Goal: Information Seeking & Learning: Learn about a topic

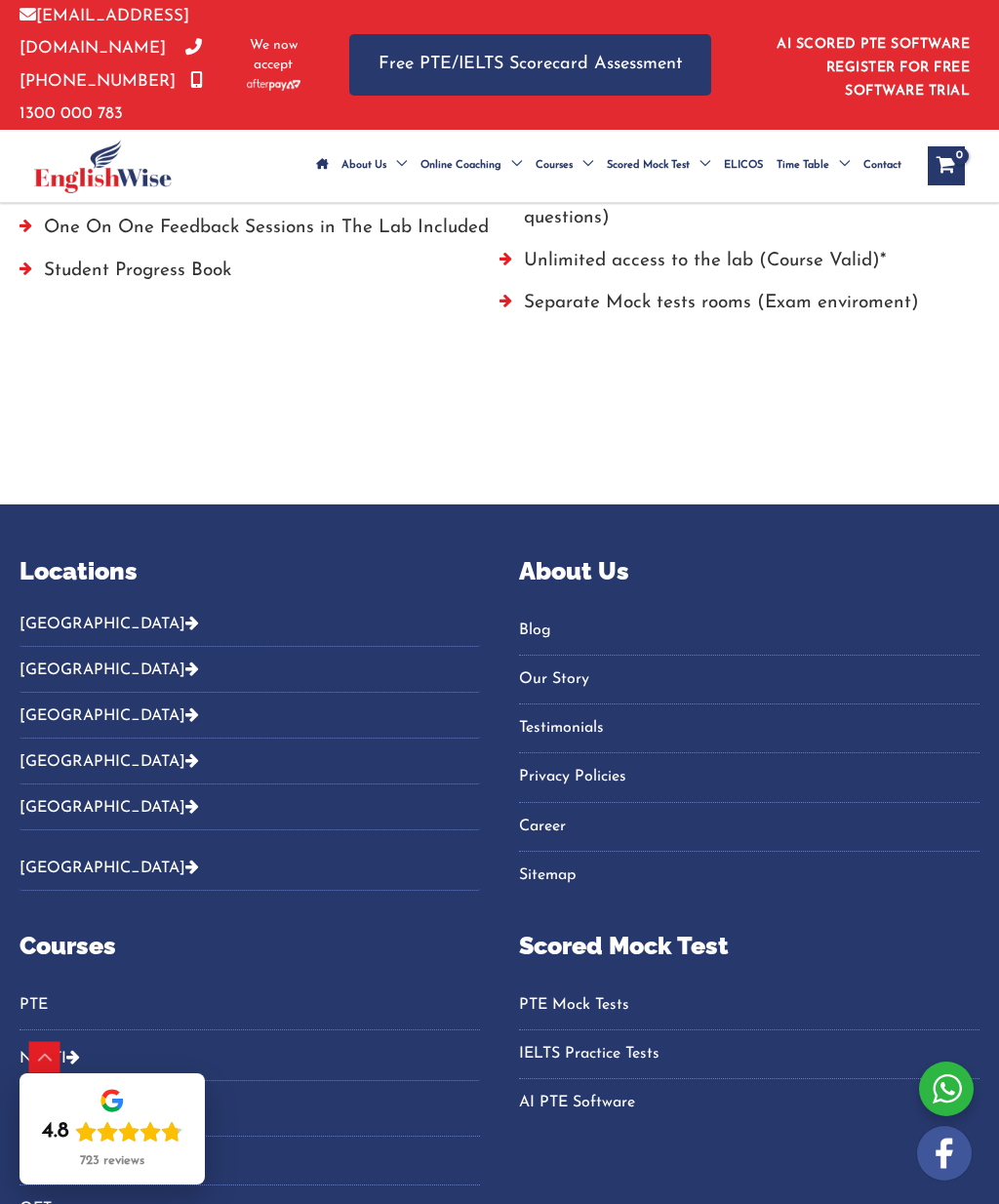
scroll to position [1451, 0]
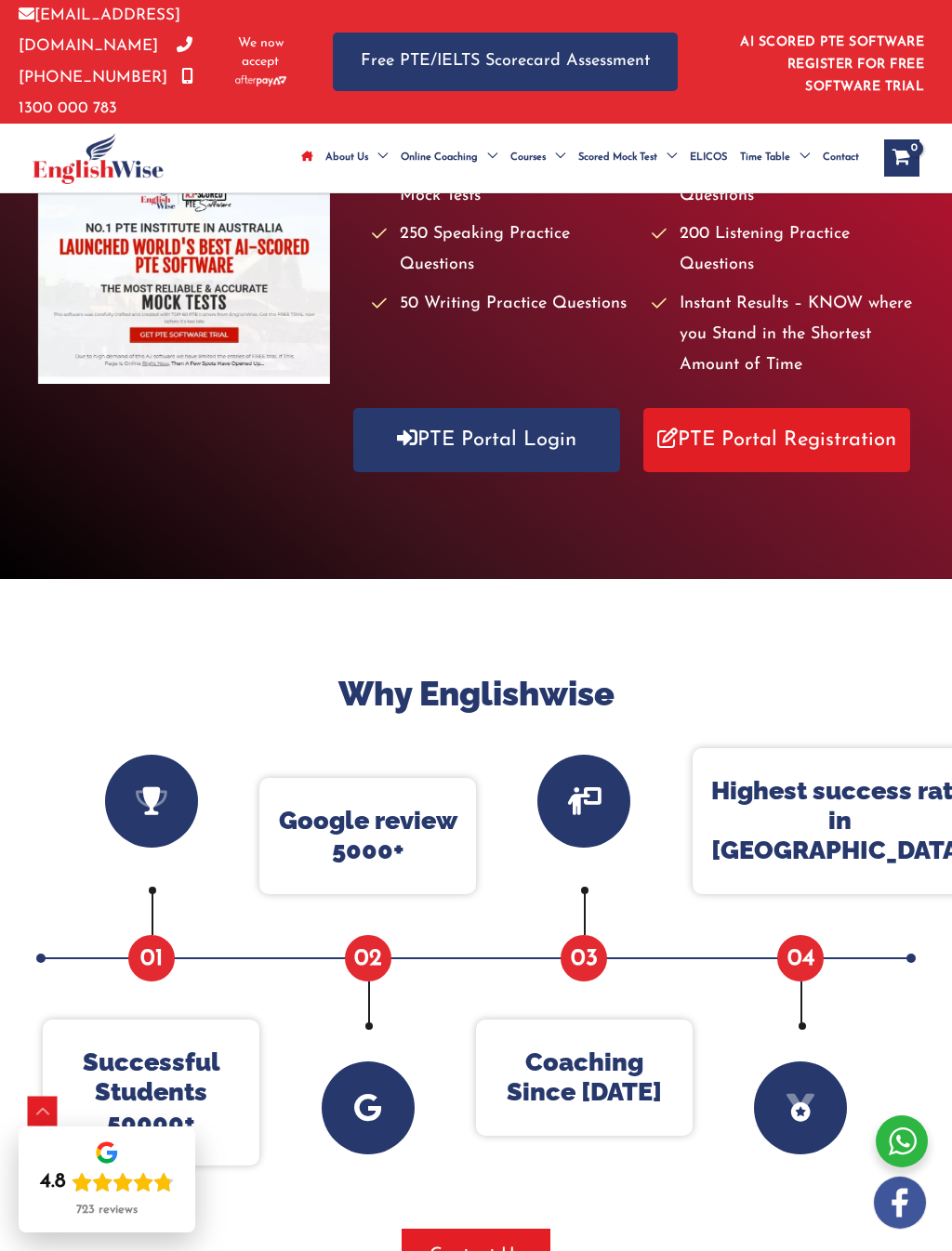
scroll to position [363, 0]
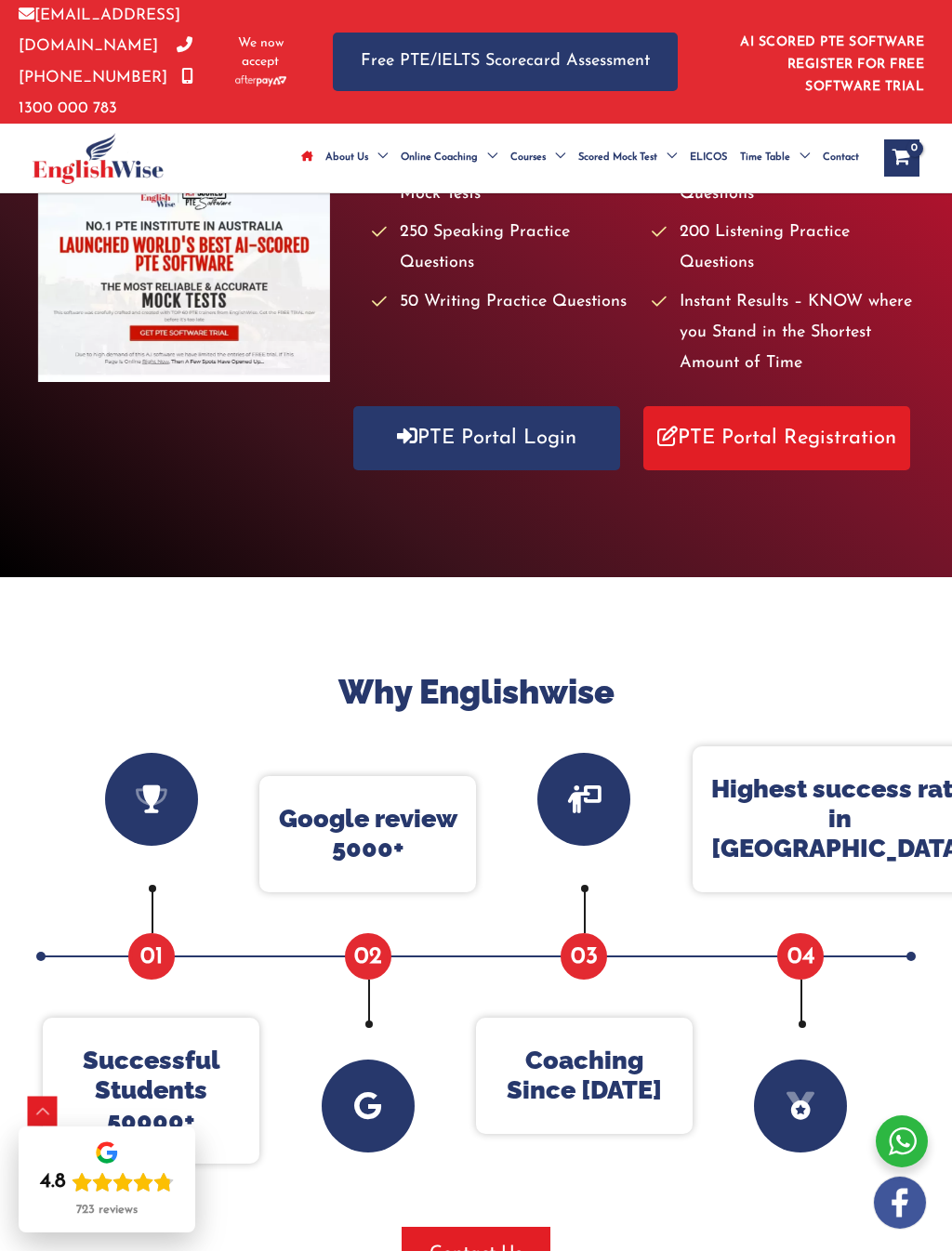
click at [841, 59] on link "AI SCORED PTE SOFTWARE REGISTER FOR FREE SOFTWARE TRIAL" at bounding box center [832, 65] width 184 height 58
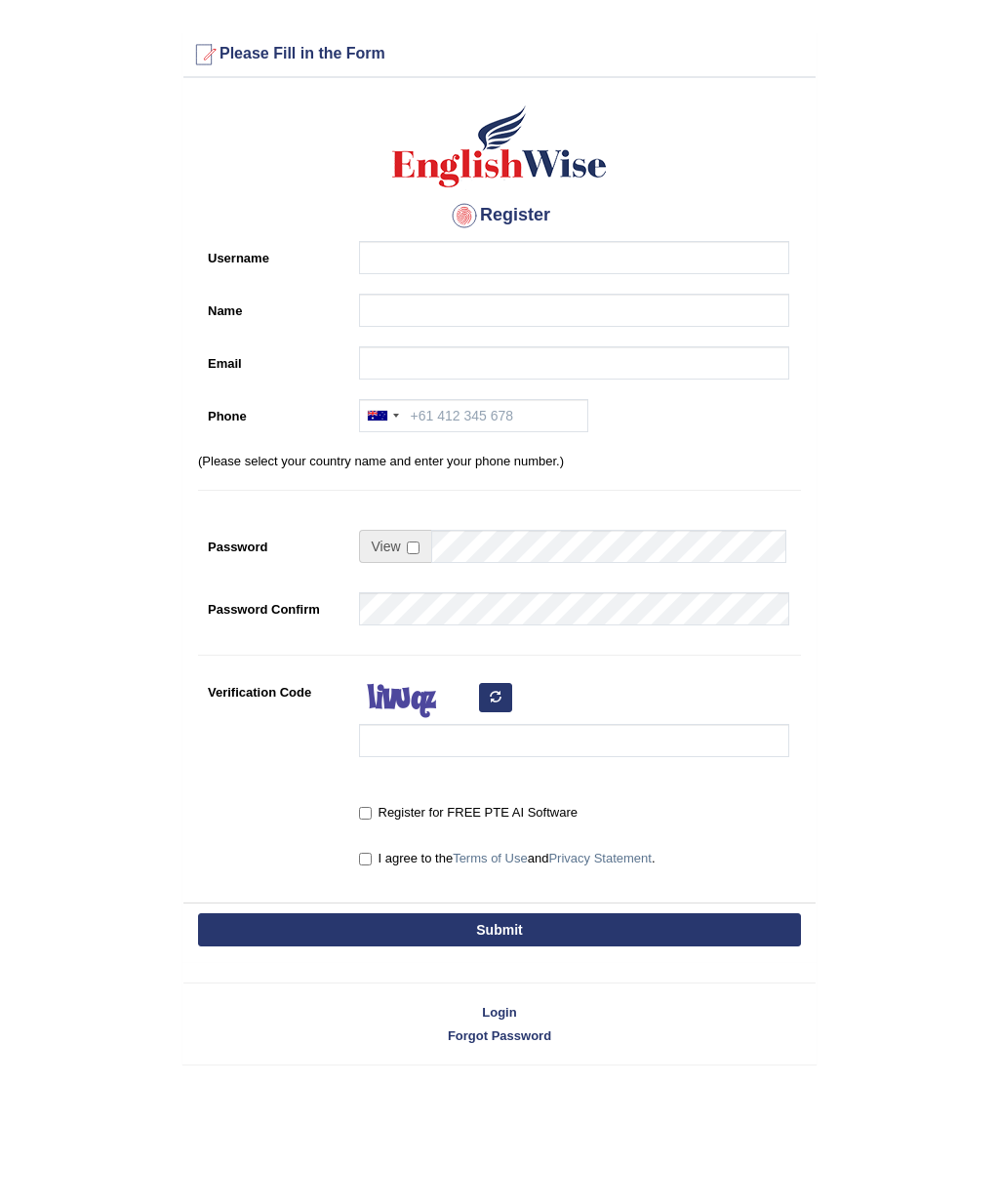
click at [501, 1007] on link "Login" at bounding box center [499, 1012] width 632 height 19
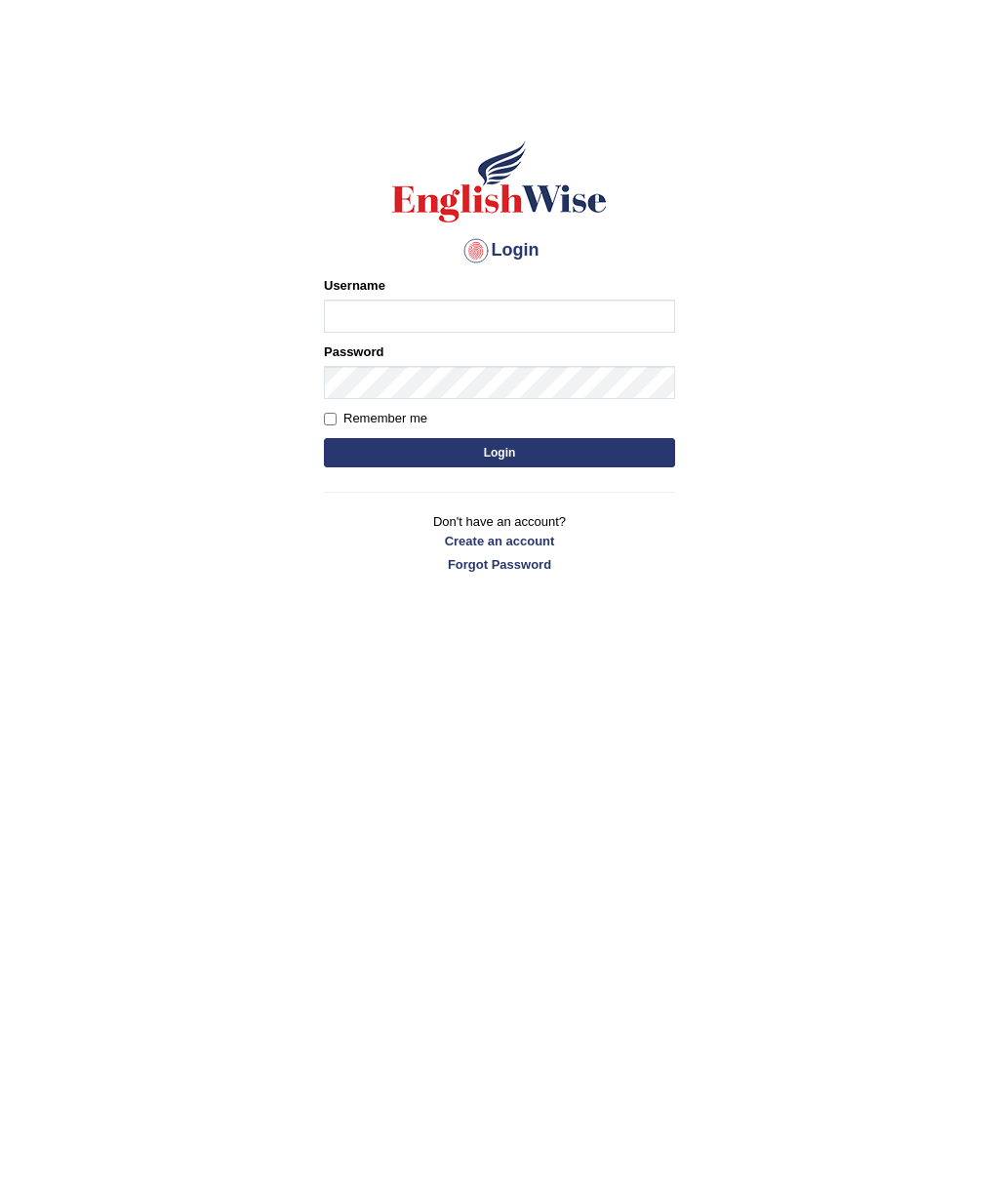
click at [445, 311] on input "Username" at bounding box center [499, 317] width 351 height 33
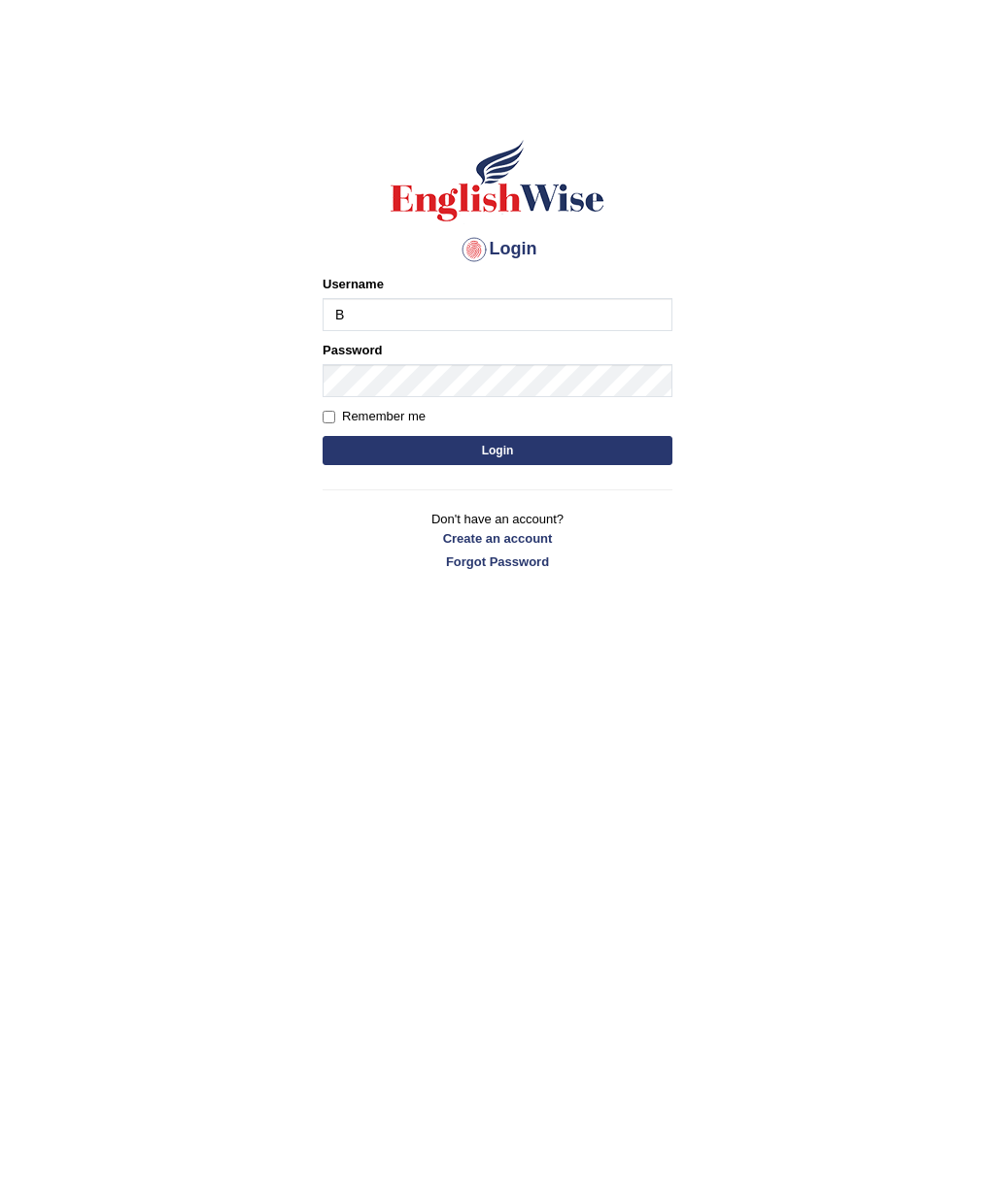
type input "Babsterro"
click at [497, 444] on button "Login" at bounding box center [497, 450] width 350 height 29
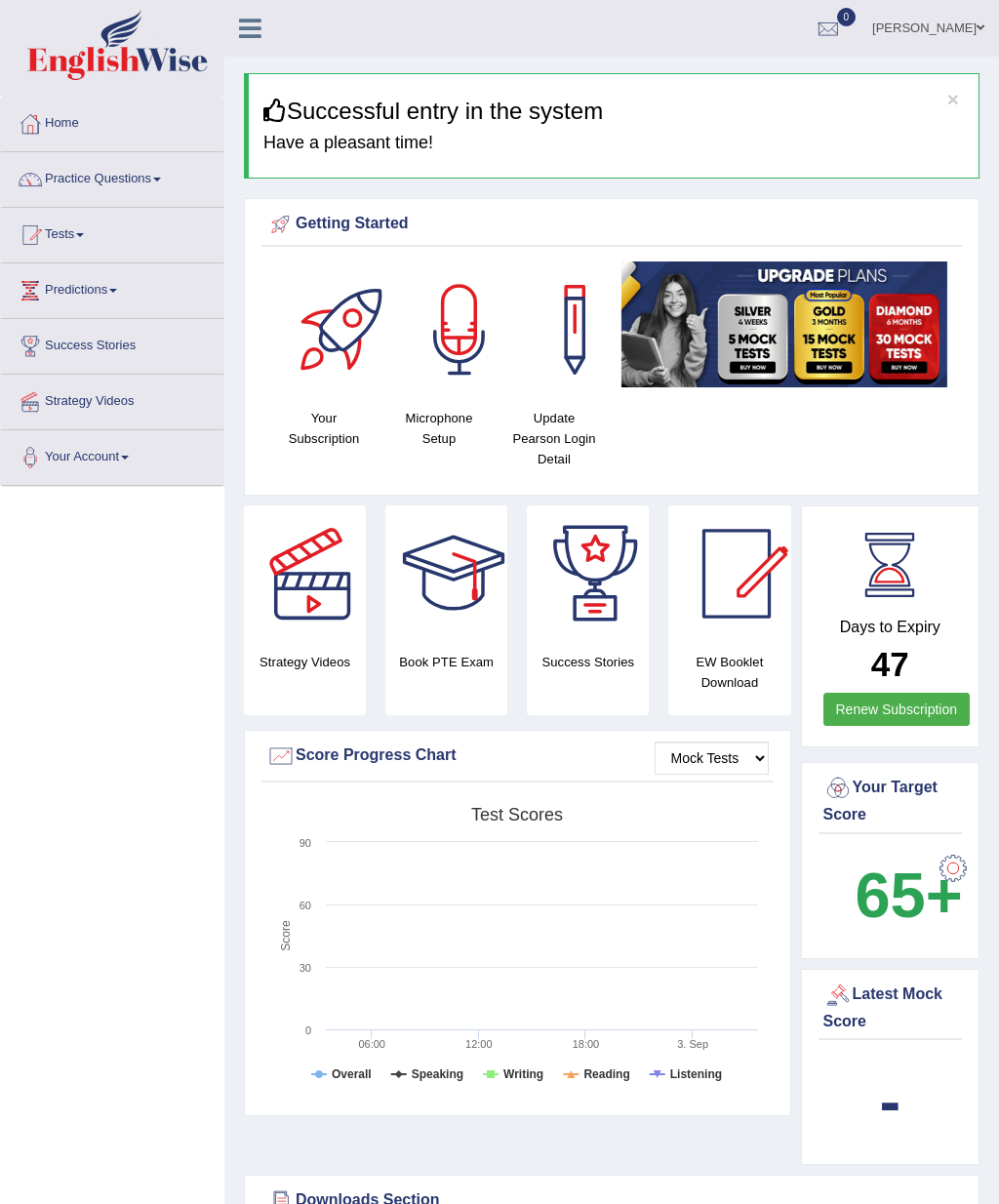
click at [65, 235] on link "Tests" at bounding box center [112, 232] width 222 height 49
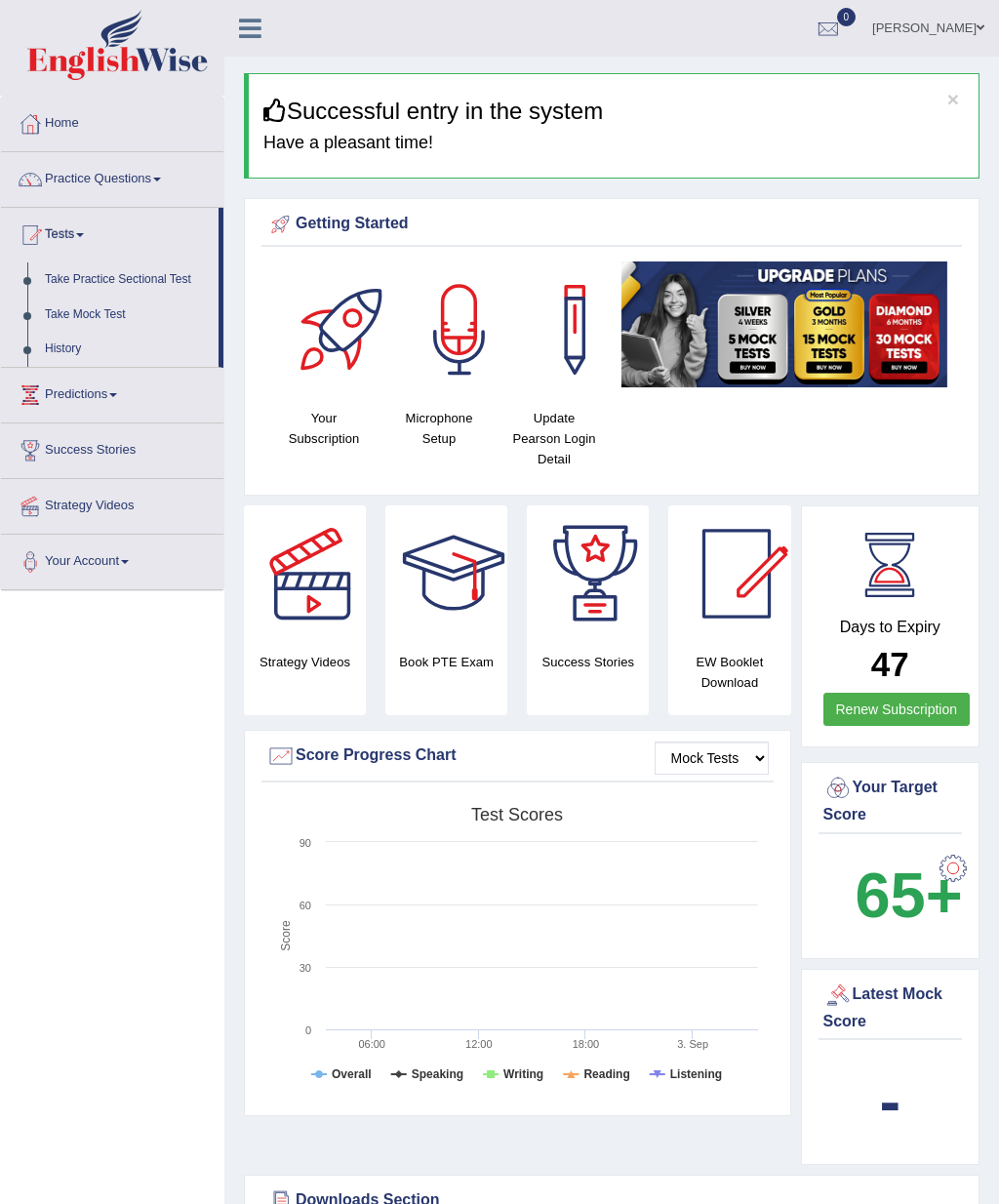
click at [135, 276] on div at bounding box center [500, 602] width 999 height 1204
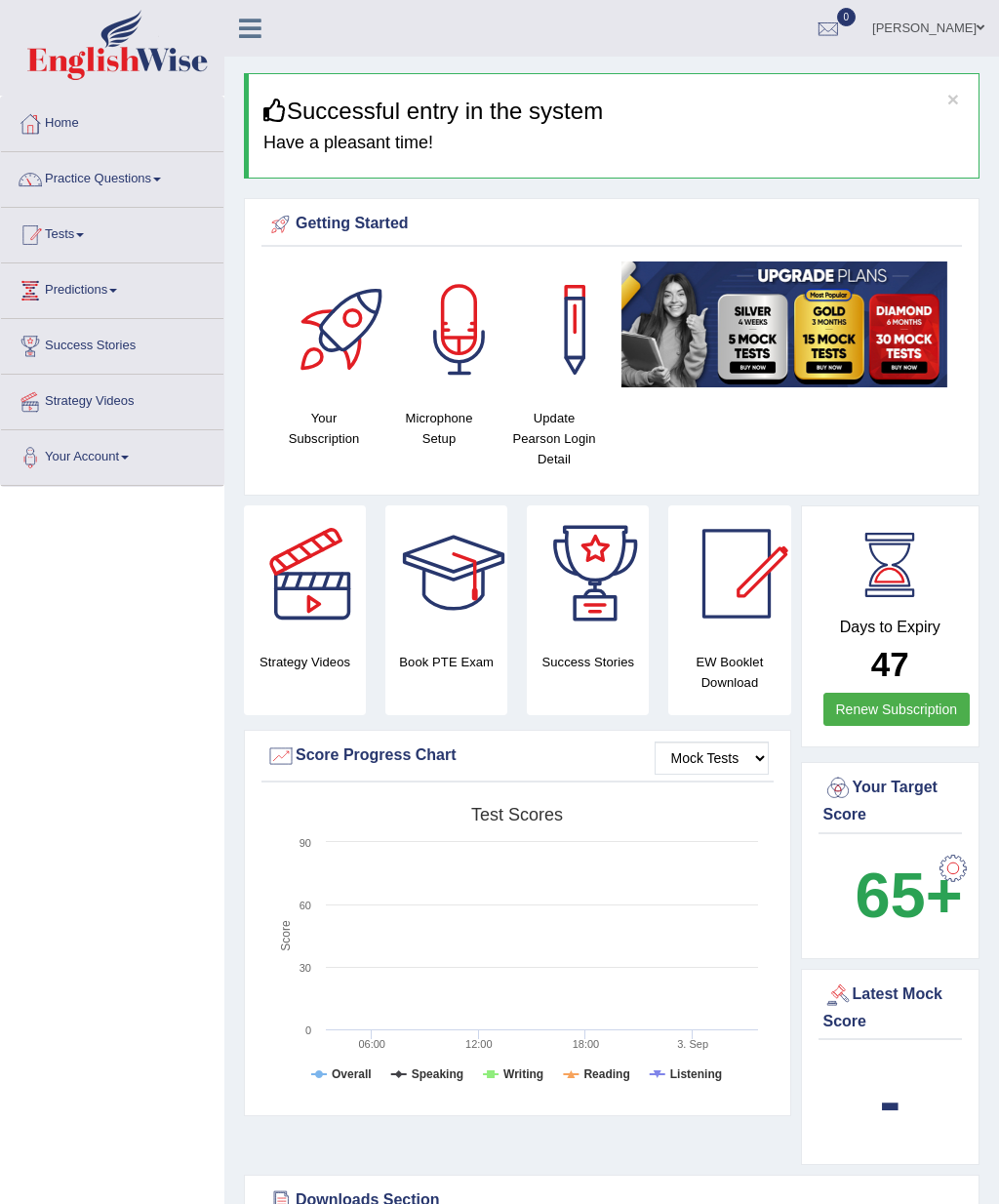
click at [67, 233] on link "Tests" at bounding box center [112, 232] width 222 height 49
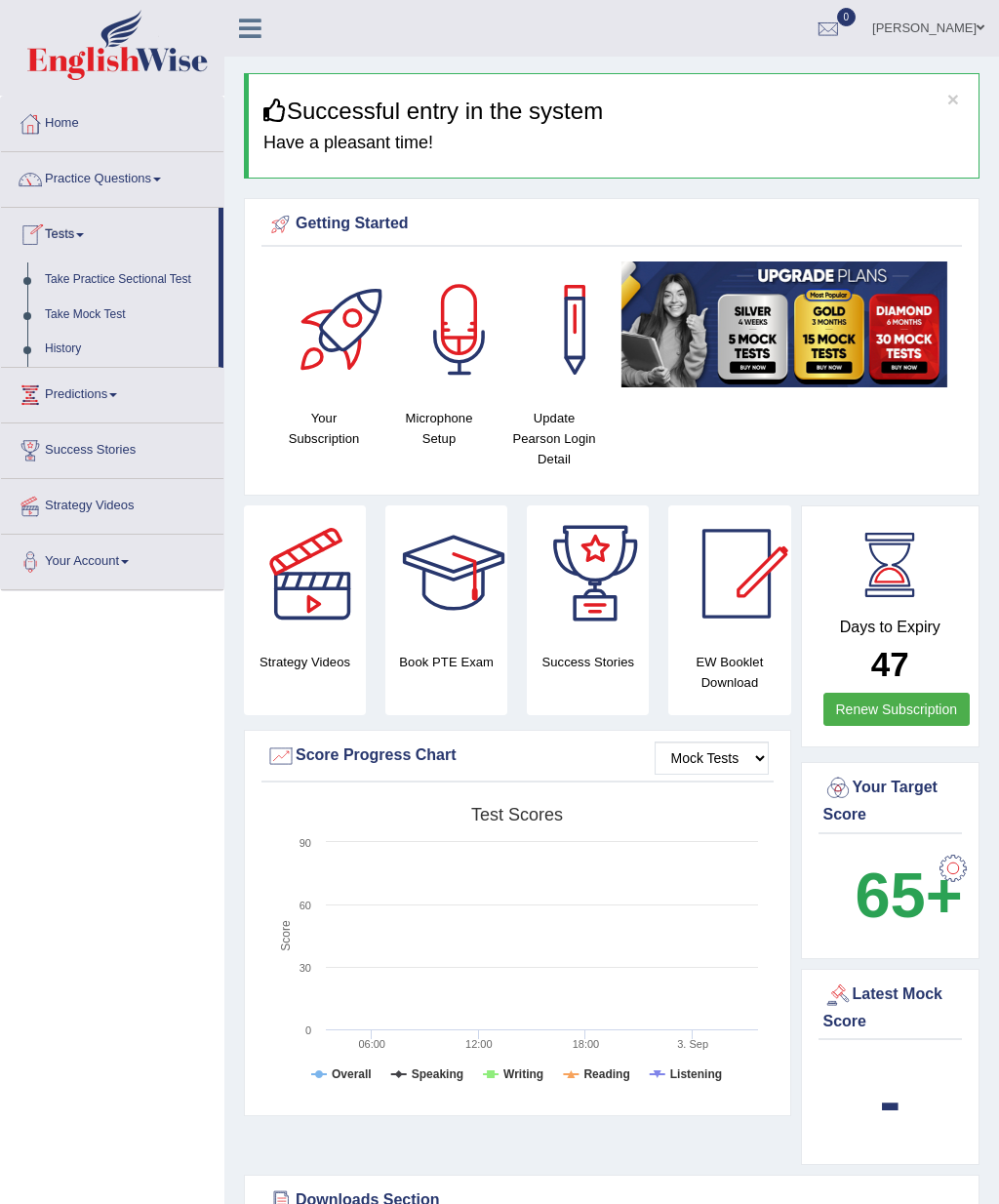
click at [122, 277] on div at bounding box center [500, 602] width 999 height 1204
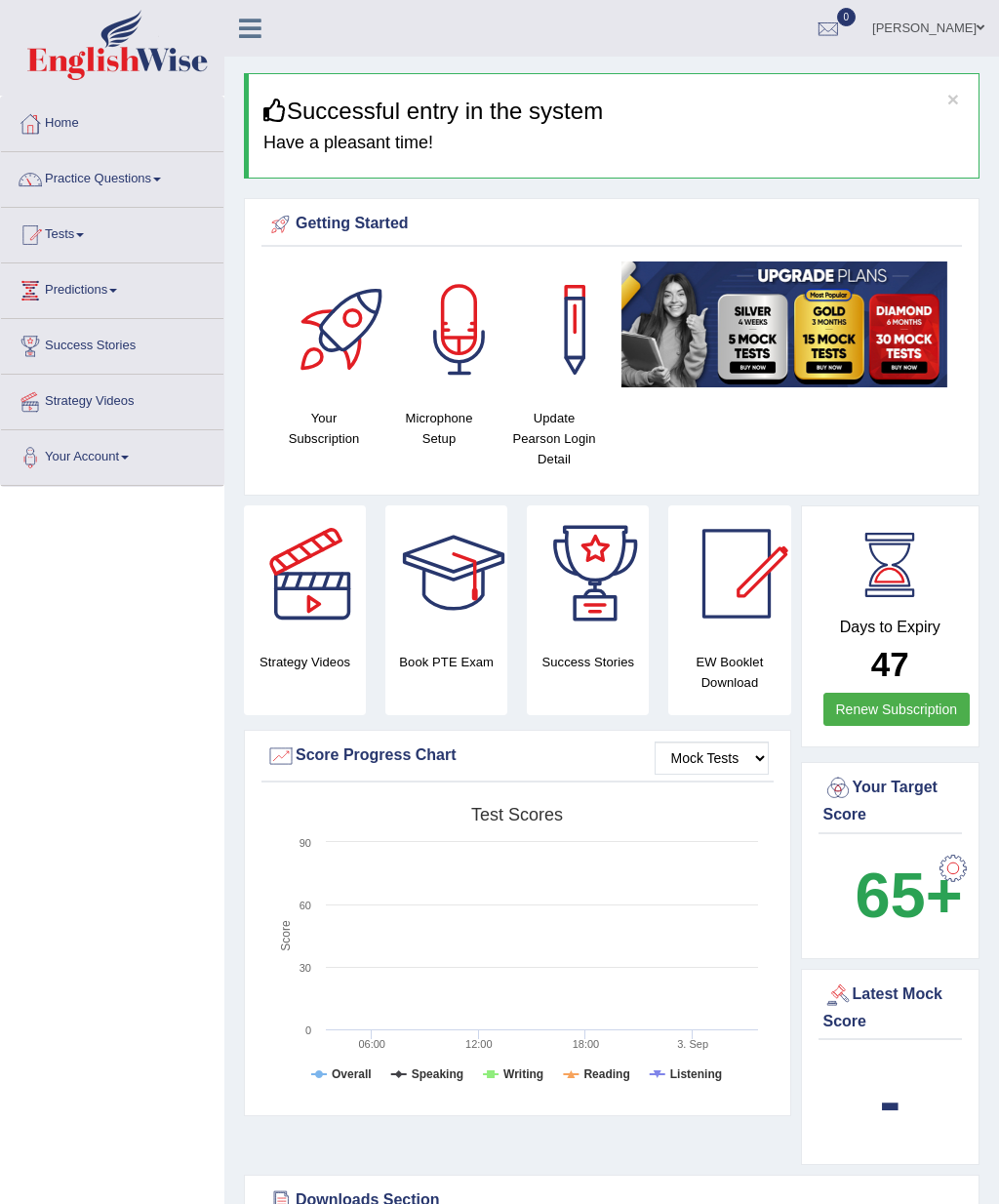
click at [70, 229] on link "Tests" at bounding box center [112, 232] width 222 height 49
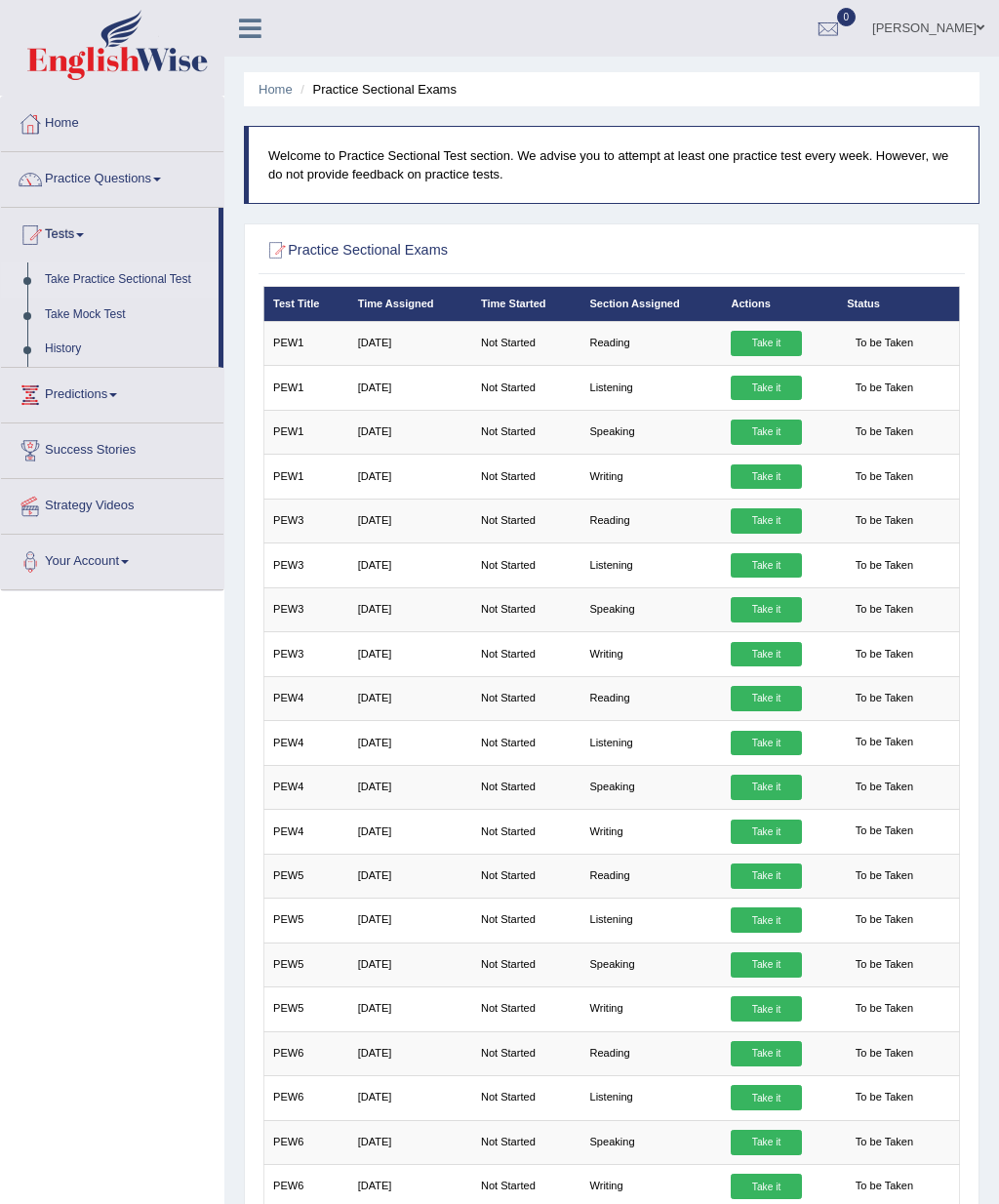
click at [333, 345] on span "To be Taken" at bounding box center [883, 343] width 74 height 26
click at [333, 339] on link "Take it" at bounding box center [765, 343] width 70 height 26
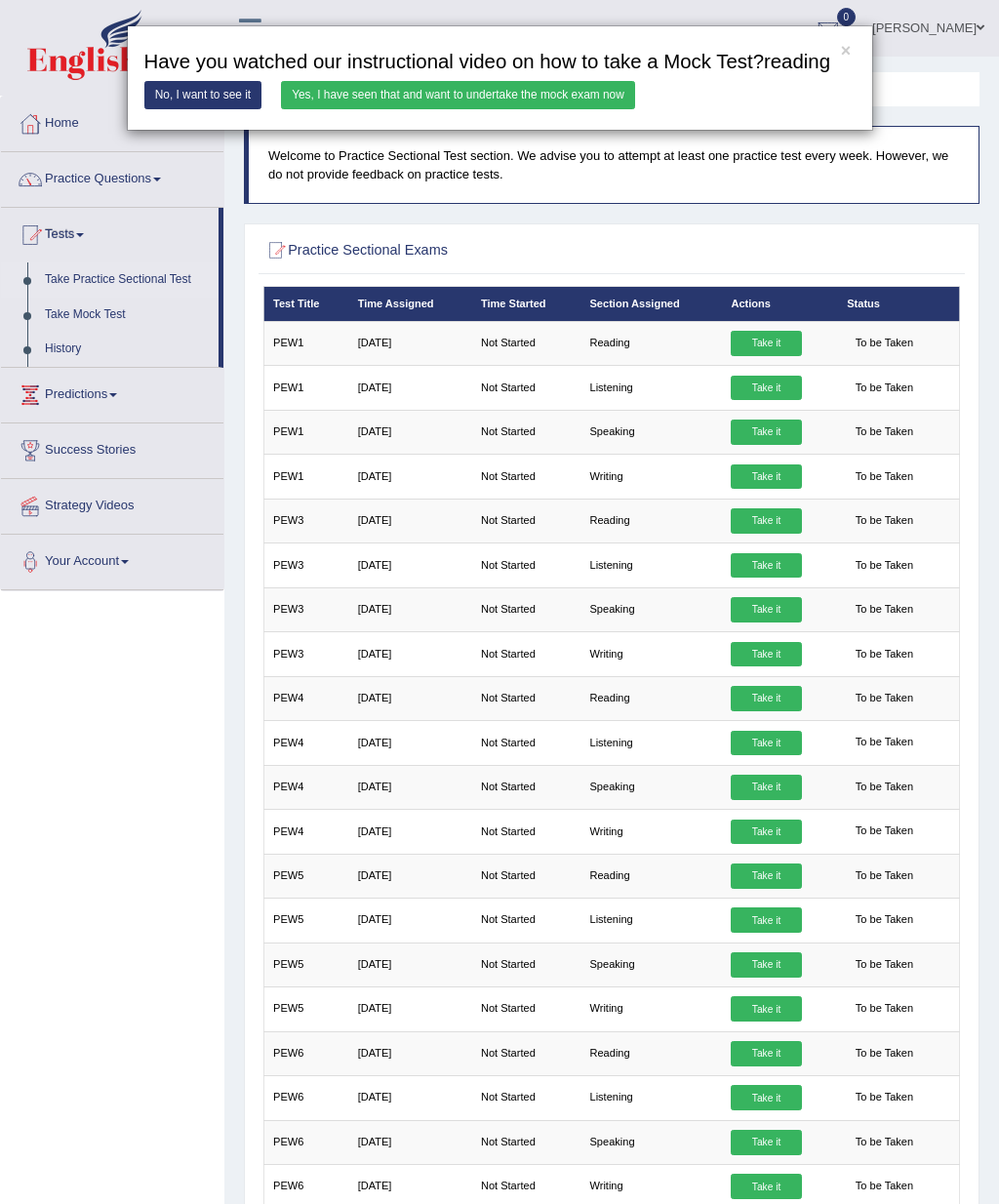
click at [225, 109] on link "No, I want to see it" at bounding box center [204, 94] width 118 height 29
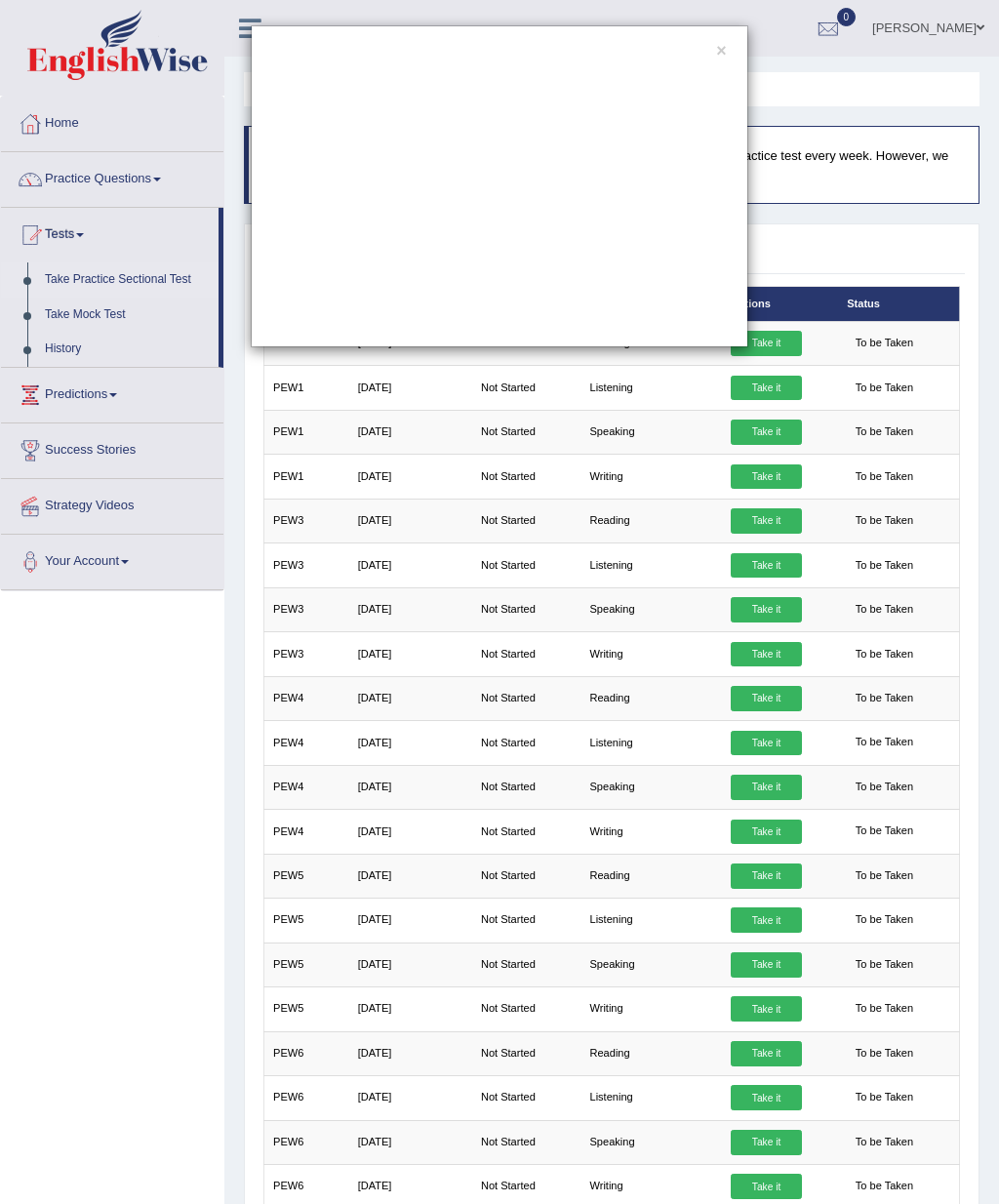
click at [147, 271] on div "×" at bounding box center [500, 186] width 999 height 322
click at [148, 275] on div "×" at bounding box center [500, 186] width 999 height 322
click at [158, 273] on div "×" at bounding box center [500, 186] width 999 height 322
click at [135, 281] on div "×" at bounding box center [500, 186] width 999 height 322
click at [99, 267] on div "×" at bounding box center [500, 186] width 999 height 322
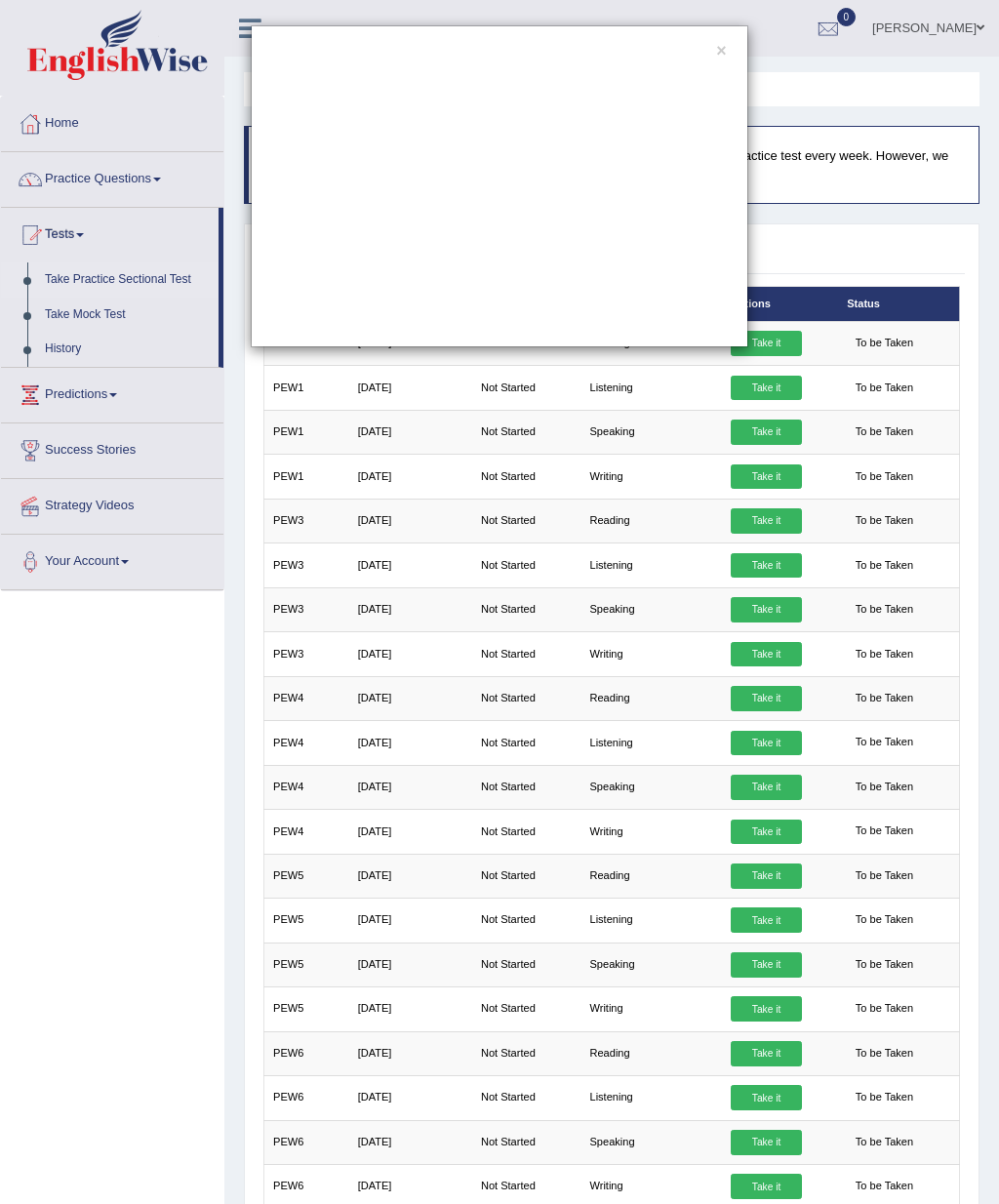
click at [67, 280] on div "×" at bounding box center [500, 186] width 999 height 322
click at [77, 281] on div "×" at bounding box center [500, 186] width 999 height 322
click at [89, 275] on div "×" at bounding box center [500, 186] width 999 height 322
click at [93, 281] on div "×" at bounding box center [500, 186] width 999 height 322
click at [69, 117] on div "×" at bounding box center [500, 186] width 999 height 322
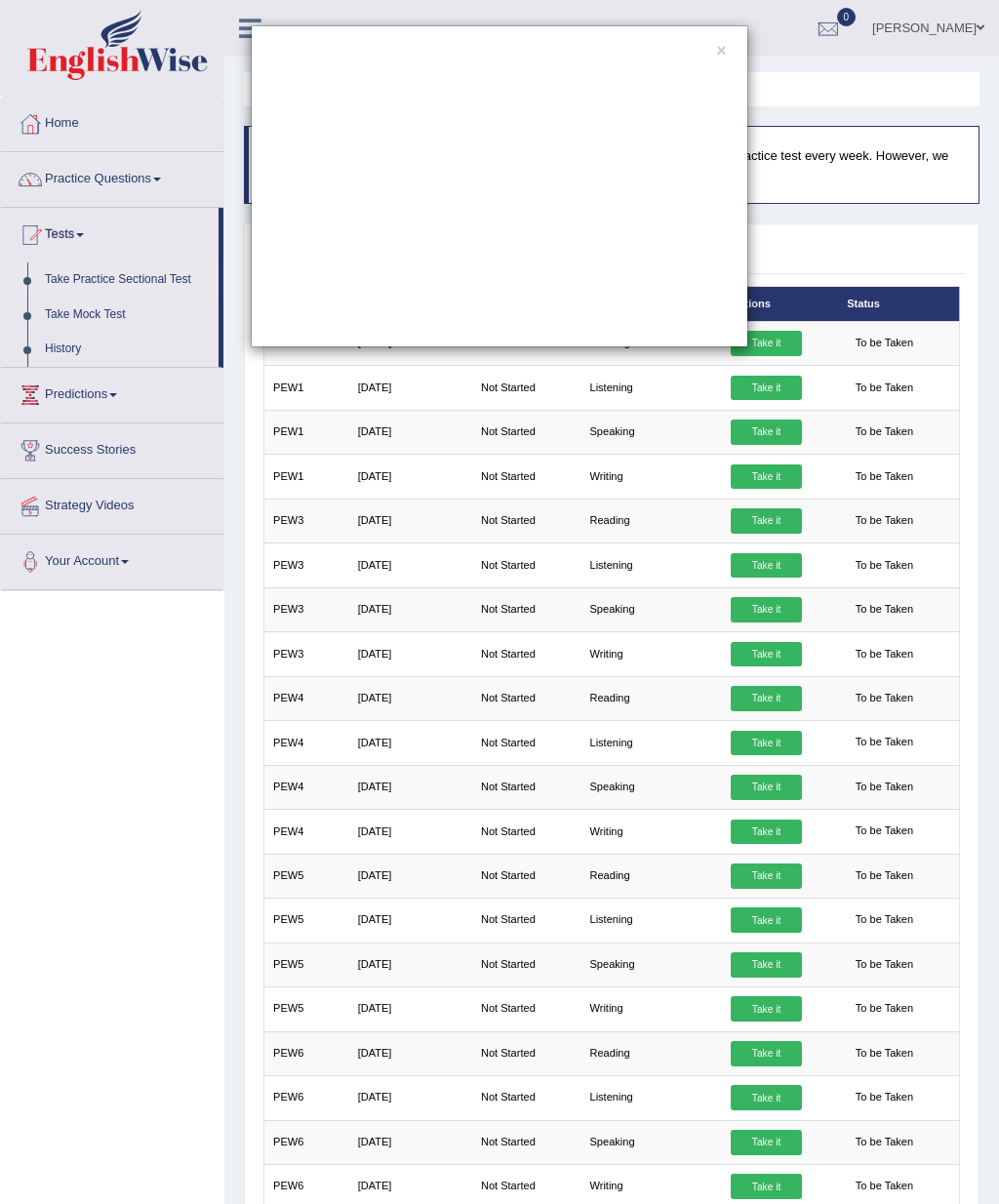
click at [42, 130] on div "×" at bounding box center [500, 186] width 999 height 322
click at [333, 48] on div "×" at bounding box center [500, 186] width 498 height 322
click at [333, 48] on button "×" at bounding box center [721, 52] width 10 height 18
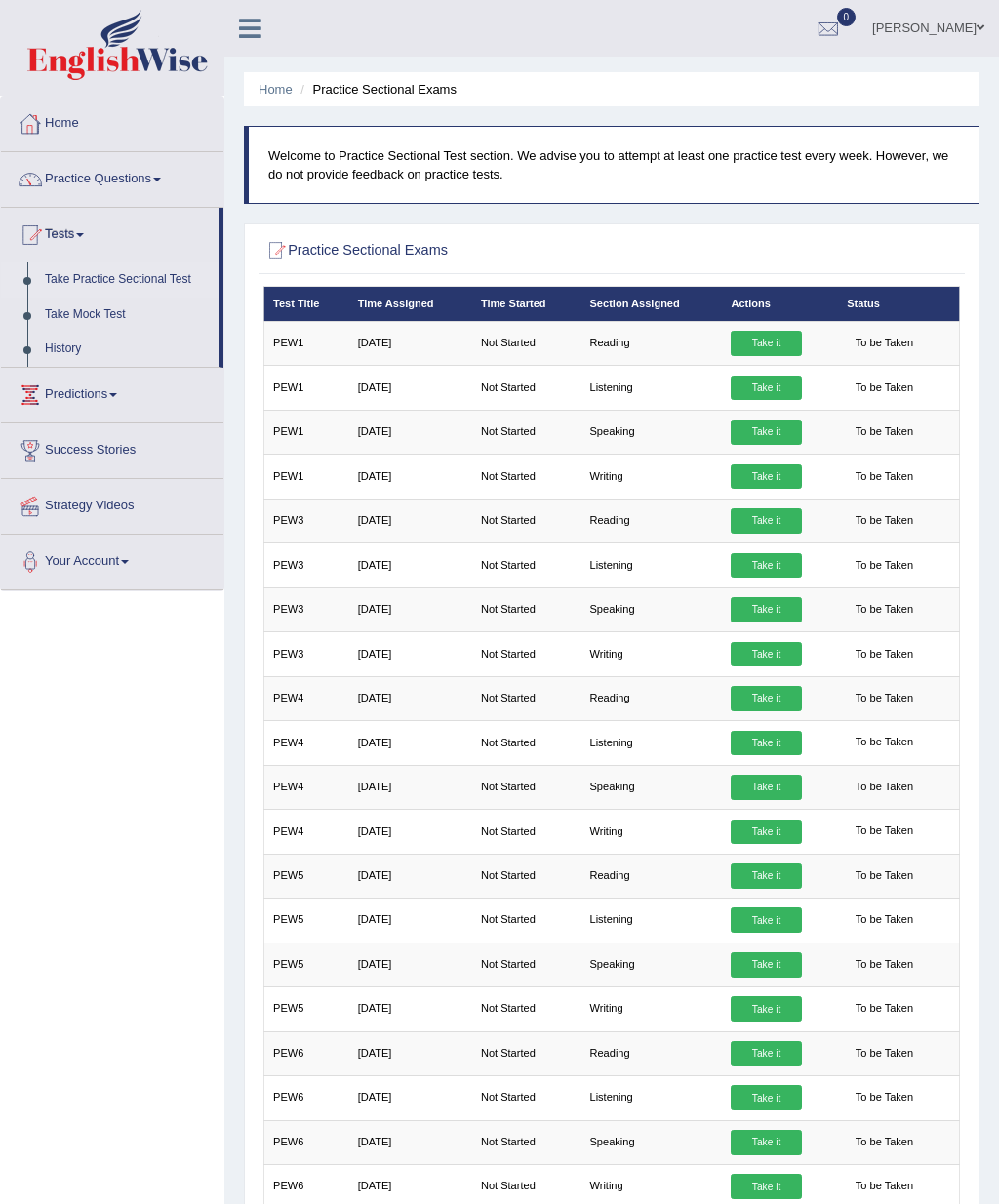
click at [75, 130] on link "Home" at bounding box center [112, 121] width 222 height 49
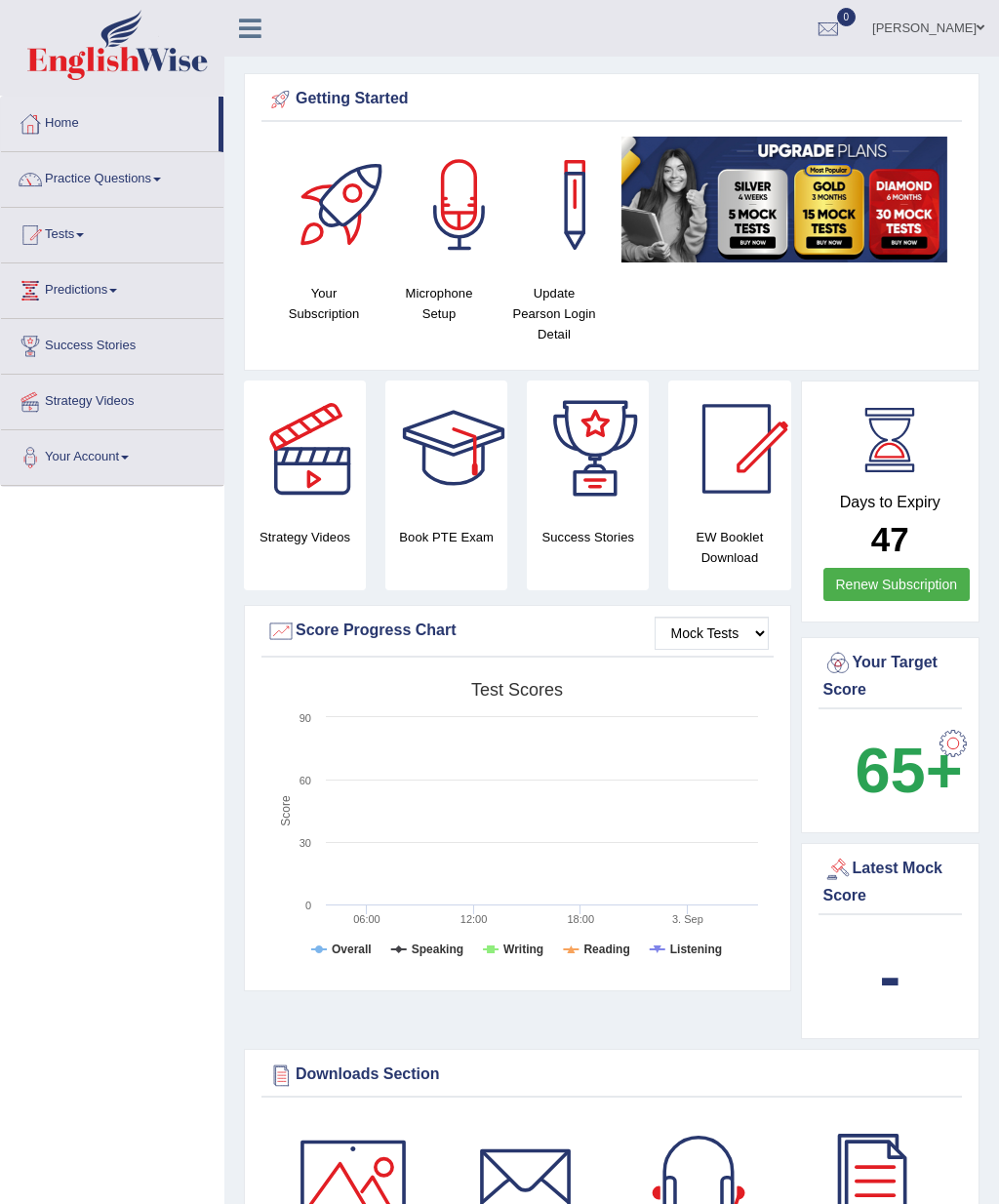
scroll to position [19, 0]
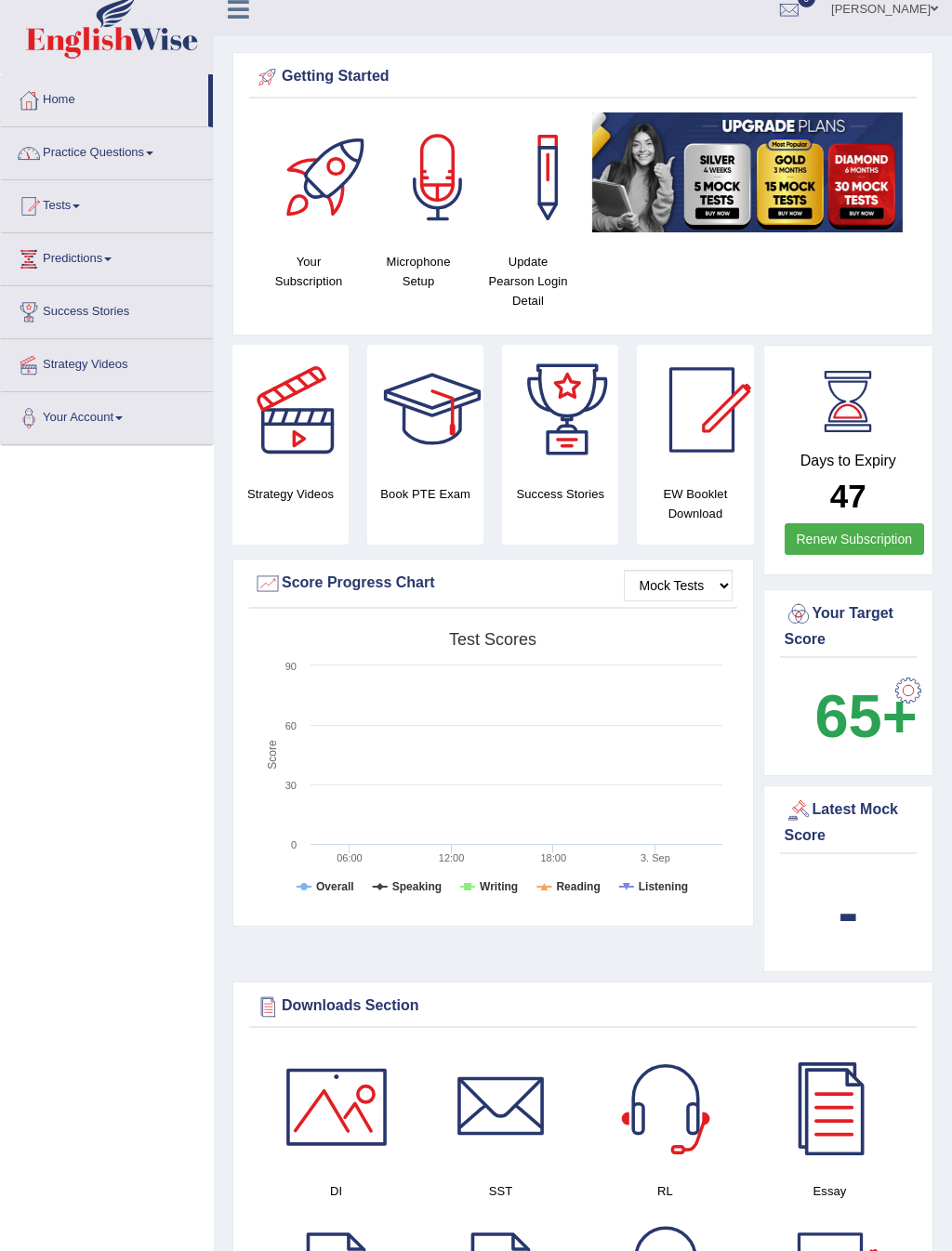
click at [108, 152] on link "Practice Questions" at bounding box center [107, 151] width 212 height 47
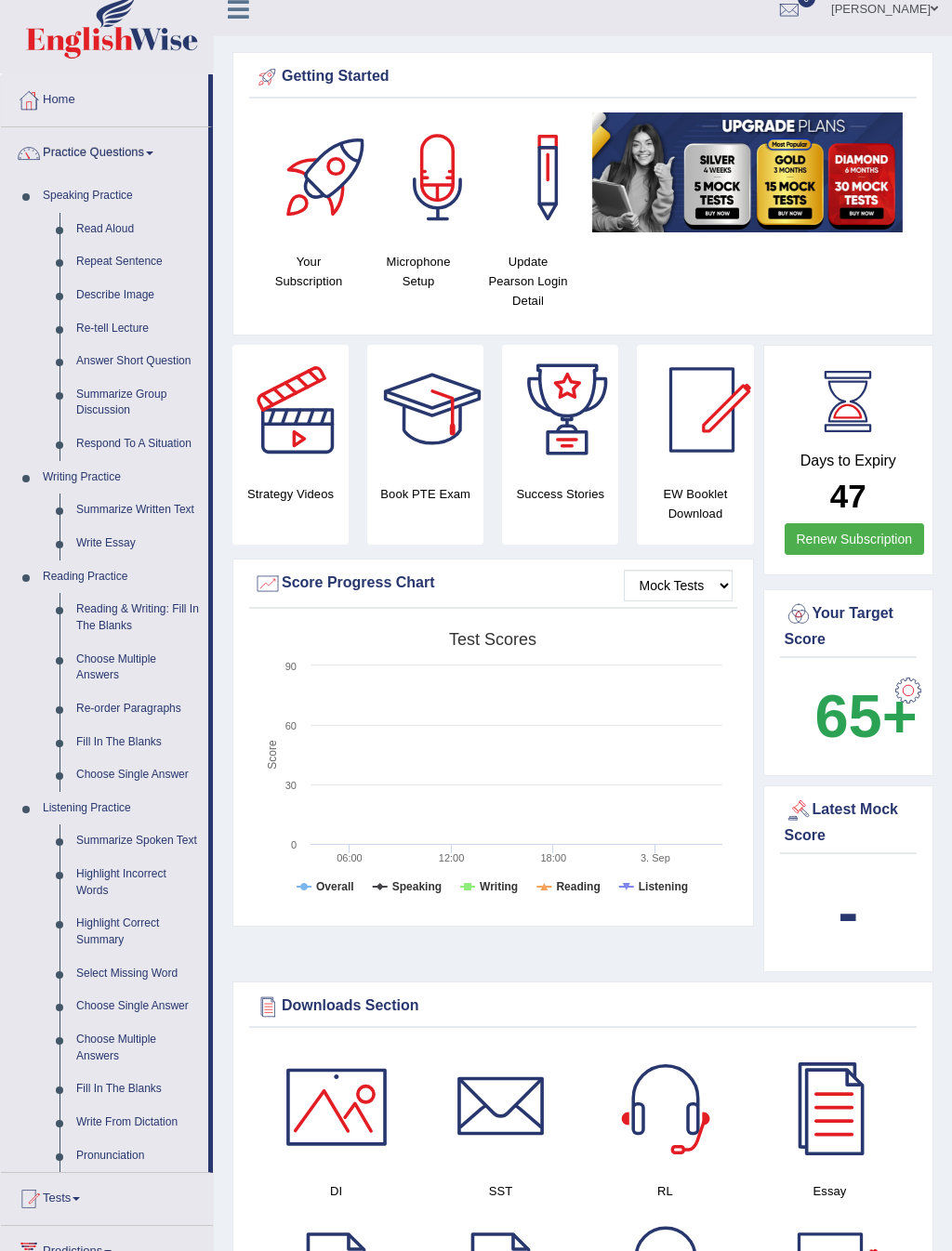
click at [108, 195] on div at bounding box center [476, 625] width 952 height 1251
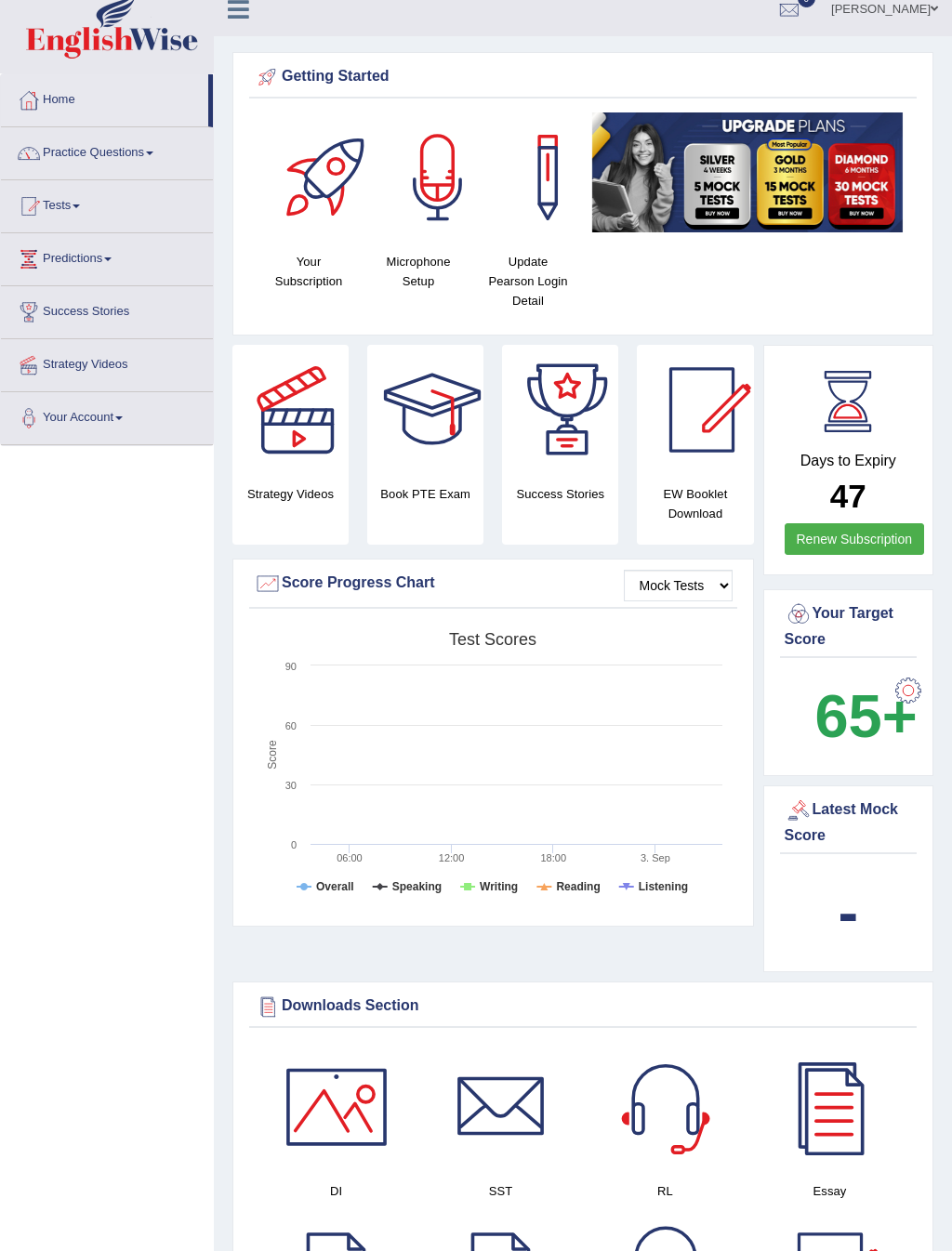
click at [145, 158] on link "Practice Questions" at bounding box center [107, 151] width 212 height 47
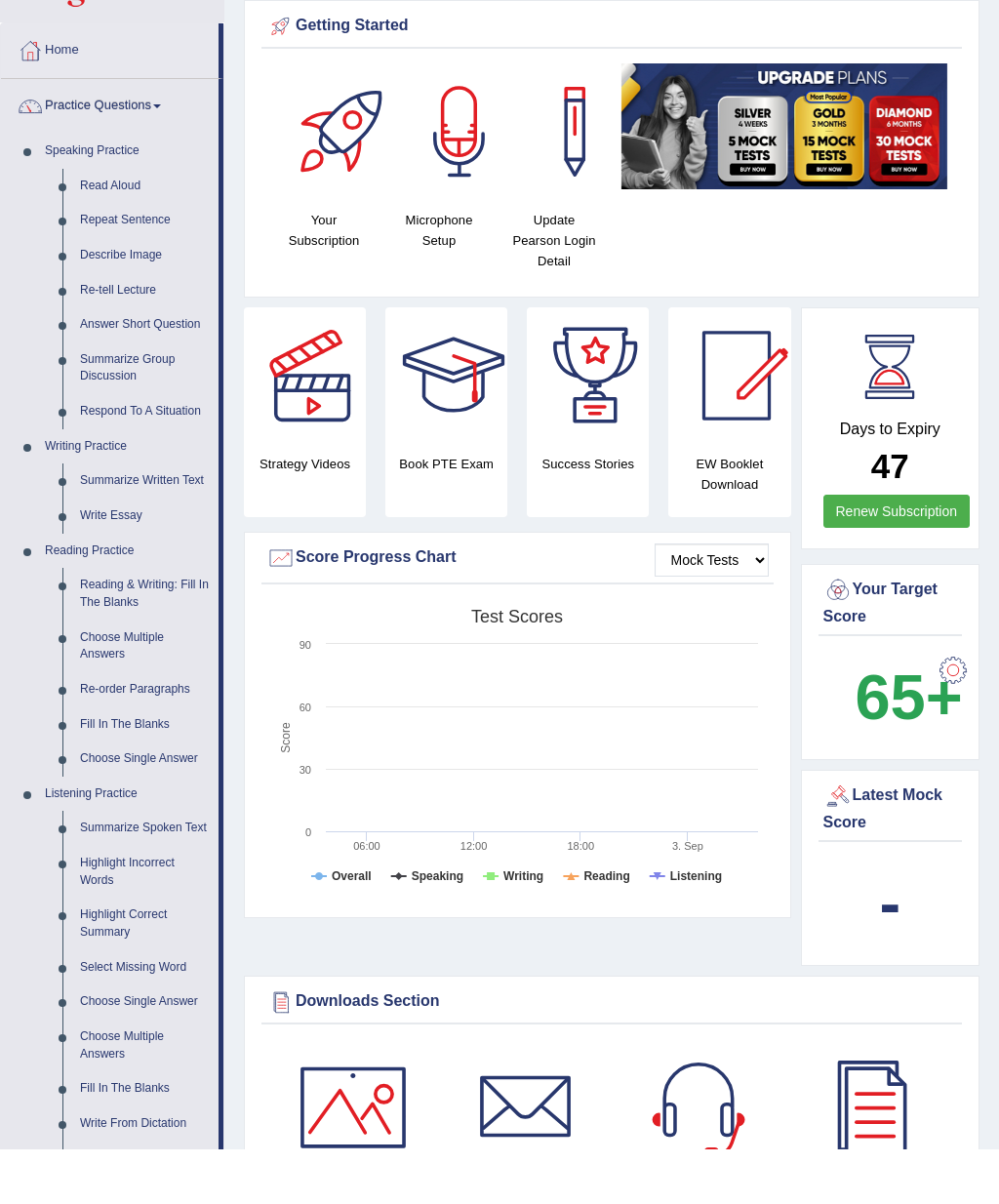
scroll to position [73, 0]
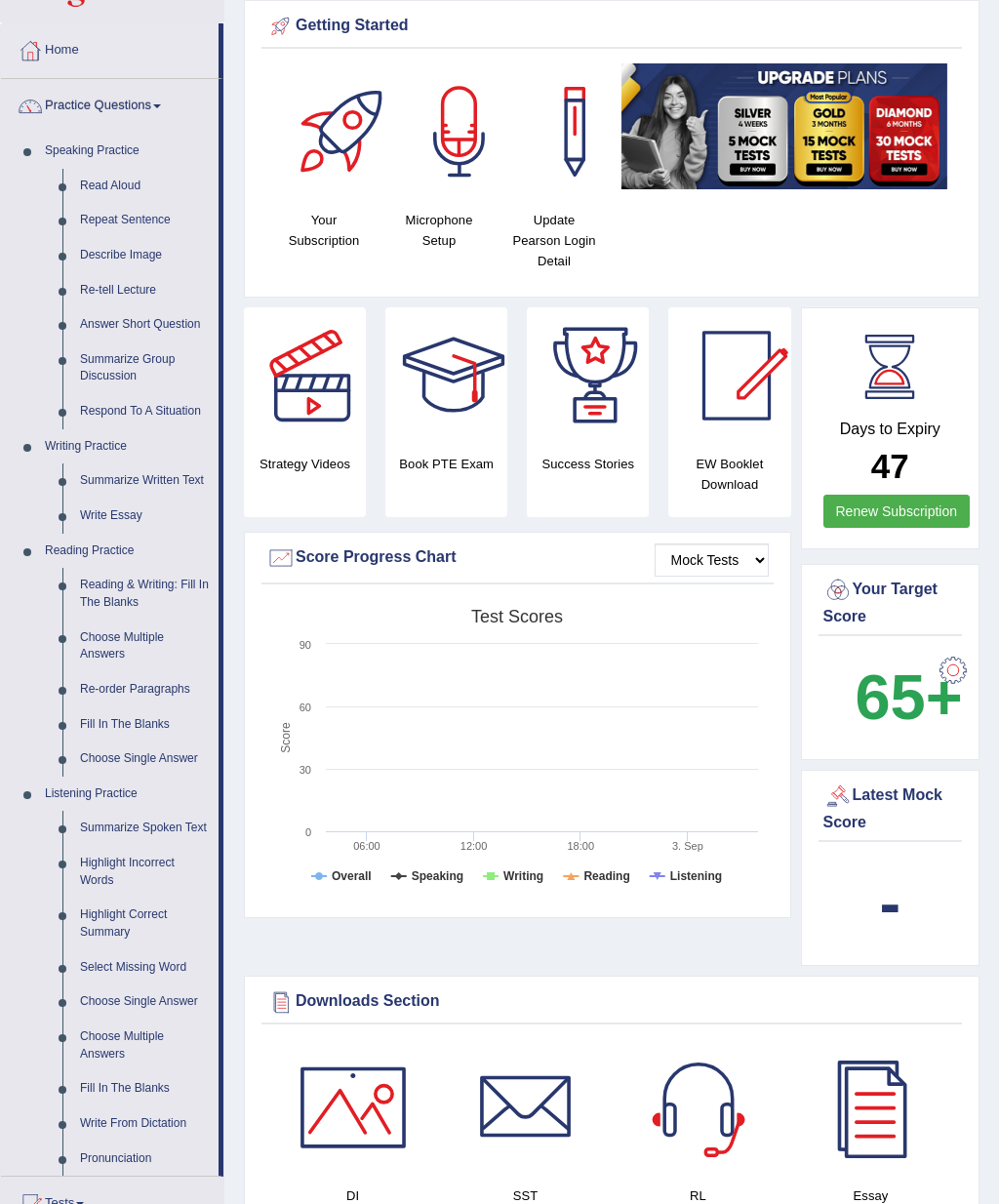
click at [61, 150] on div at bounding box center [500, 602] width 999 height 1204
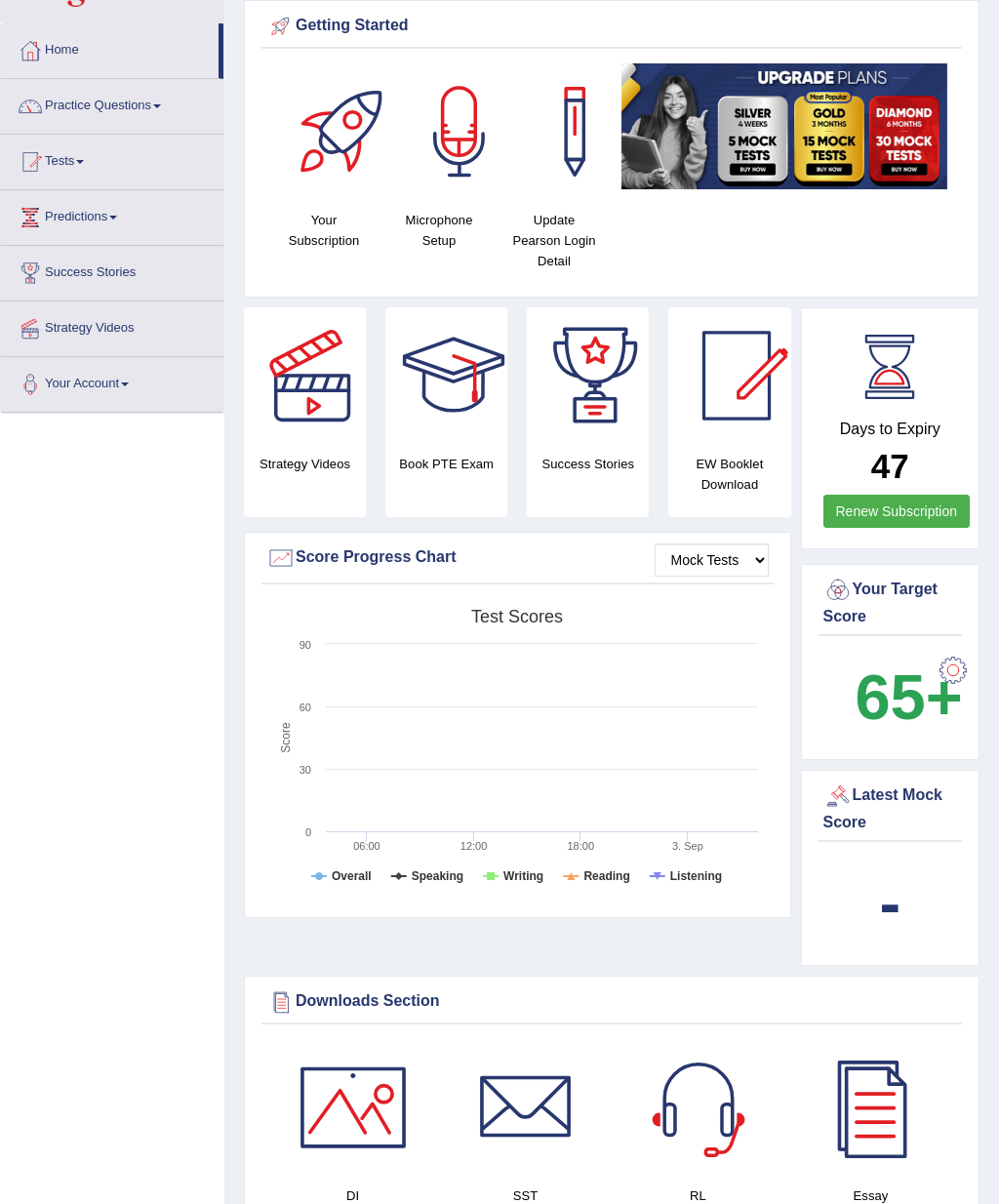
click at [103, 101] on link "Practice Questions" at bounding box center [112, 103] width 222 height 49
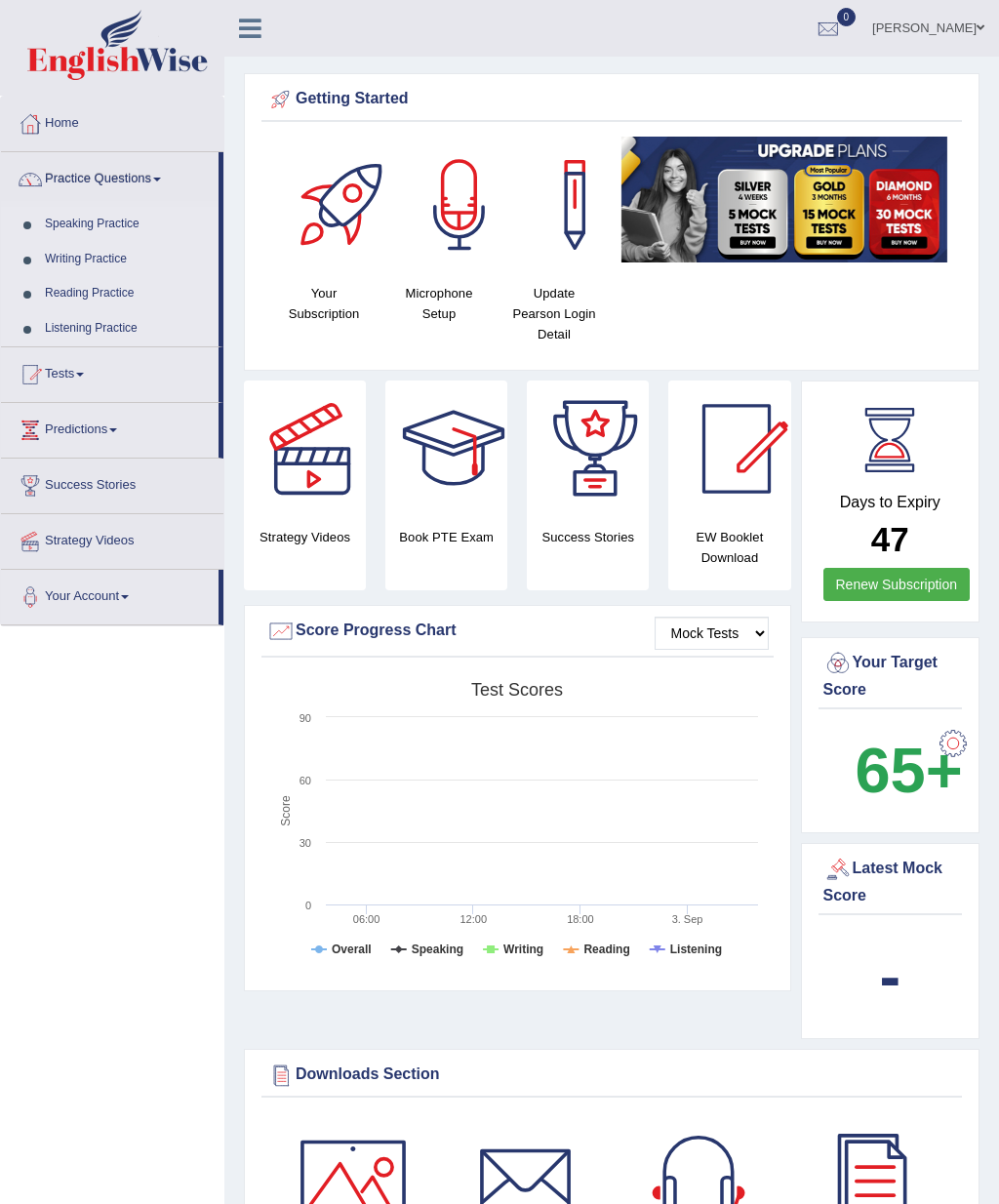
click at [127, 179] on link "Practice Questions" at bounding box center [109, 177] width 217 height 49
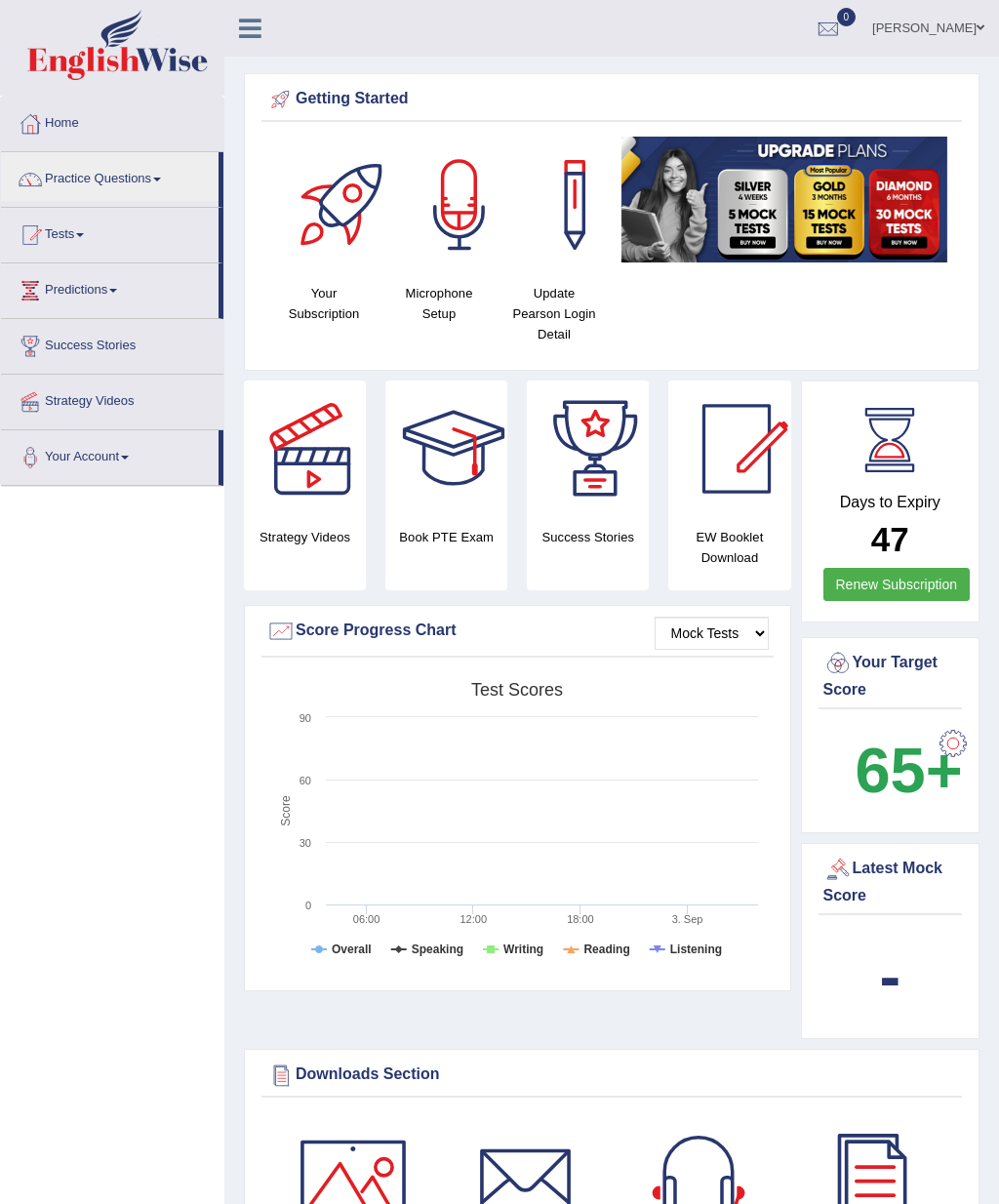
click at [130, 175] on div at bounding box center [500, 602] width 999 height 1204
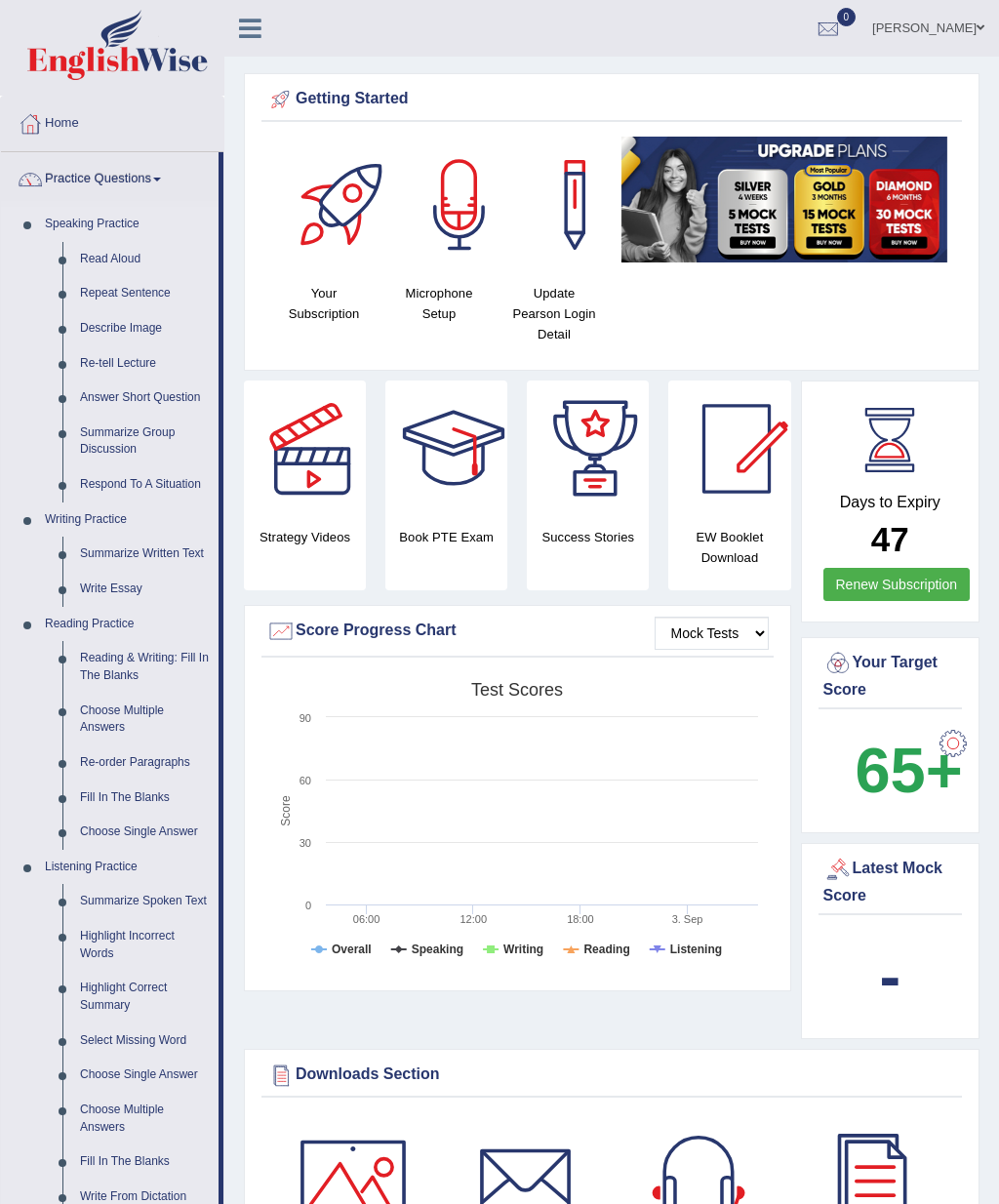
click at [128, 423] on link "Summarize Spoken Text" at bounding box center [145, 902] width 147 height 35
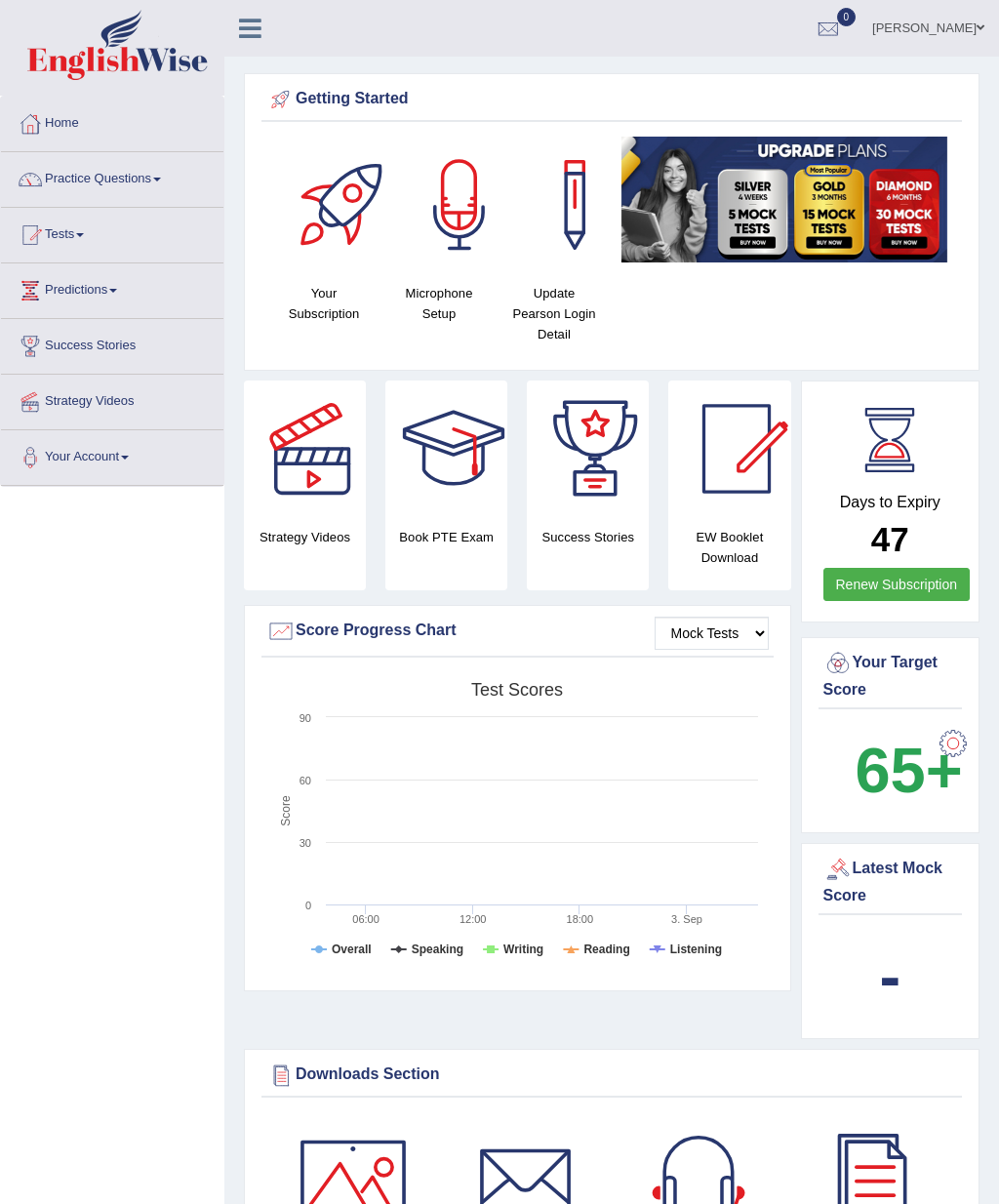
click at [150, 178] on link "Practice Questions" at bounding box center [112, 177] width 222 height 49
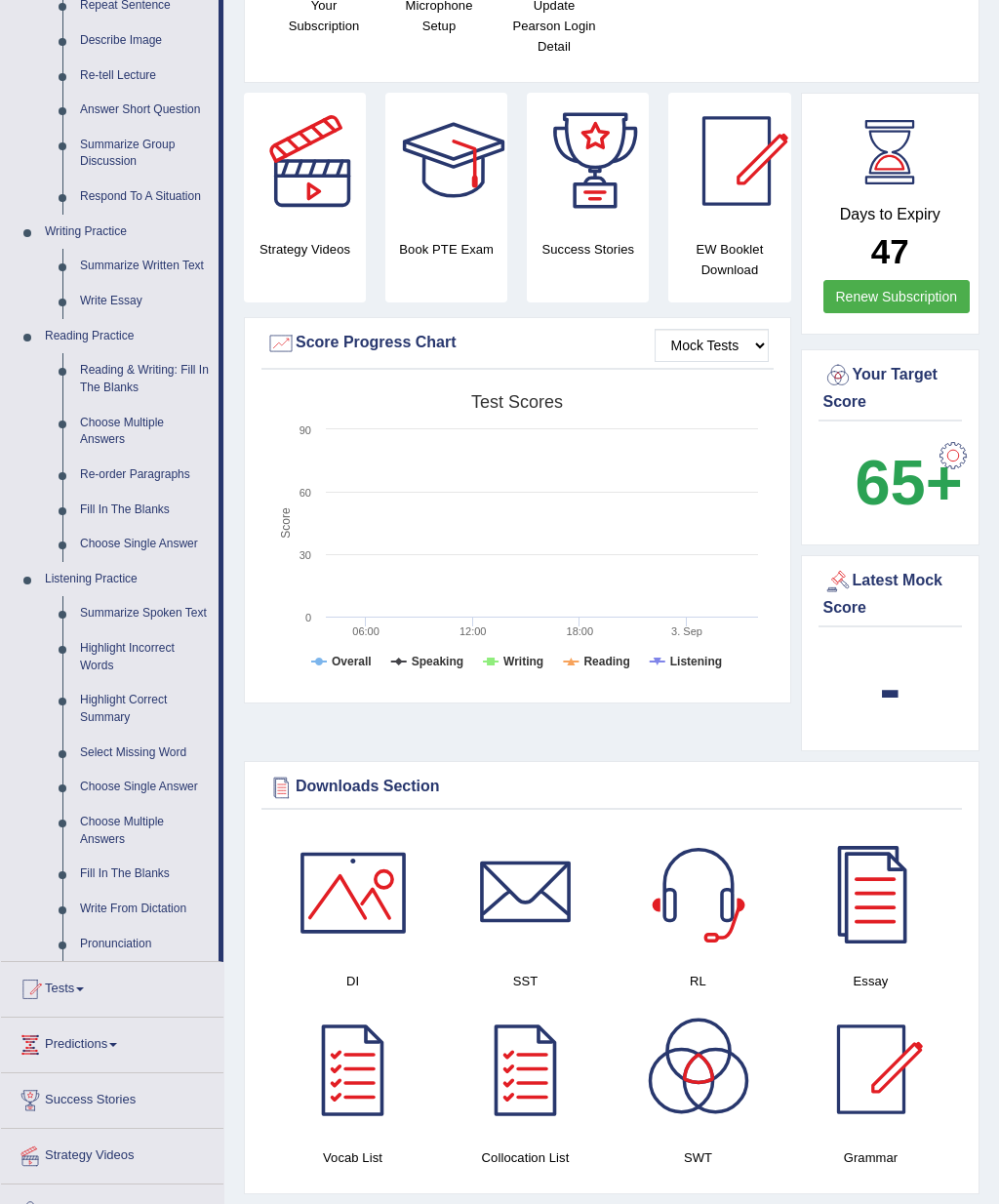
scroll to position [286, 0]
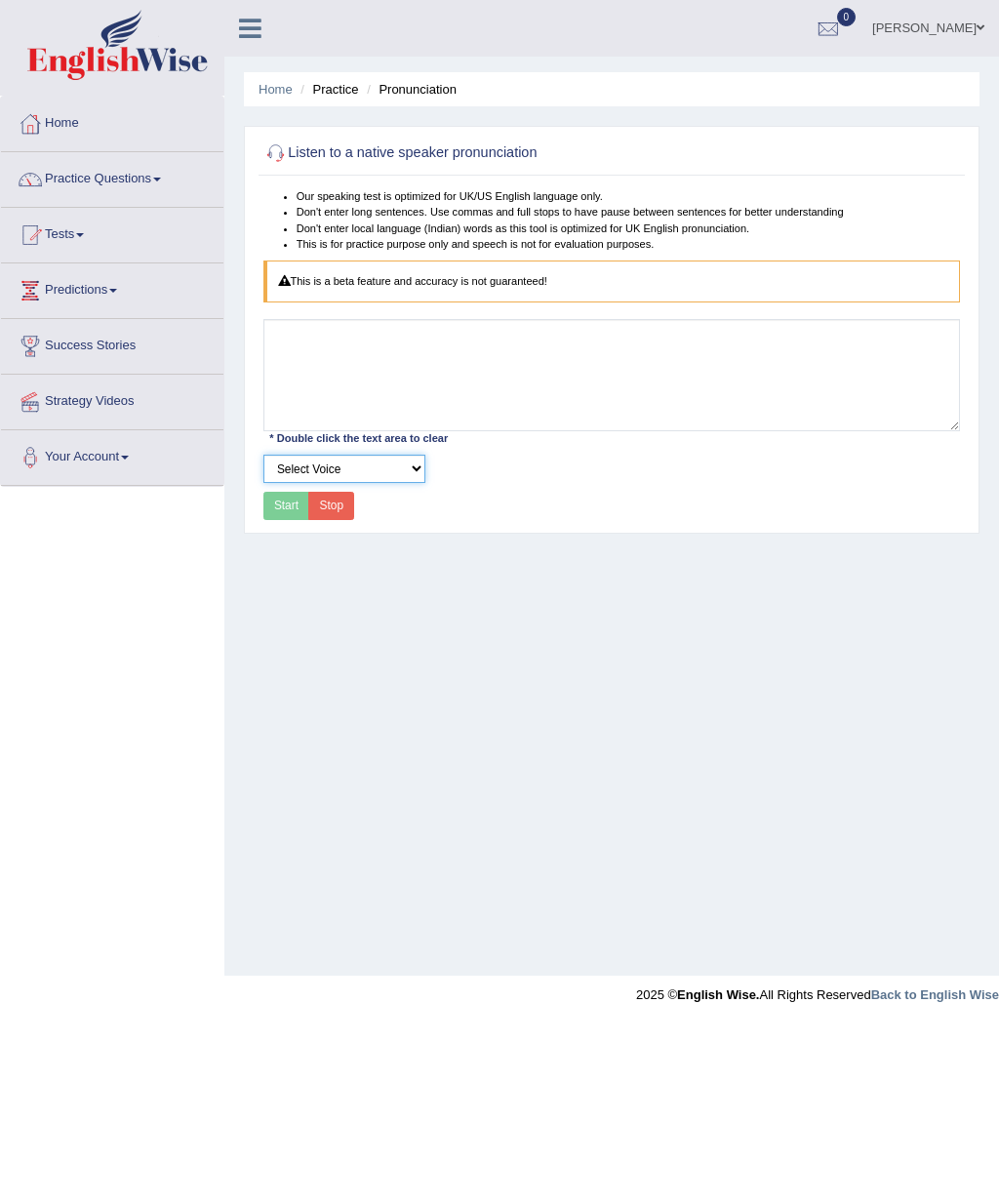
click at [281, 423] on select "Select Voice" at bounding box center [344, 468] width 162 height 29
click at [333, 423] on select "Select Voice" at bounding box center [344, 468] width 162 height 29
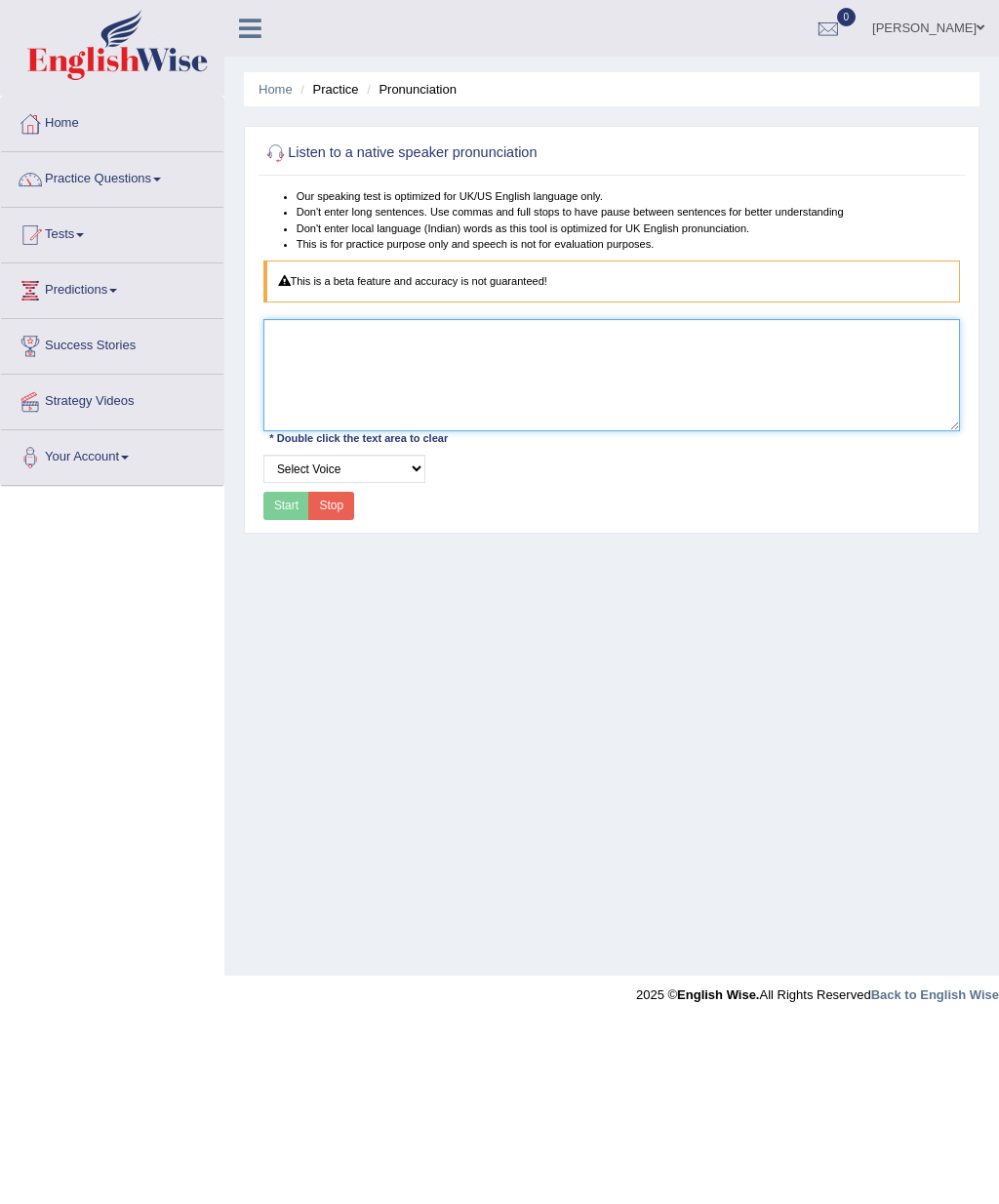
click at [333, 423] on textarea at bounding box center [612, 374] width 697 height 111
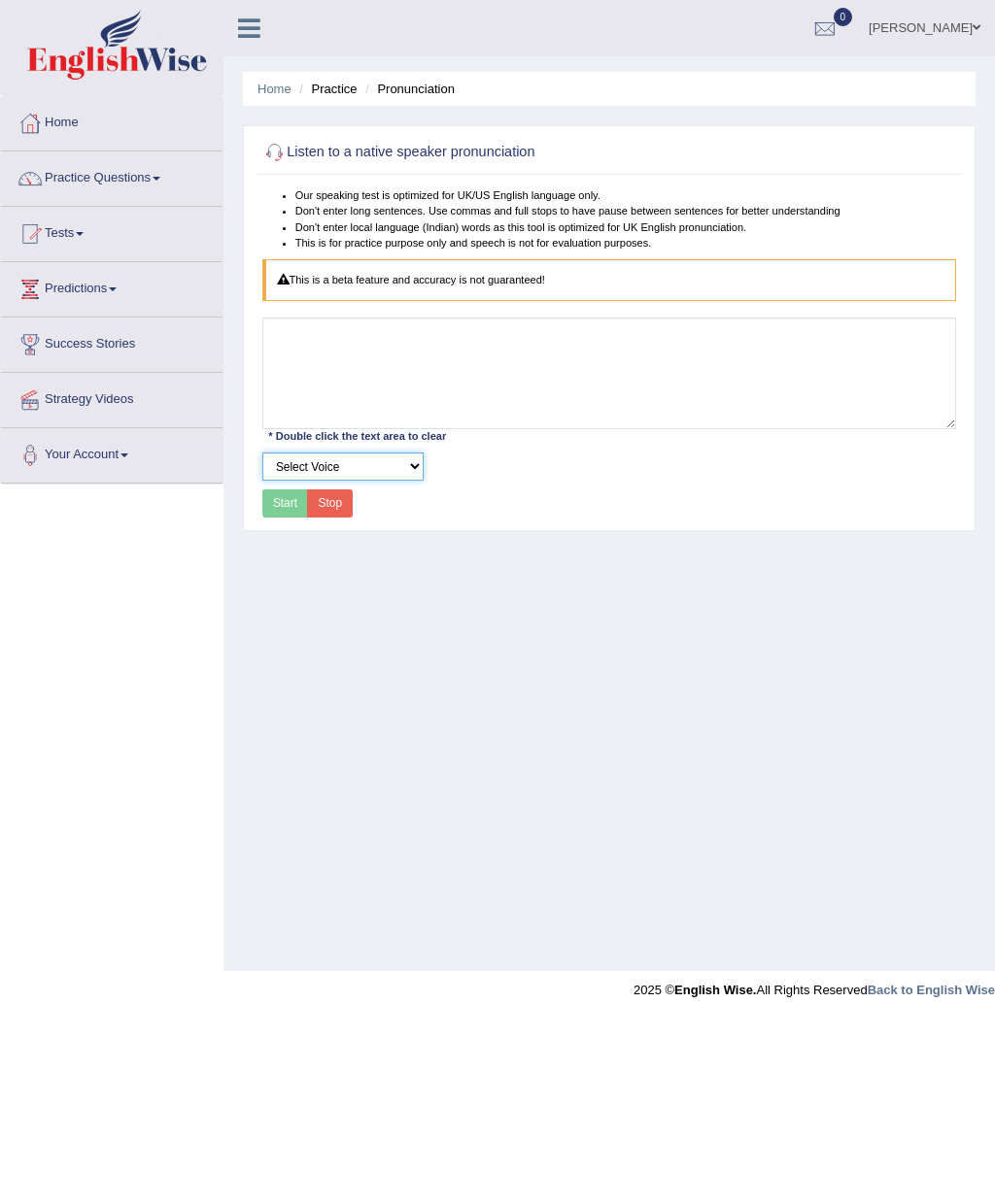
click at [332, 421] on select "Select Voice" at bounding box center [343, 466] width 162 height 28
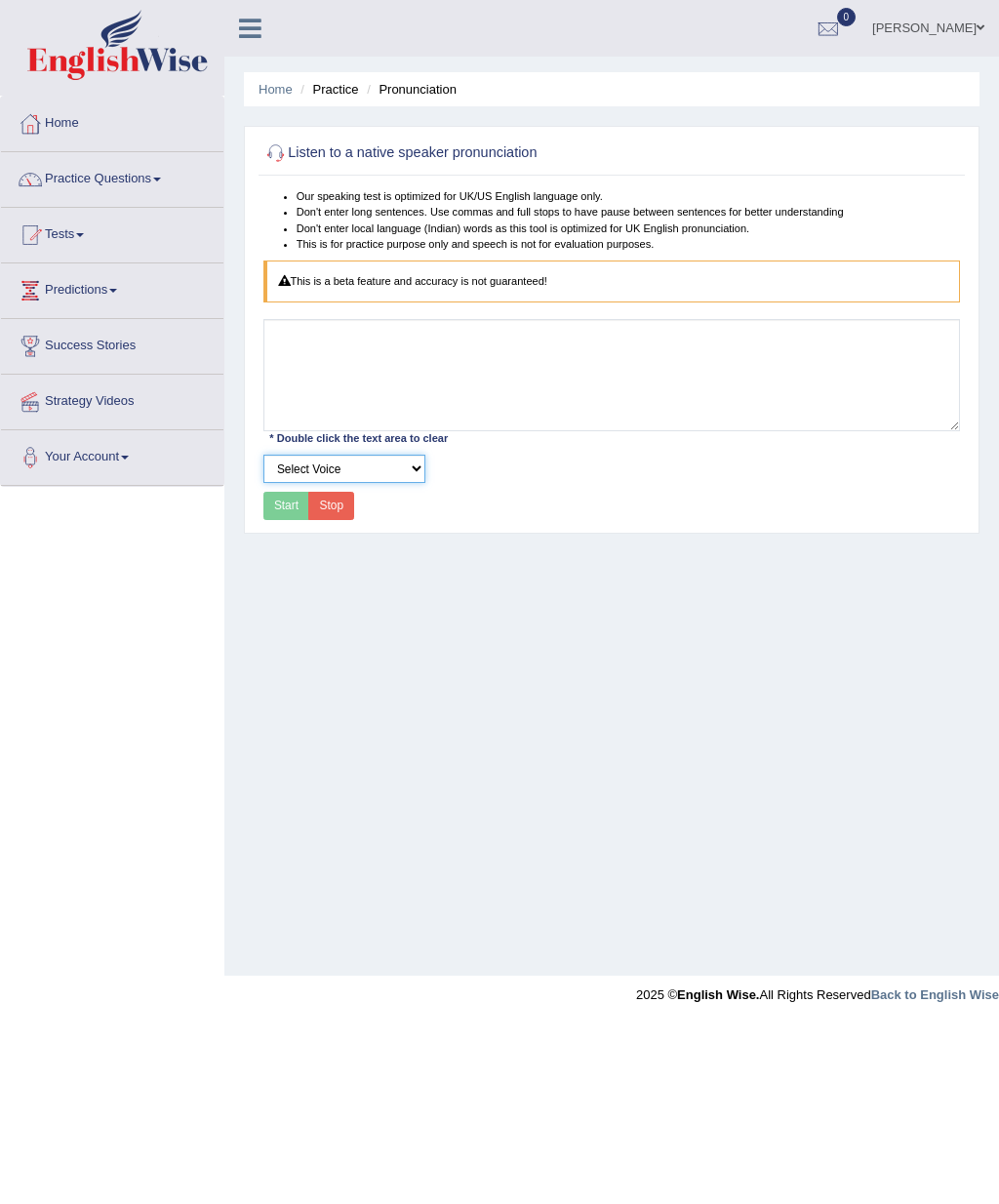
click at [333, 423] on select "Select Voice" at bounding box center [344, 468] width 162 height 29
click at [287, 423] on div "Start Stop" at bounding box center [309, 506] width 91 height 29
click at [273, 423] on select "Select Voice" at bounding box center [344, 468] width 162 height 29
click at [333, 79] on ul "Home Practice Pronunciation" at bounding box center [612, 89] width 735 height 34
click at [333, 423] on div "Home Practice Pronunciation Listen to a native speaker pronunciation Our speaki…" at bounding box center [612, 488] width 775 height 976
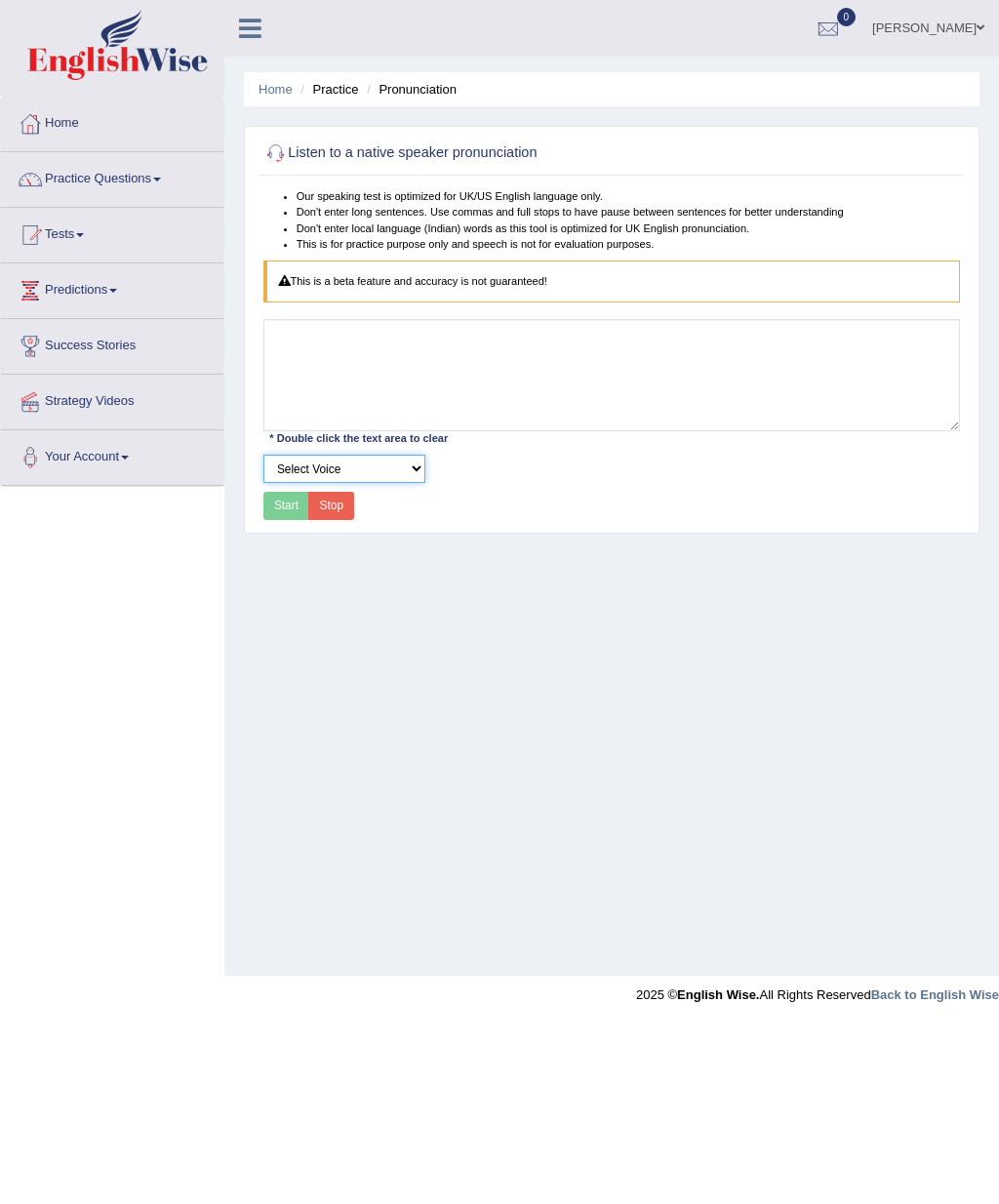
click at [333, 423] on select "Select Voice" at bounding box center [344, 468] width 162 height 29
click at [333, 285] on div "This is a beta feature and accuracy is not guaranteed!" at bounding box center [612, 282] width 697 height 43
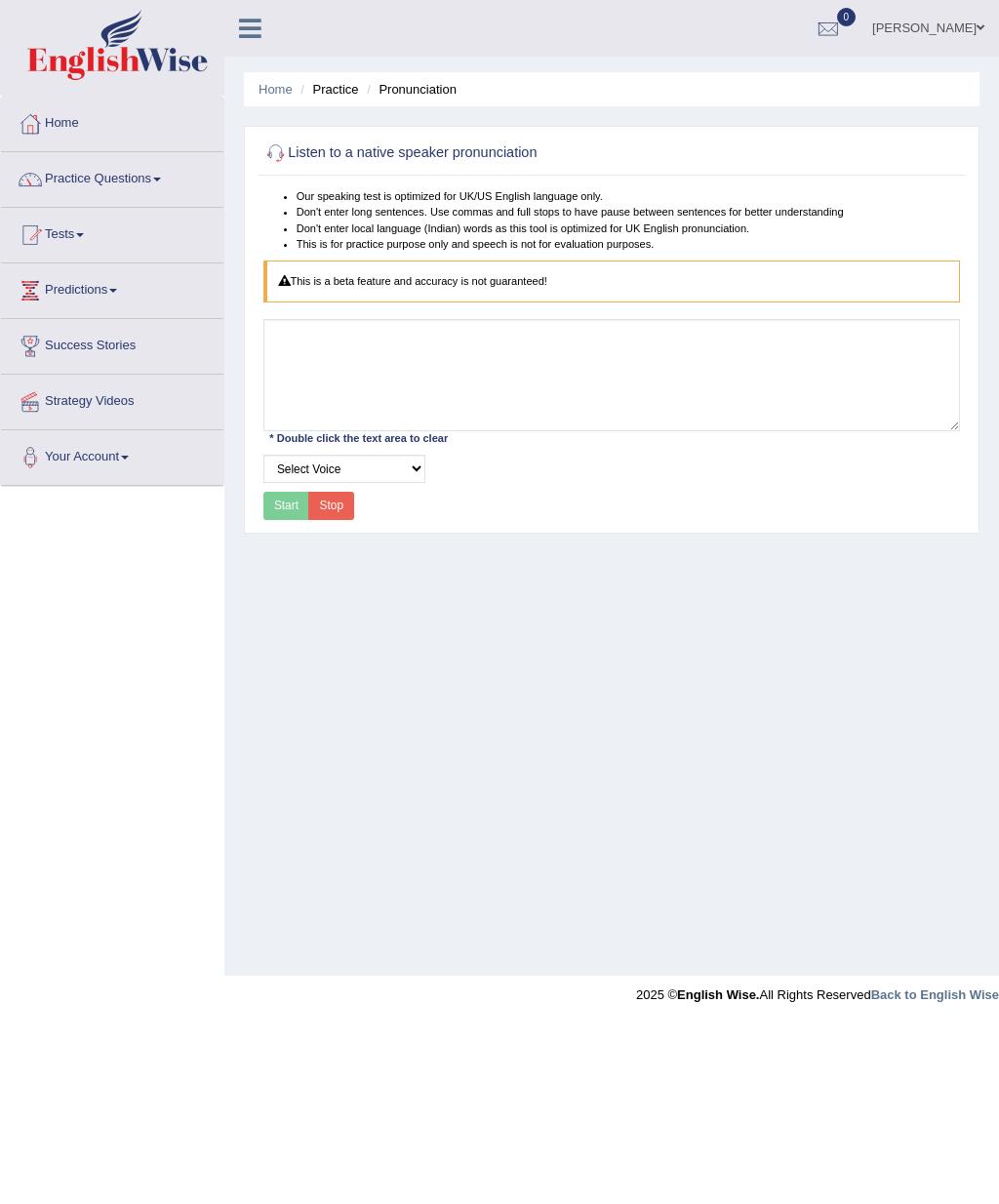
click at [333, 283] on div "This is a beta feature and accuracy is not guaranteed!" at bounding box center [612, 282] width 697 height 43
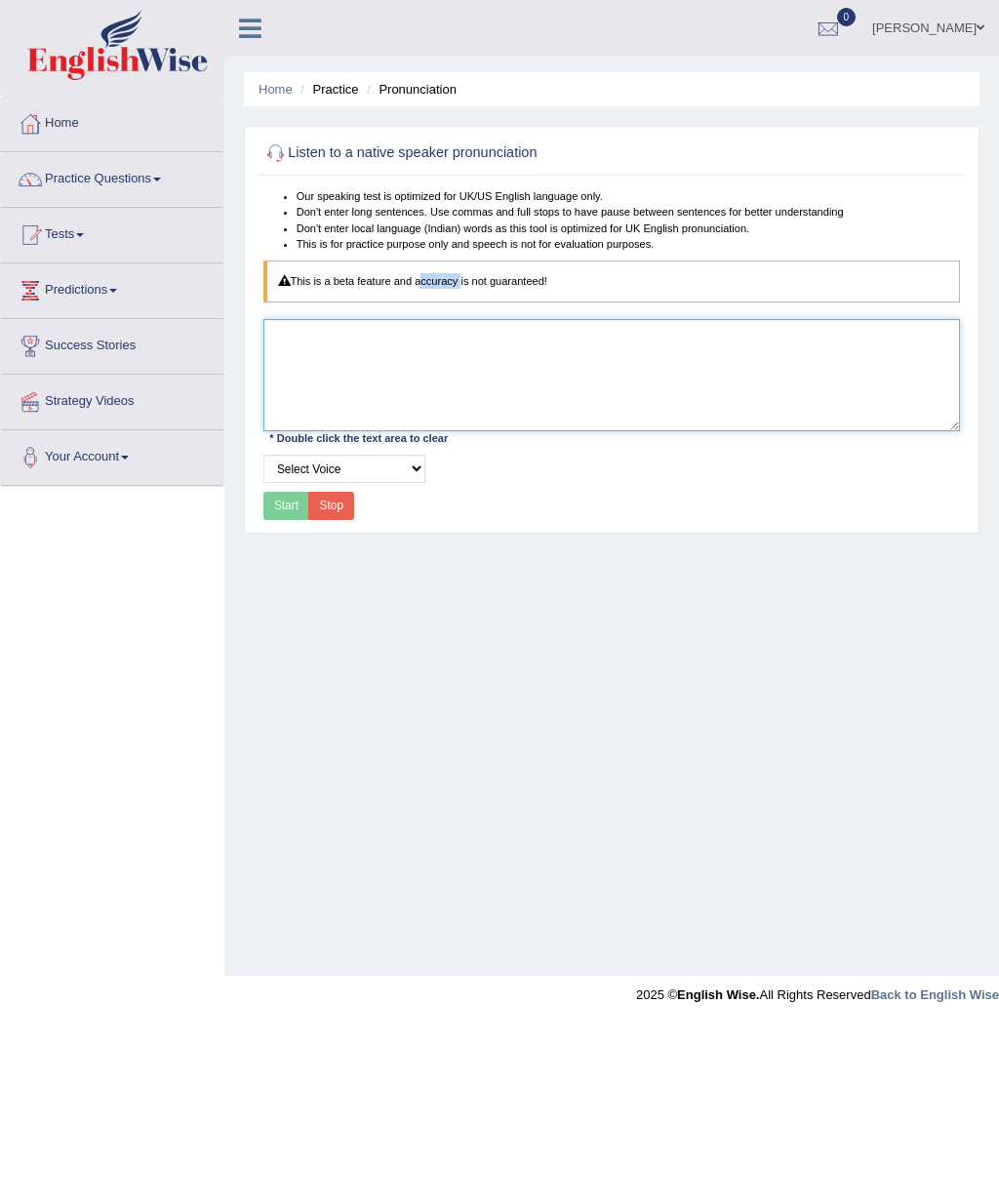
click at [333, 355] on textarea at bounding box center [612, 374] width 697 height 111
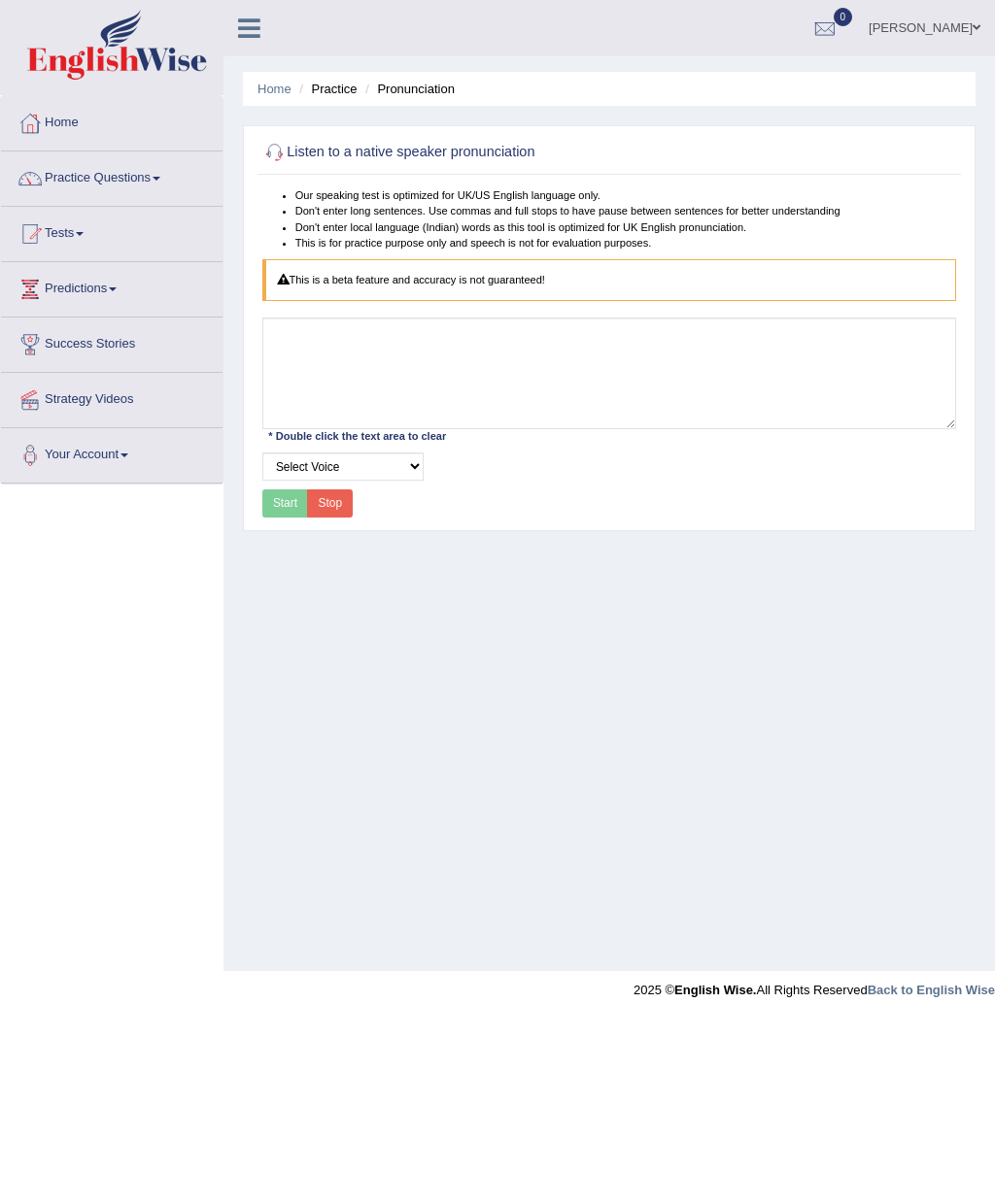
click at [332, 269] on div "Our speaking test is optimized for UK/US English language only. Don't enter lon…" at bounding box center [608, 354] width 702 height 335
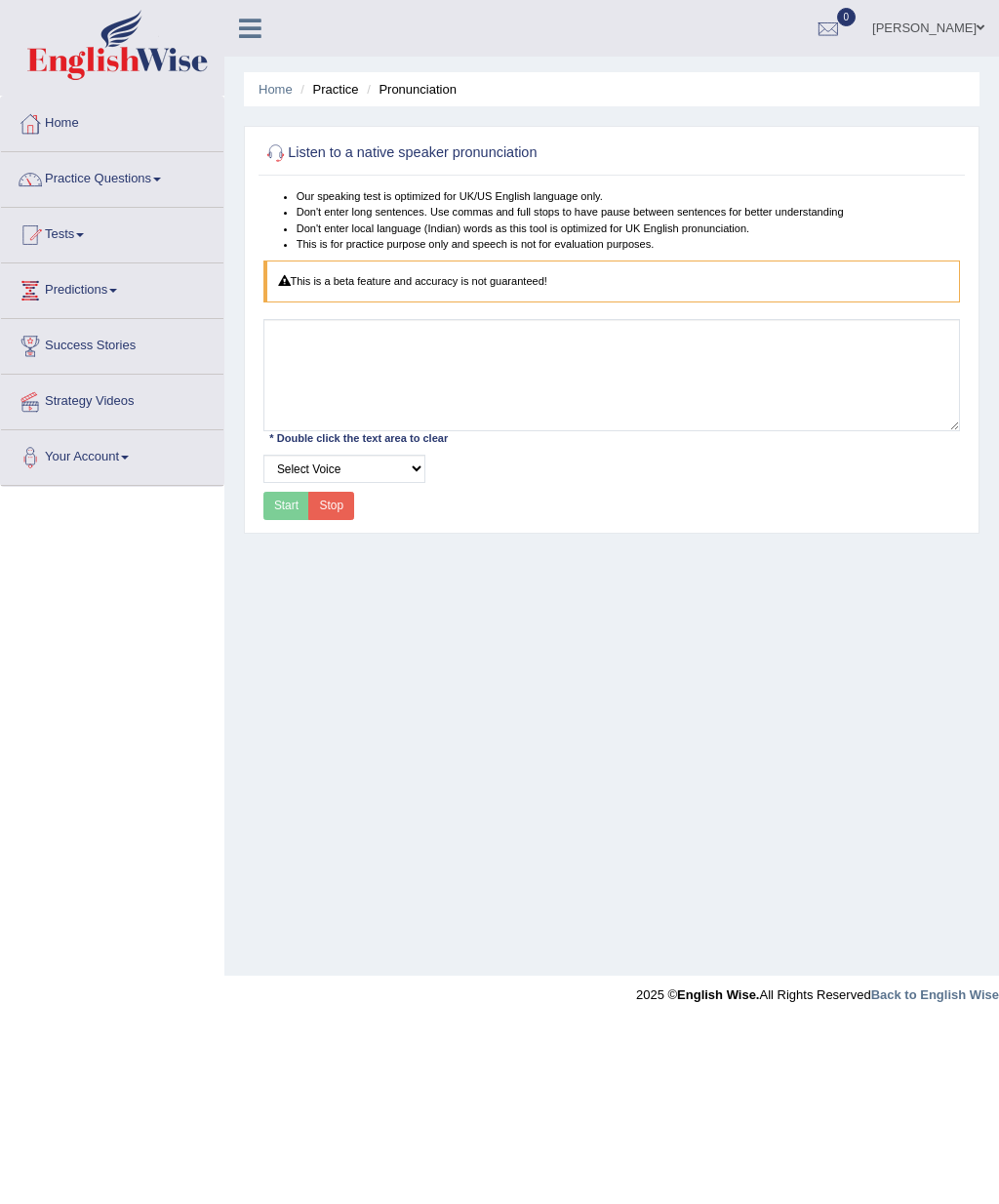
click at [333, 276] on div "This is a beta feature and accuracy is not guaranteed!" at bounding box center [612, 282] width 697 height 43
click at [333, 150] on h2 "Listen to a native speaker pronunciation" at bounding box center [479, 153] width 432 height 26
click at [280, 149] on div at bounding box center [276, 153] width 26 height 26
click at [281, 150] on div at bounding box center [276, 153] width 26 height 26
click at [329, 141] on h2 "Listen to a native speaker pronunciation" at bounding box center [479, 153] width 432 height 26
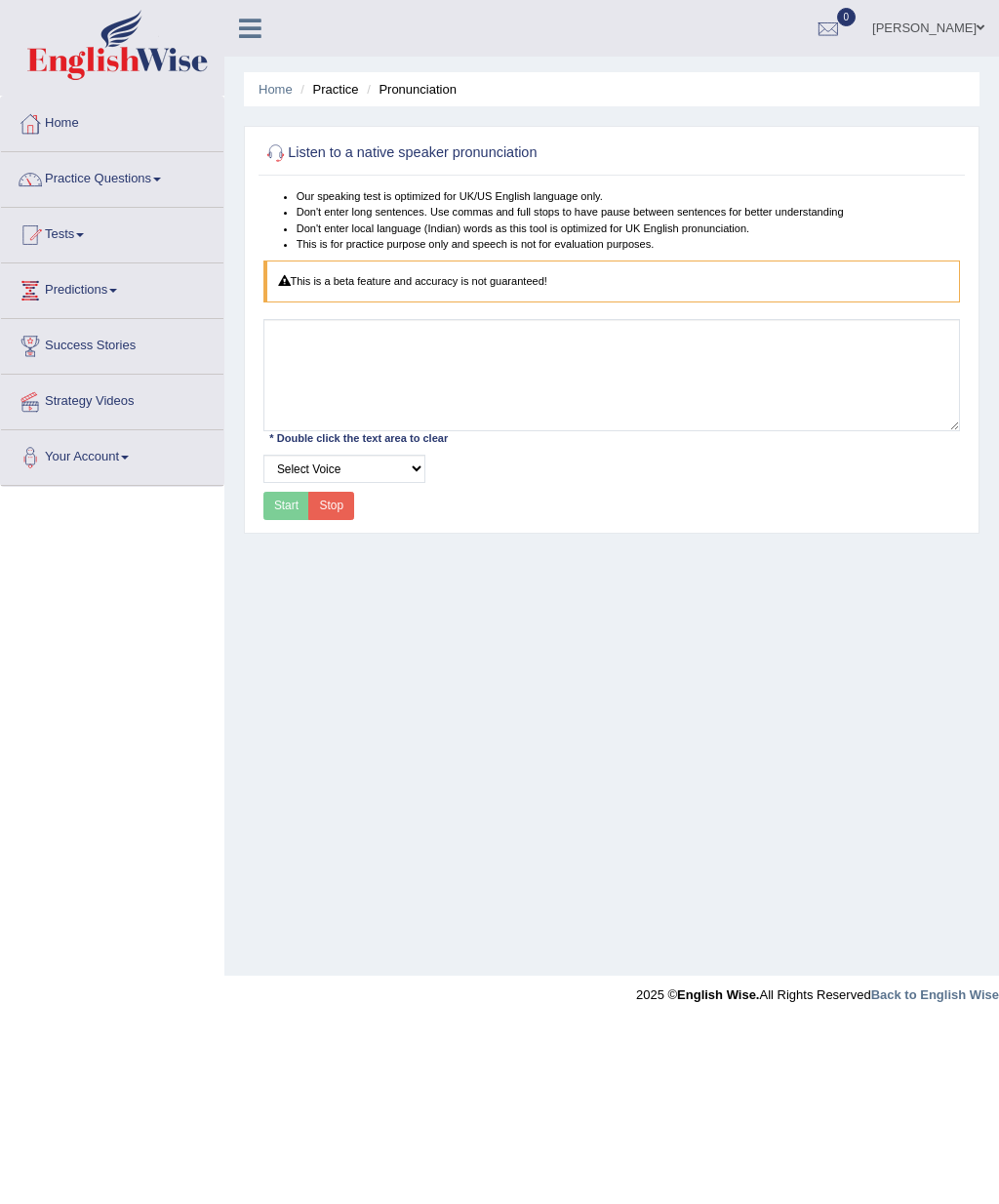
click at [333, 145] on h2 "Listen to a native speaker pronunciation" at bounding box center [479, 153] width 432 height 26
click at [333, 141] on h2 "Listen to a native speaker pronunciation" at bounding box center [479, 153] width 432 height 26
click at [333, 193] on li "Our speaking test is optimized for UK/US English language only." at bounding box center [629, 196] width 665 height 16
click at [333, 209] on li "Don't enter long sentences. Use commas and full stops to have pause between sen…" at bounding box center [629, 211] width 665 height 16
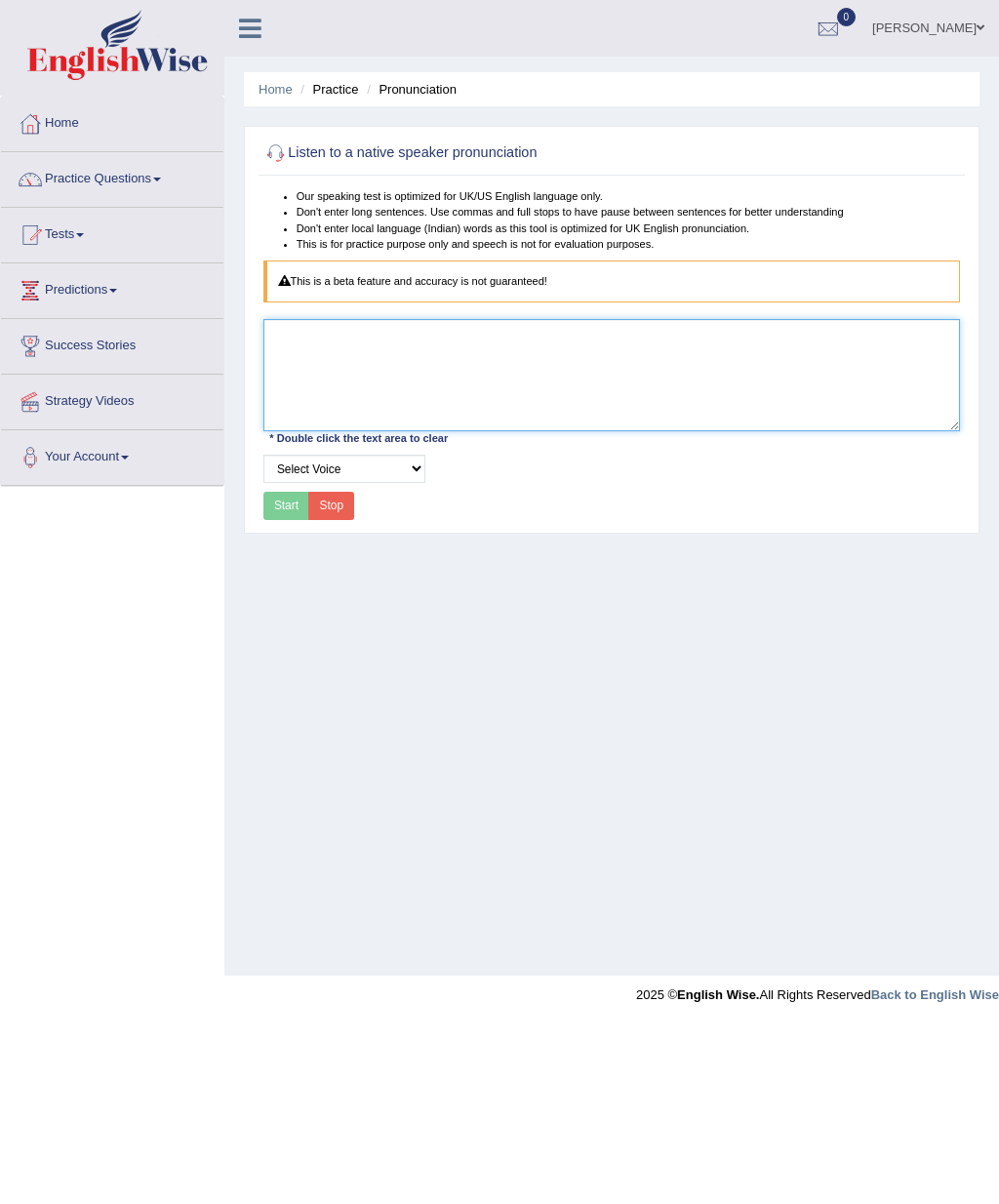
click at [328, 346] on textarea at bounding box center [612, 374] width 697 height 111
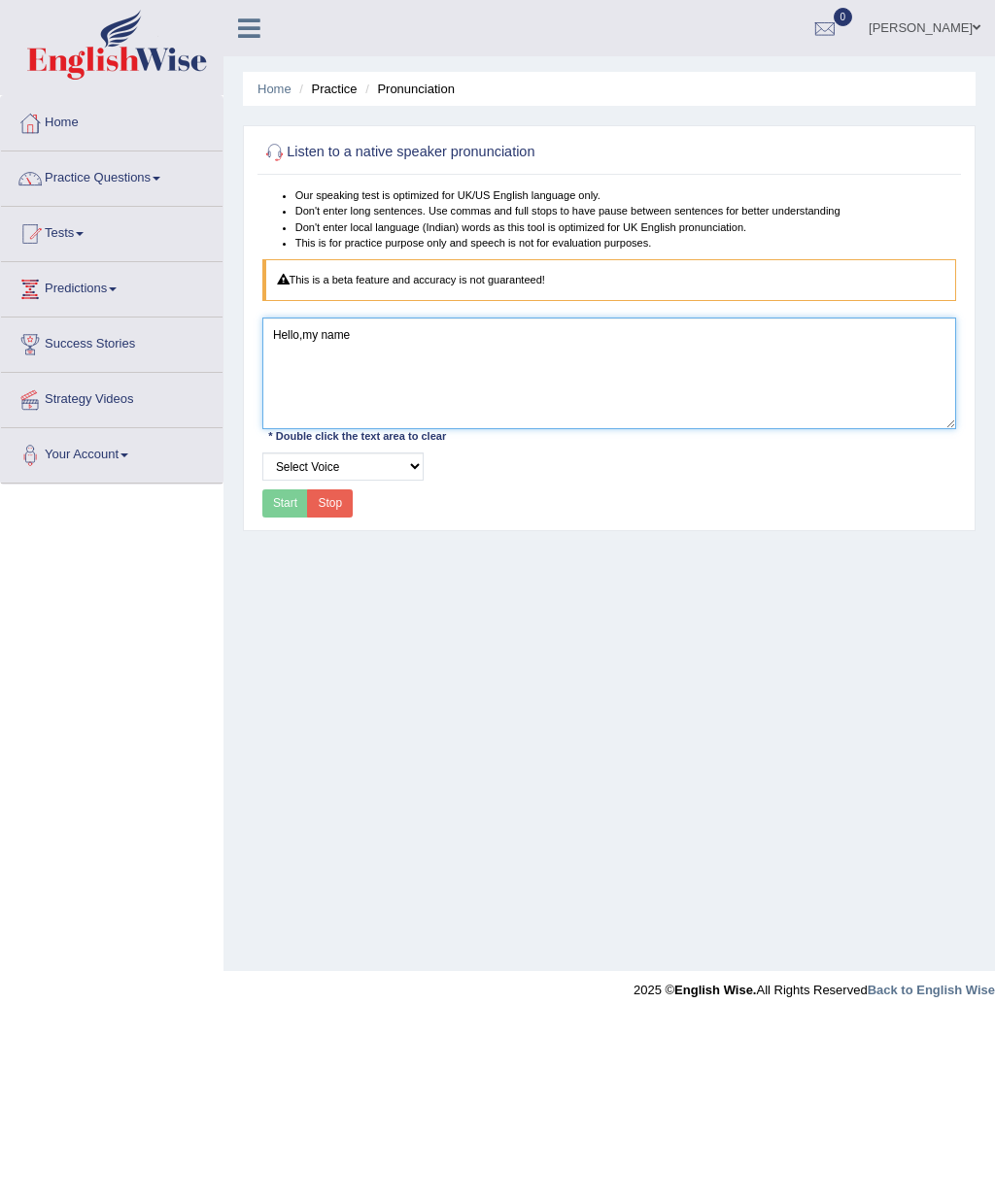
click at [304, 340] on textarea "Hello,my name" at bounding box center [609, 372] width 694 height 111
click at [300, 355] on textarea "Hello,my name" at bounding box center [609, 372] width 694 height 111
click at [303, 347] on textarea "Hello,my name" at bounding box center [609, 372] width 694 height 111
click at [307, 348] on textarea "Hello,my name" at bounding box center [609, 372] width 694 height 111
click at [303, 348] on textarea "Hello,my name" at bounding box center [609, 372] width 694 height 111
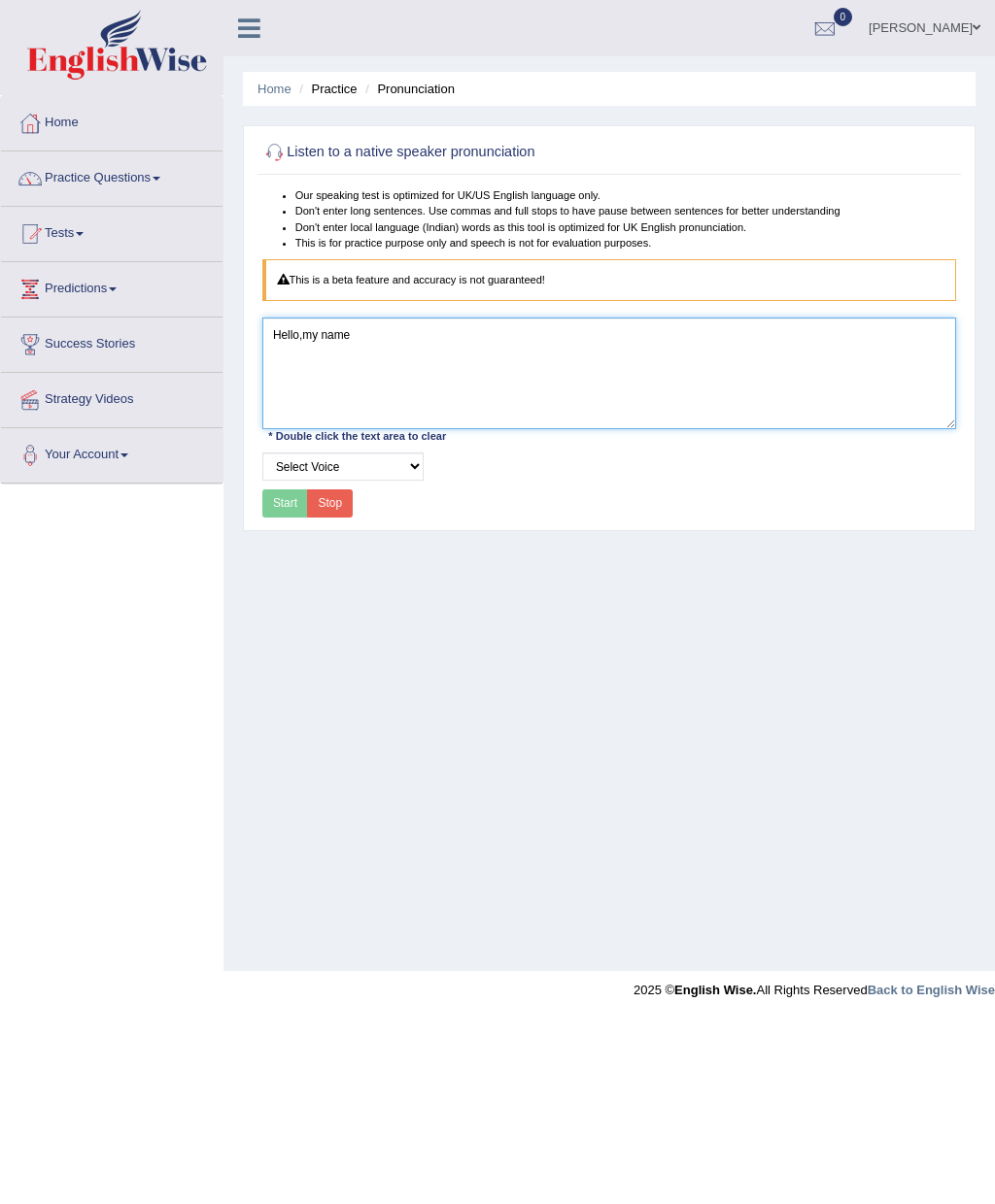
click at [295, 343] on textarea "Hello,my name" at bounding box center [609, 372] width 694 height 111
click at [305, 339] on textarea "Hello,my name" at bounding box center [609, 372] width 694 height 111
type textarea "Hello, my name"
click at [332, 344] on textarea "Hello, my name" at bounding box center [609, 372] width 694 height 111
click at [301, 338] on textarea "Hello, my name" at bounding box center [609, 372] width 694 height 111
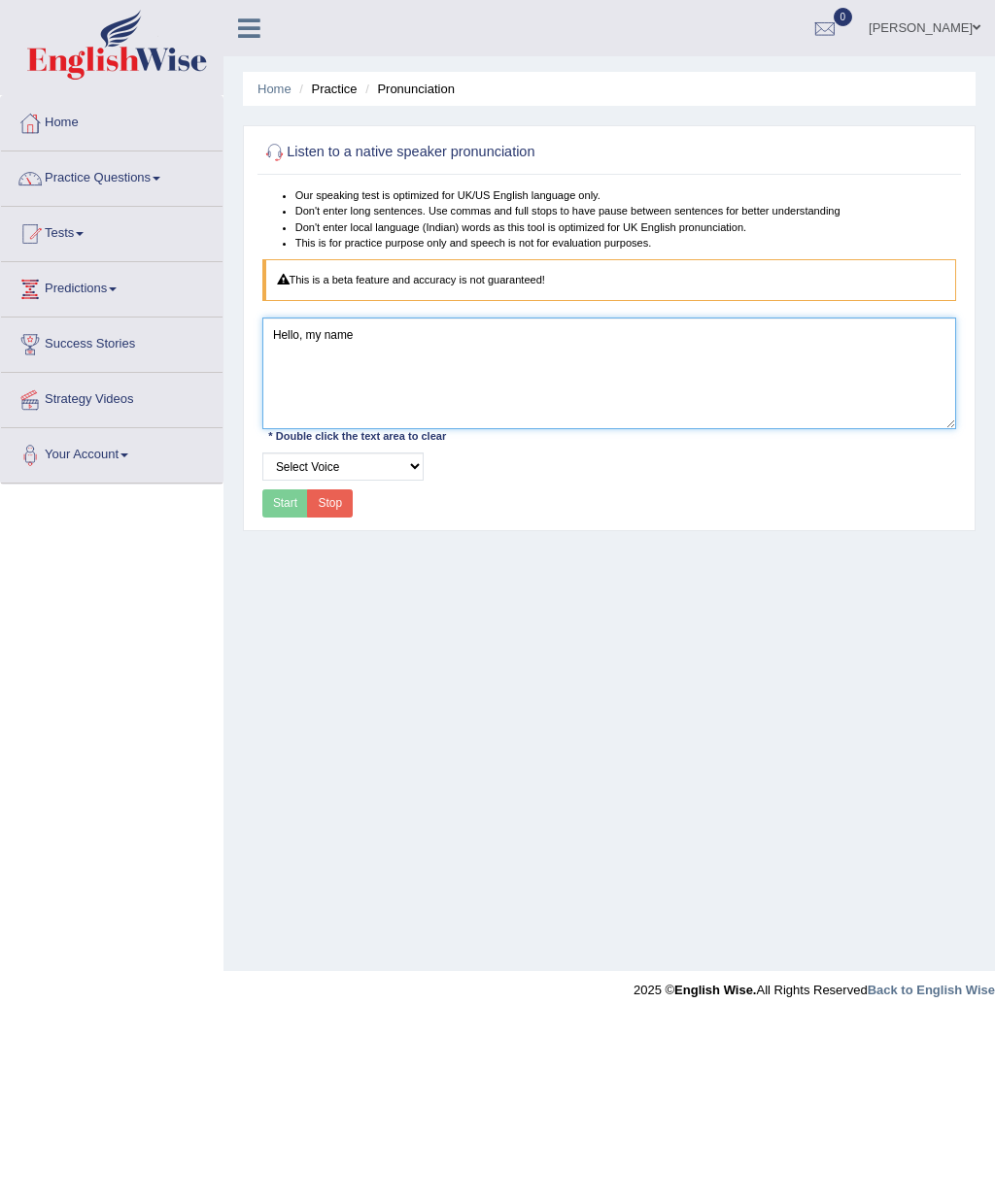
click at [301, 353] on textarea "Hello, my name" at bounding box center [609, 372] width 694 height 111
click at [301, 343] on textarea "Hello, my name" at bounding box center [609, 372] width 694 height 111
click at [291, 339] on textarea "Hello, my name" at bounding box center [609, 372] width 694 height 111
click at [290, 339] on textarea "Hello, my name" at bounding box center [609, 372] width 694 height 111
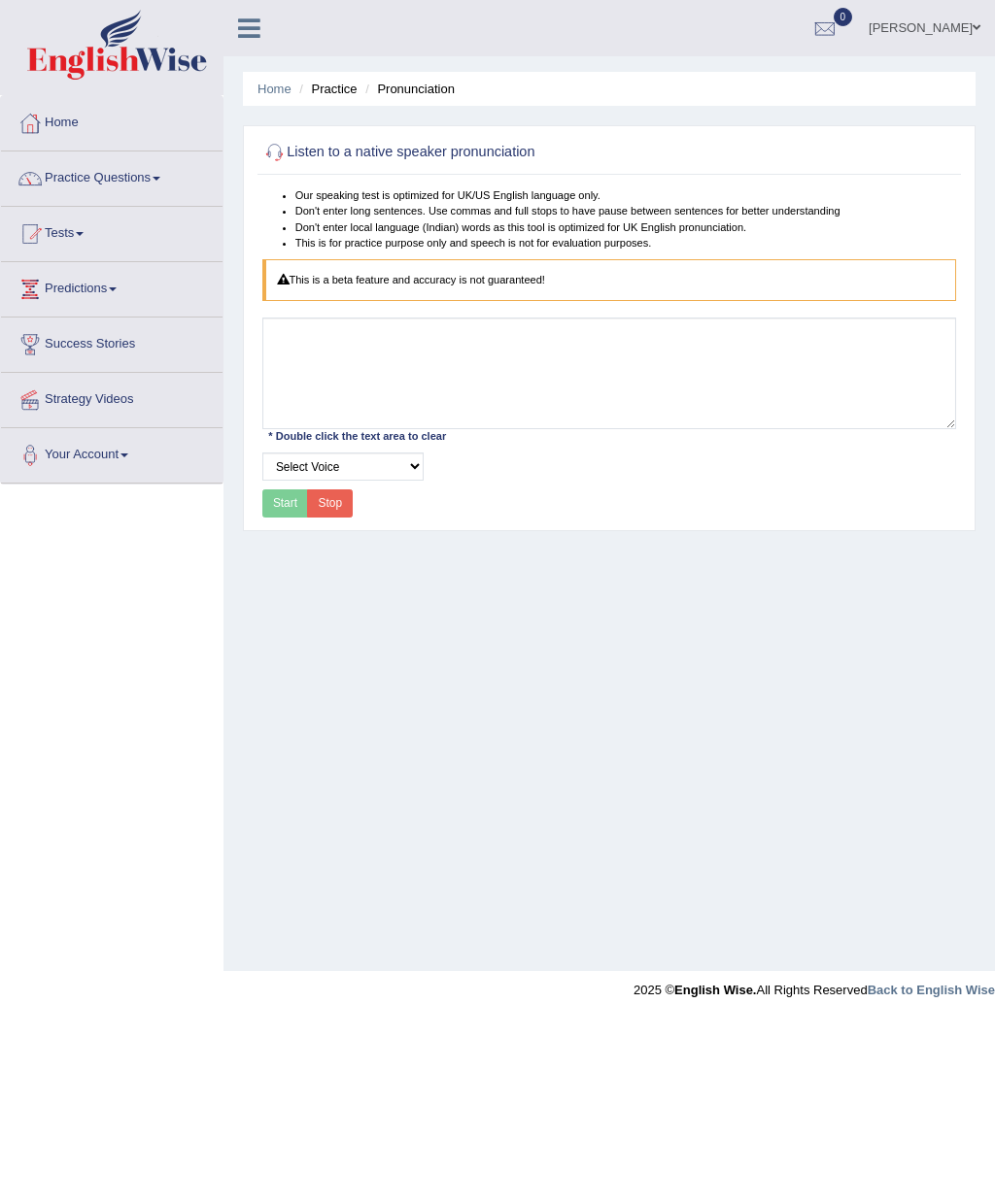
click at [332, 128] on div "Home Practice Pronunciation Listen to a native speaker pronunciation Our speaki…" at bounding box center [609, 486] width 772 height 971
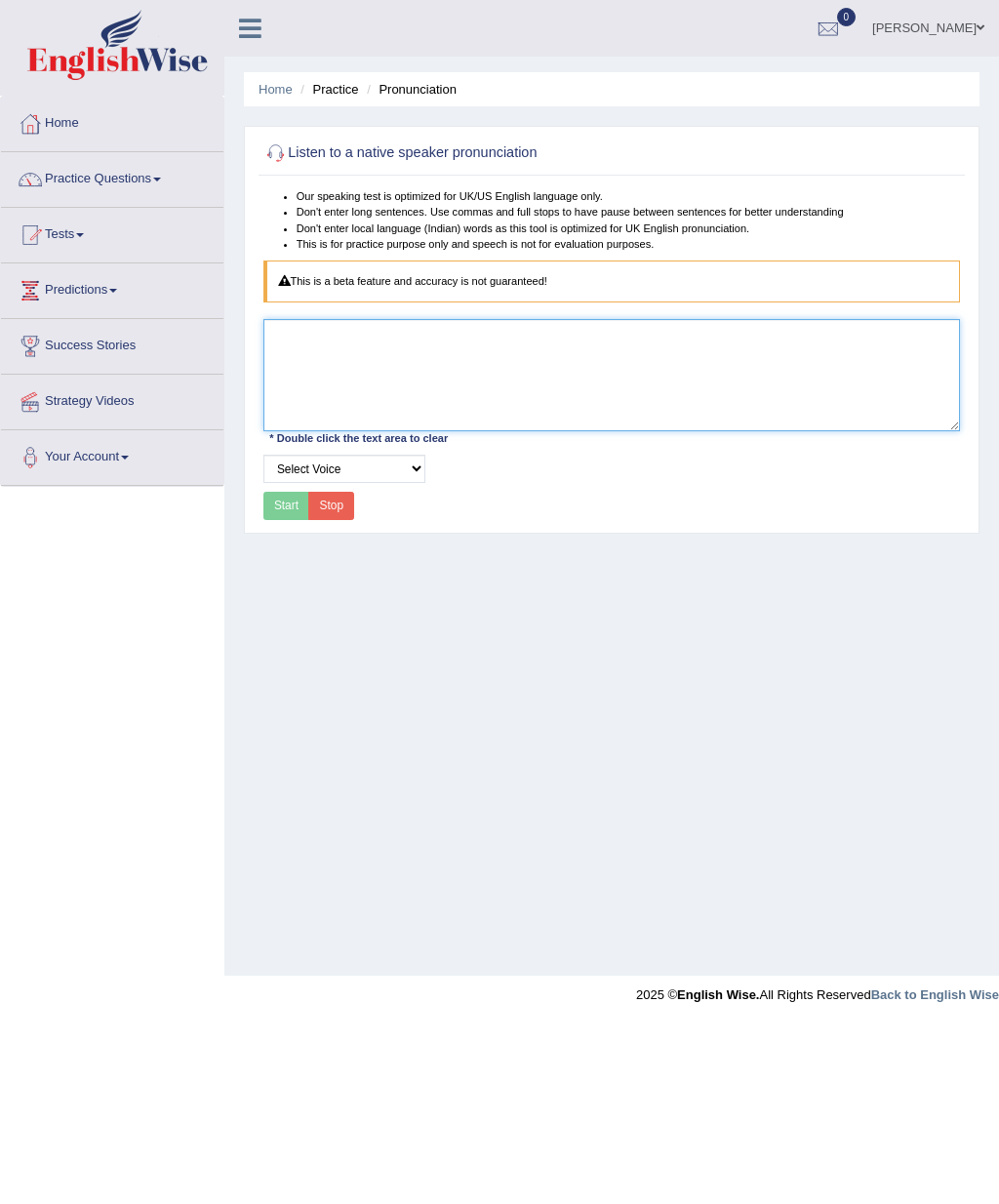
click at [291, 346] on textarea at bounding box center [612, 374] width 697 height 111
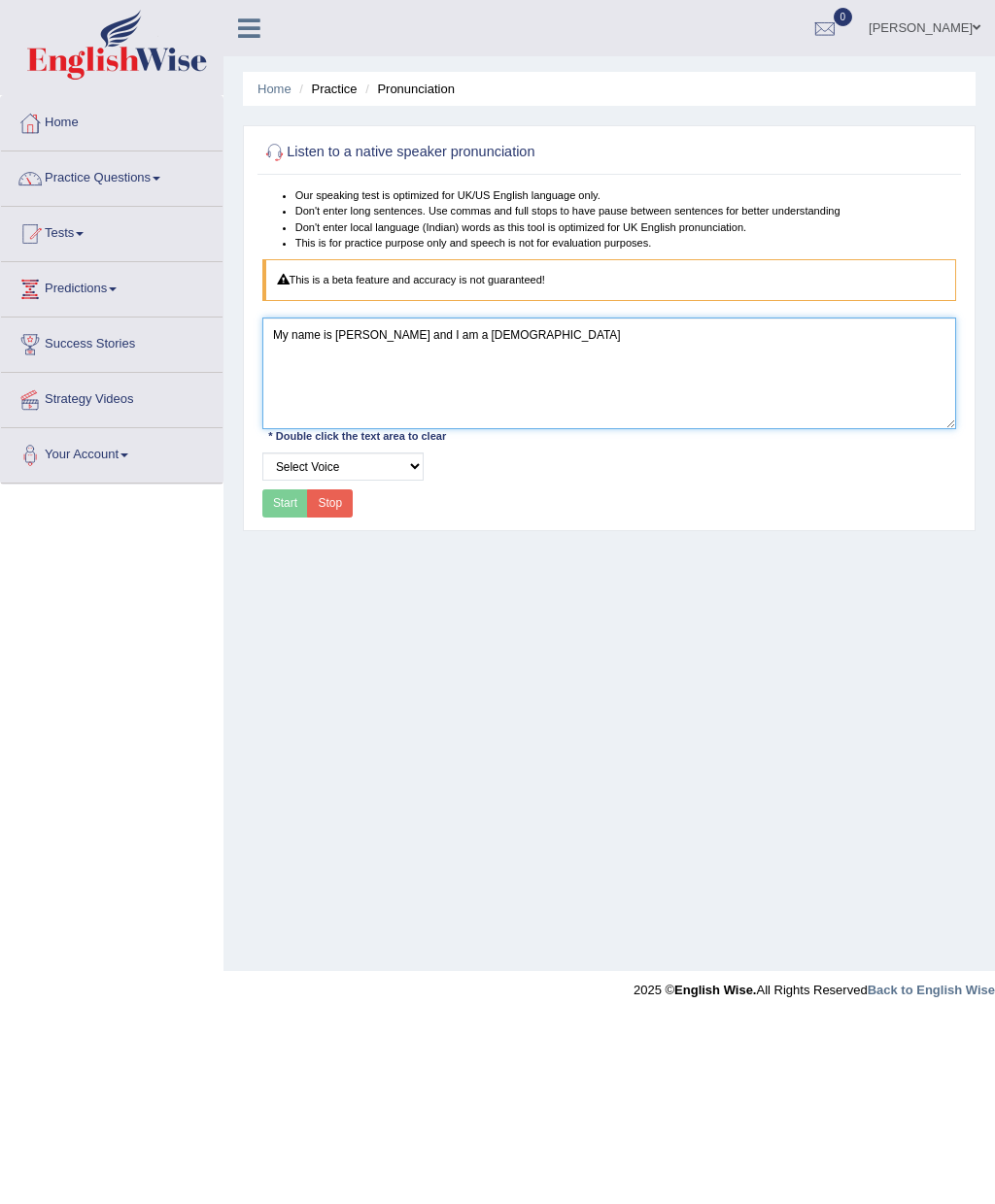
type textarea "My name is Baba and I am a Ghanaian"
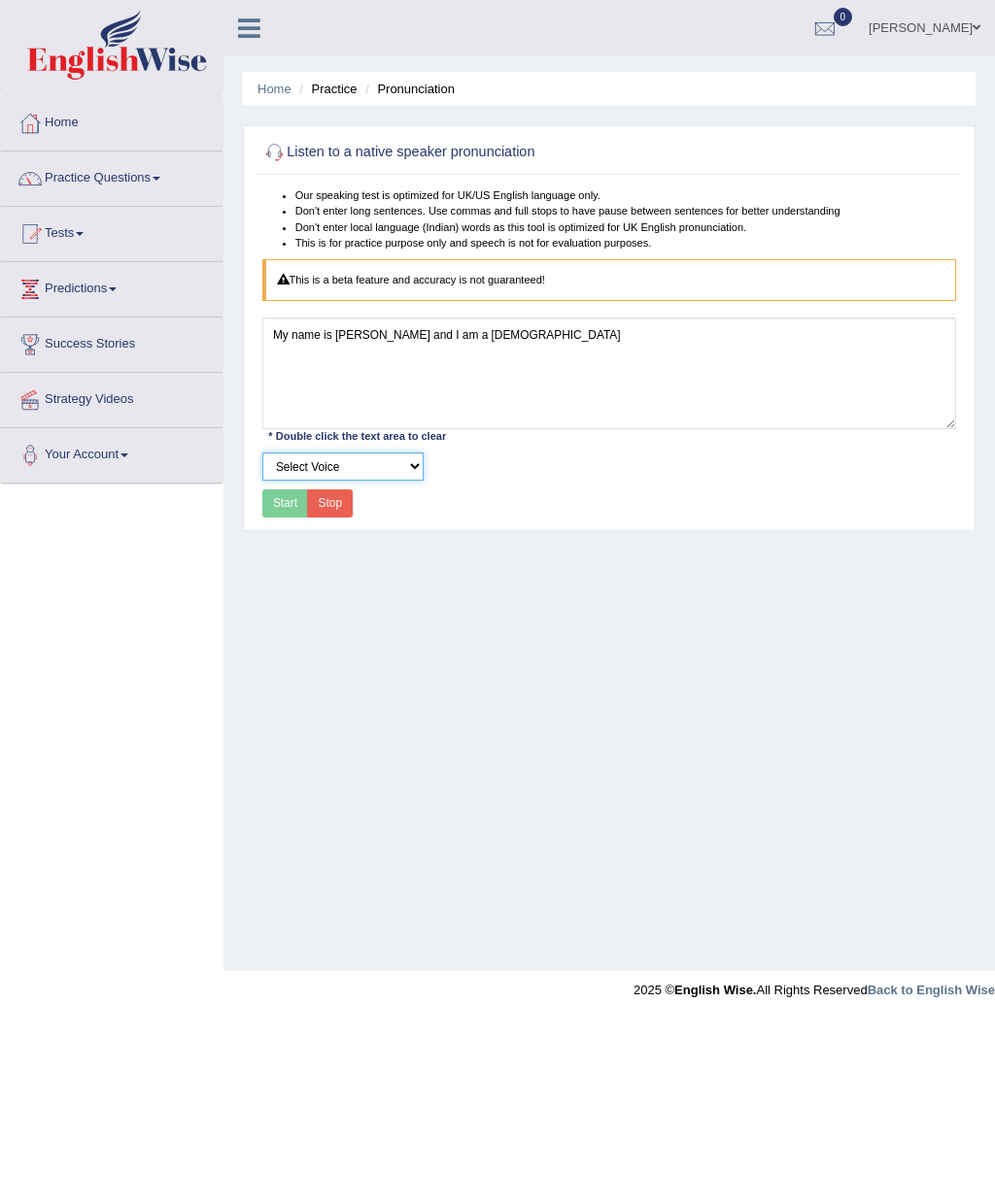
click at [278, 421] on select "Select Voice" at bounding box center [343, 466] width 162 height 28
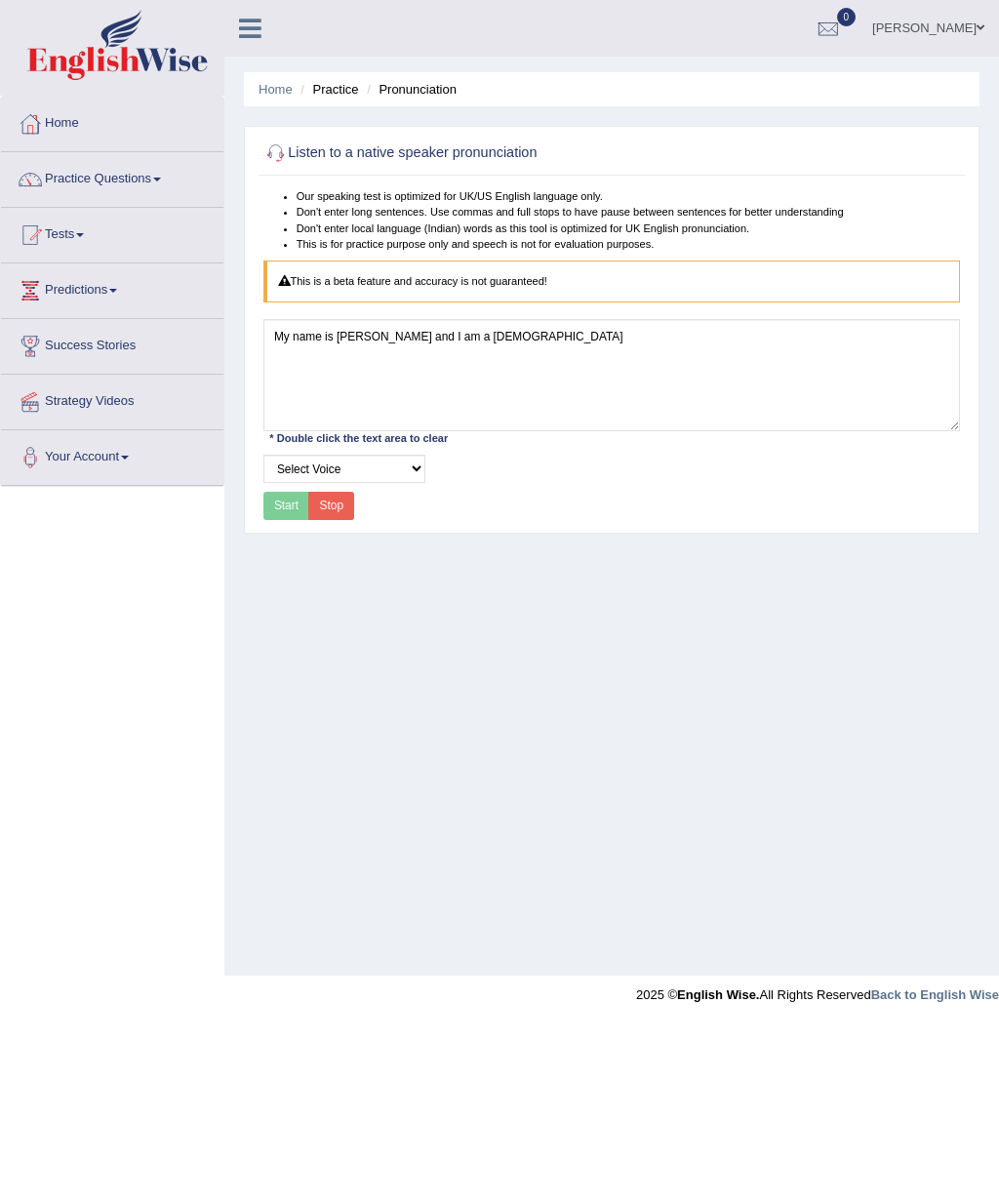
click at [285, 423] on div "Start Stop" at bounding box center [309, 506] width 91 height 29
click at [287, 423] on div "Start Stop" at bounding box center [309, 506] width 91 height 29
click at [289, 423] on div "Start Stop" at bounding box center [309, 506] width 91 height 29
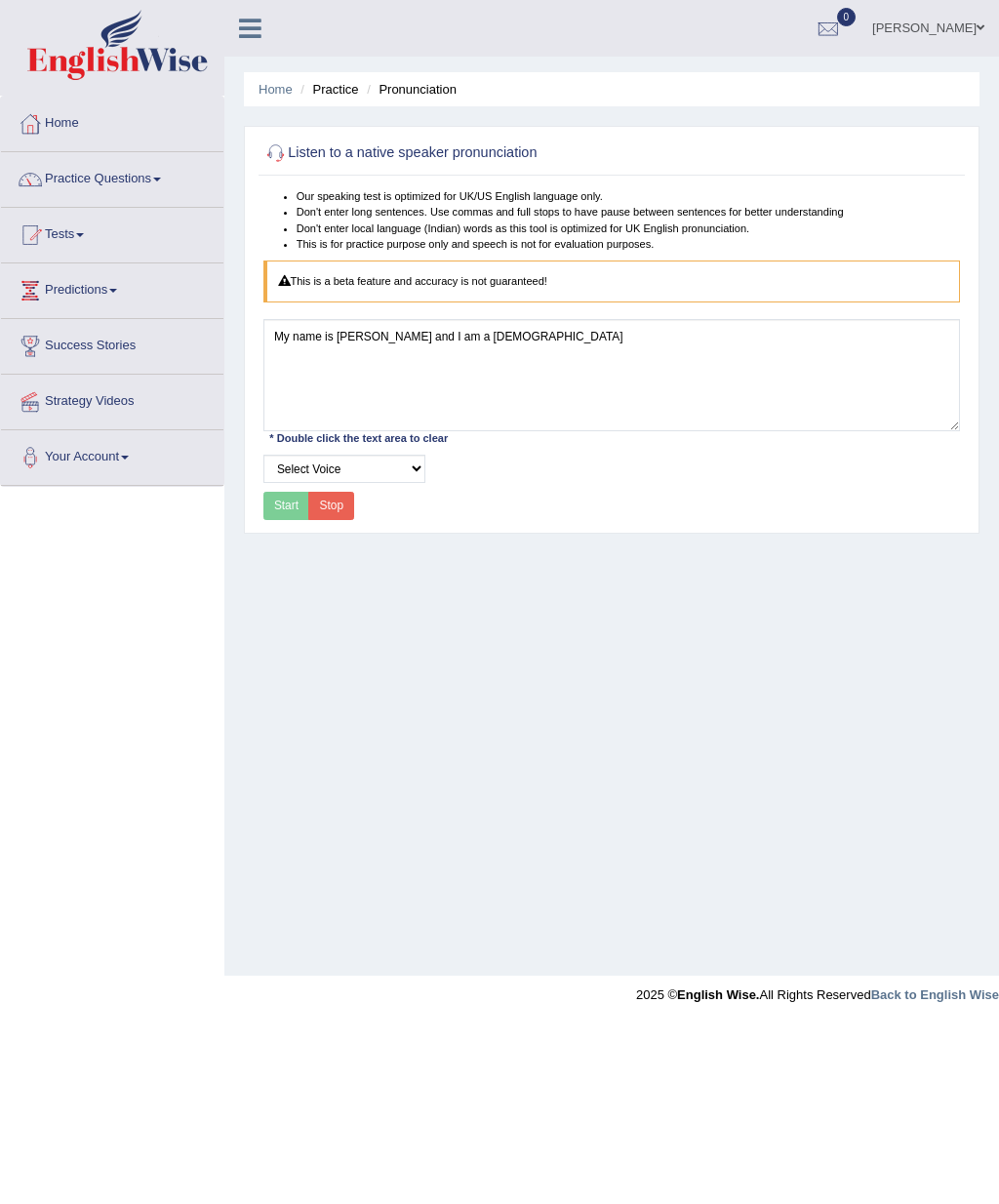
click at [283, 423] on div "Start Stop" at bounding box center [309, 506] width 91 height 29
click at [286, 423] on div "Start Stop" at bounding box center [309, 506] width 91 height 29
click at [293, 423] on div "Start Stop" at bounding box center [309, 506] width 91 height 29
click at [281, 423] on div "Start Stop" at bounding box center [309, 506] width 91 height 29
click at [284, 423] on div "Start Stop" at bounding box center [309, 506] width 91 height 29
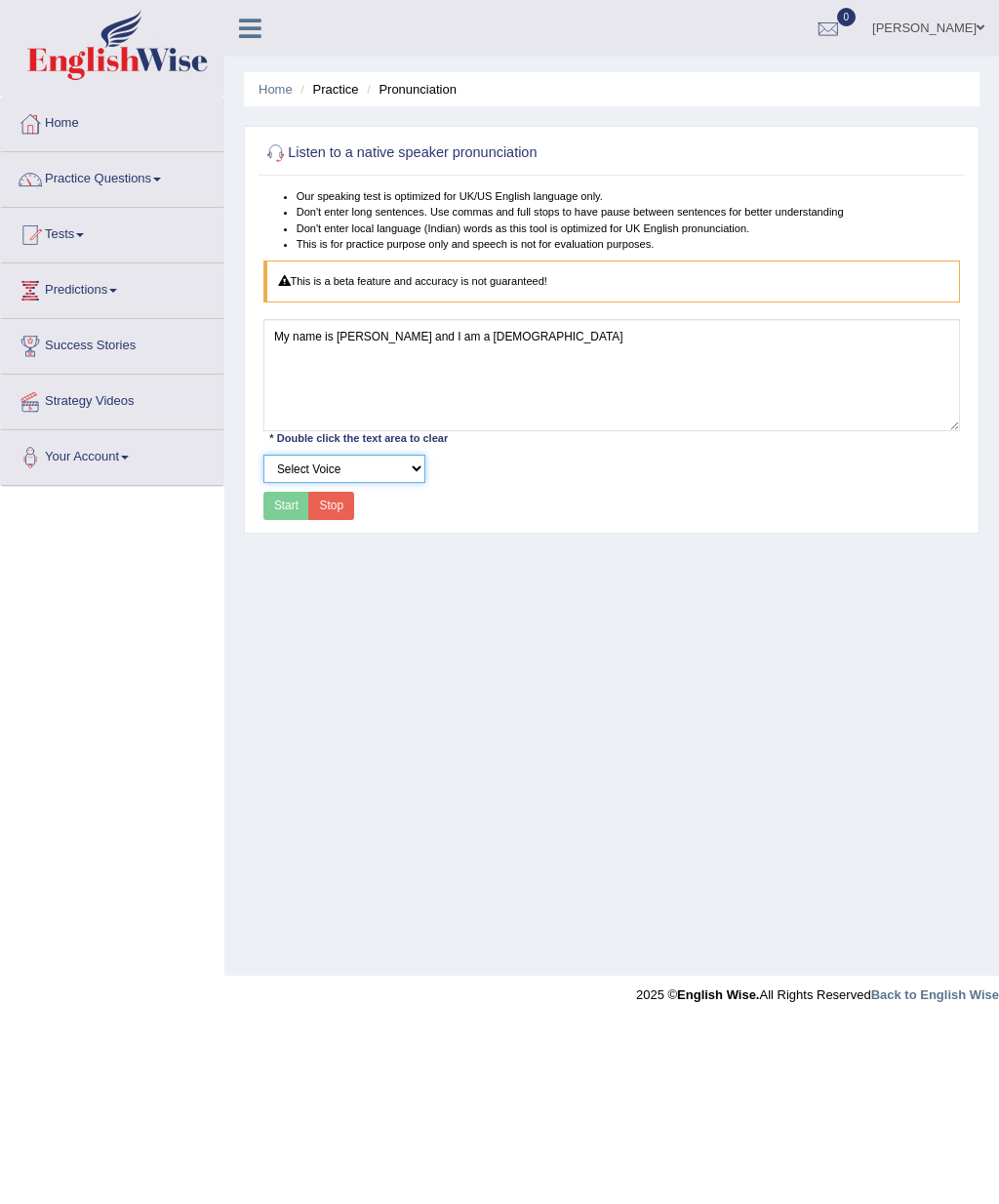
click at [269, 423] on select "Select Voice" at bounding box center [344, 468] width 162 height 29
click at [280, 423] on div "Start Stop" at bounding box center [309, 506] width 91 height 29
click at [276, 423] on div "Home Practice Pronunciation Listen to a native speaker pronunciation Our speaki…" at bounding box center [612, 488] width 775 height 976
click at [303, 299] on div "This is a beta feature and accuracy is not guaranteed!" at bounding box center [612, 282] width 697 height 43
click at [301, 289] on div "This is a beta feature and accuracy is not guaranteed!" at bounding box center [612, 282] width 697 height 43
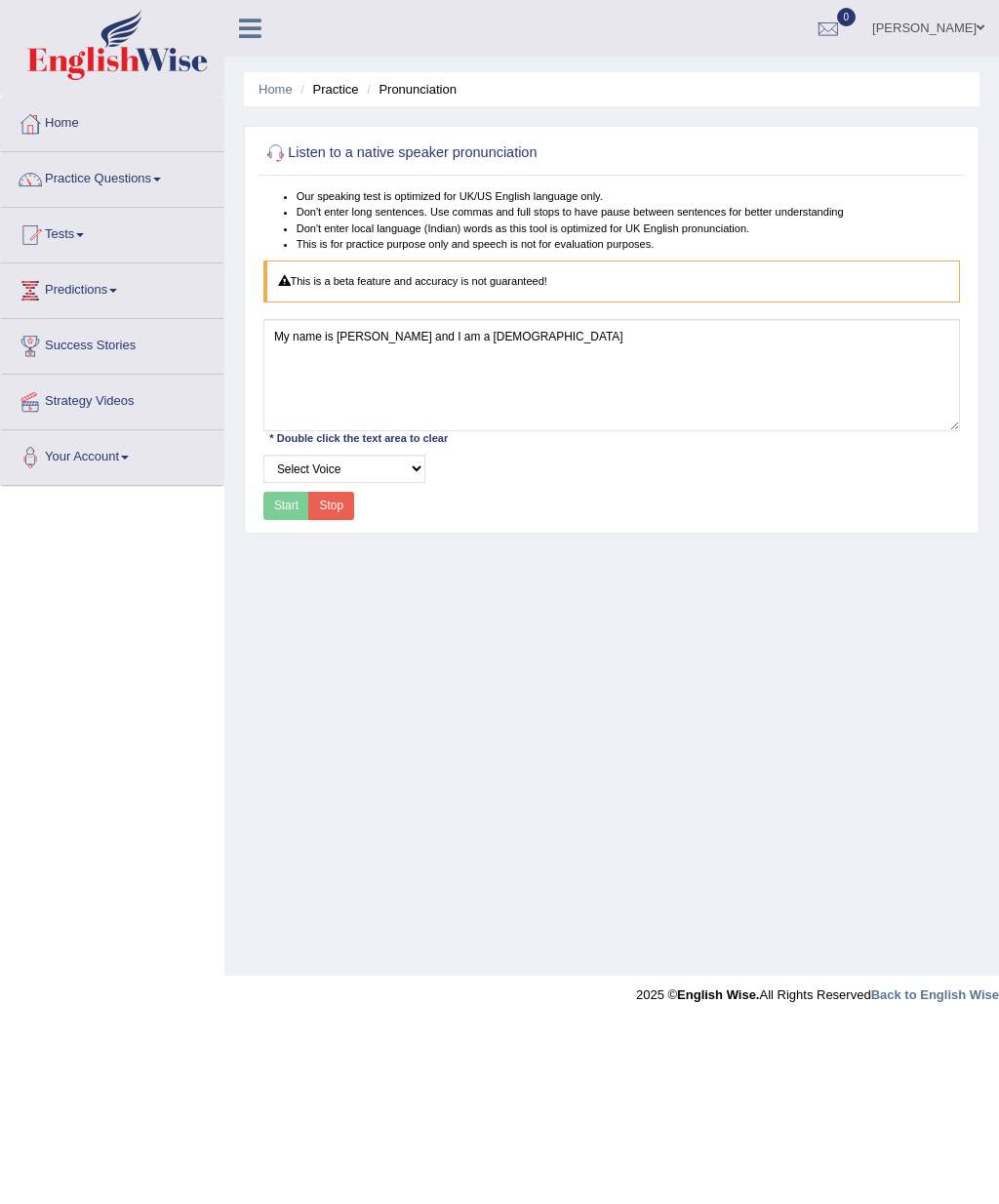
click at [327, 287] on div "This is a beta feature and accuracy is not guaranteed!" at bounding box center [612, 282] width 697 height 43
click at [328, 287] on div "This is a beta feature and accuracy is not guaranteed!" at bounding box center [612, 282] width 697 height 43
click at [333, 292] on div "This is a beta feature and accuracy is not guaranteed!" at bounding box center [612, 282] width 697 height 43
click at [325, 287] on div "This is a beta feature and accuracy is not guaranteed!" at bounding box center [612, 282] width 697 height 43
click at [327, 290] on div "This is a beta feature and accuracy is not guaranteed!" at bounding box center [612, 282] width 697 height 43
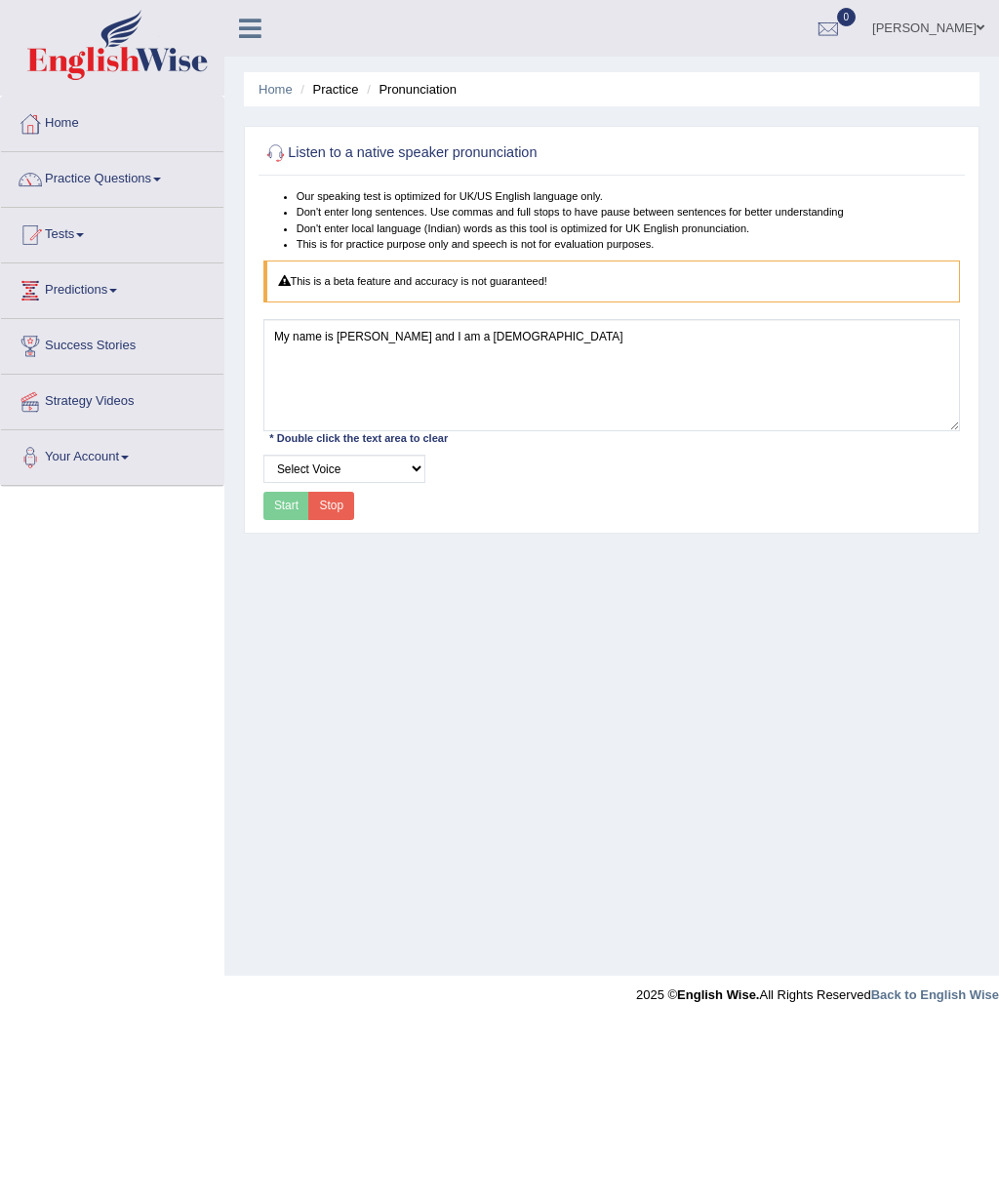
click at [320, 289] on div "This is a beta feature and accuracy is not guaranteed!" at bounding box center [612, 282] width 697 height 43
click at [319, 282] on div "This is a beta feature and accuracy is not guaranteed!" at bounding box center [612, 282] width 697 height 43
click at [309, 277] on div "This is a beta feature and accuracy is not guaranteed!" at bounding box center [612, 282] width 697 height 43
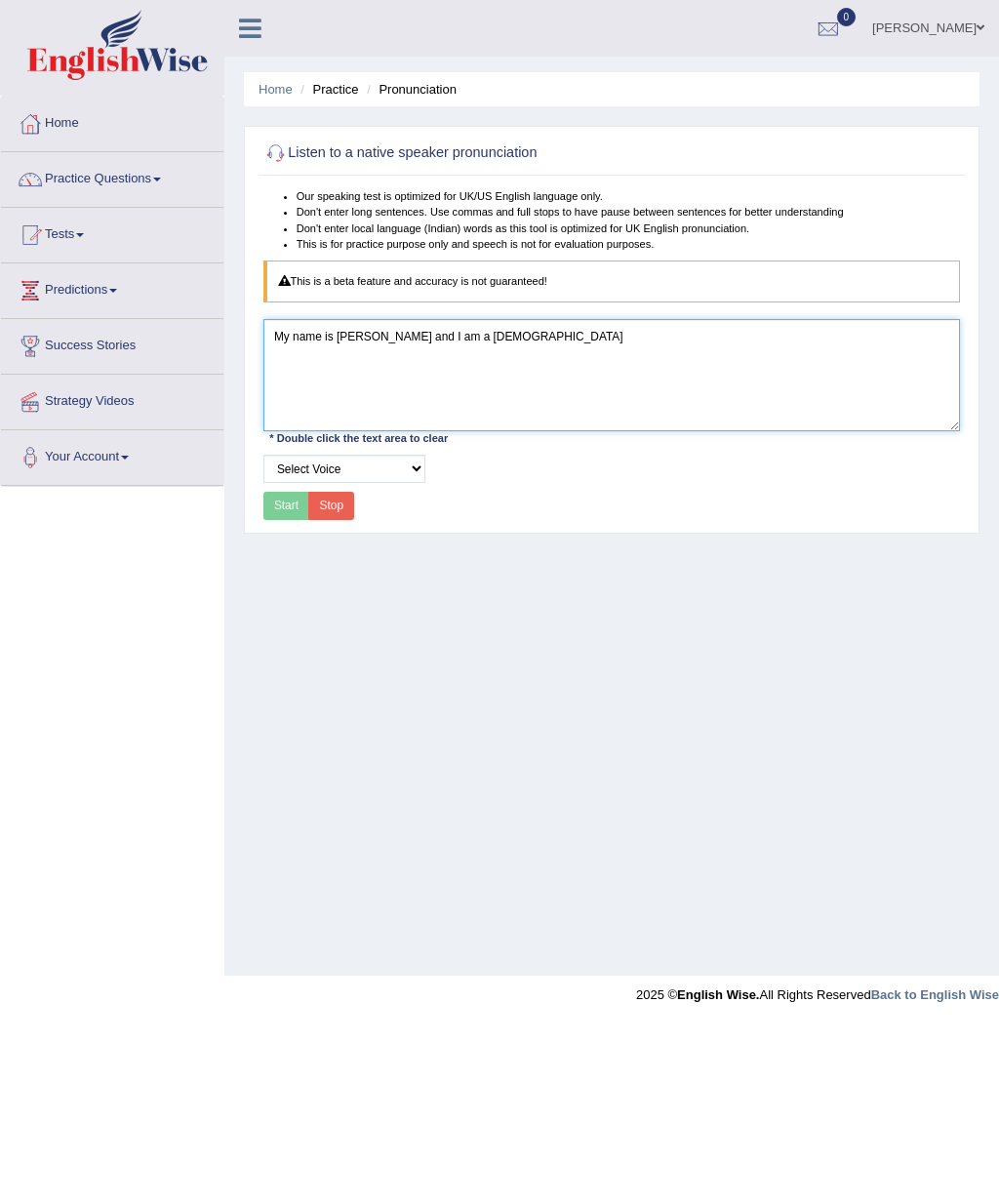
click at [333, 334] on textarea "My name is Baba and I am a Ghanaian" at bounding box center [612, 374] width 697 height 111
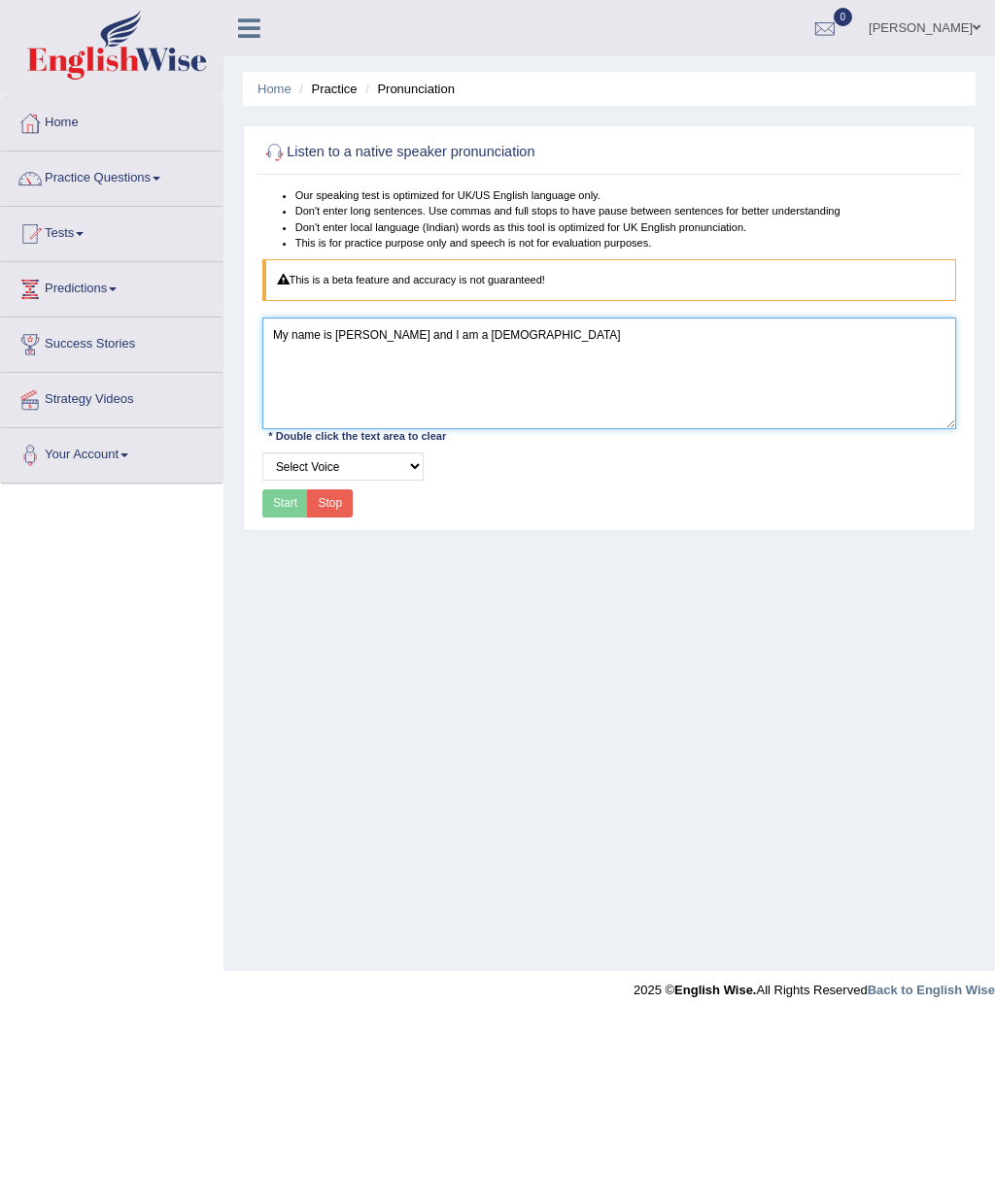
click at [332, 356] on textarea "My name is Baba and I am a Ghanaian" at bounding box center [609, 372] width 694 height 111
click at [332, 371] on textarea at bounding box center [609, 372] width 694 height 111
click at [332, 372] on textarea at bounding box center [609, 372] width 694 height 111
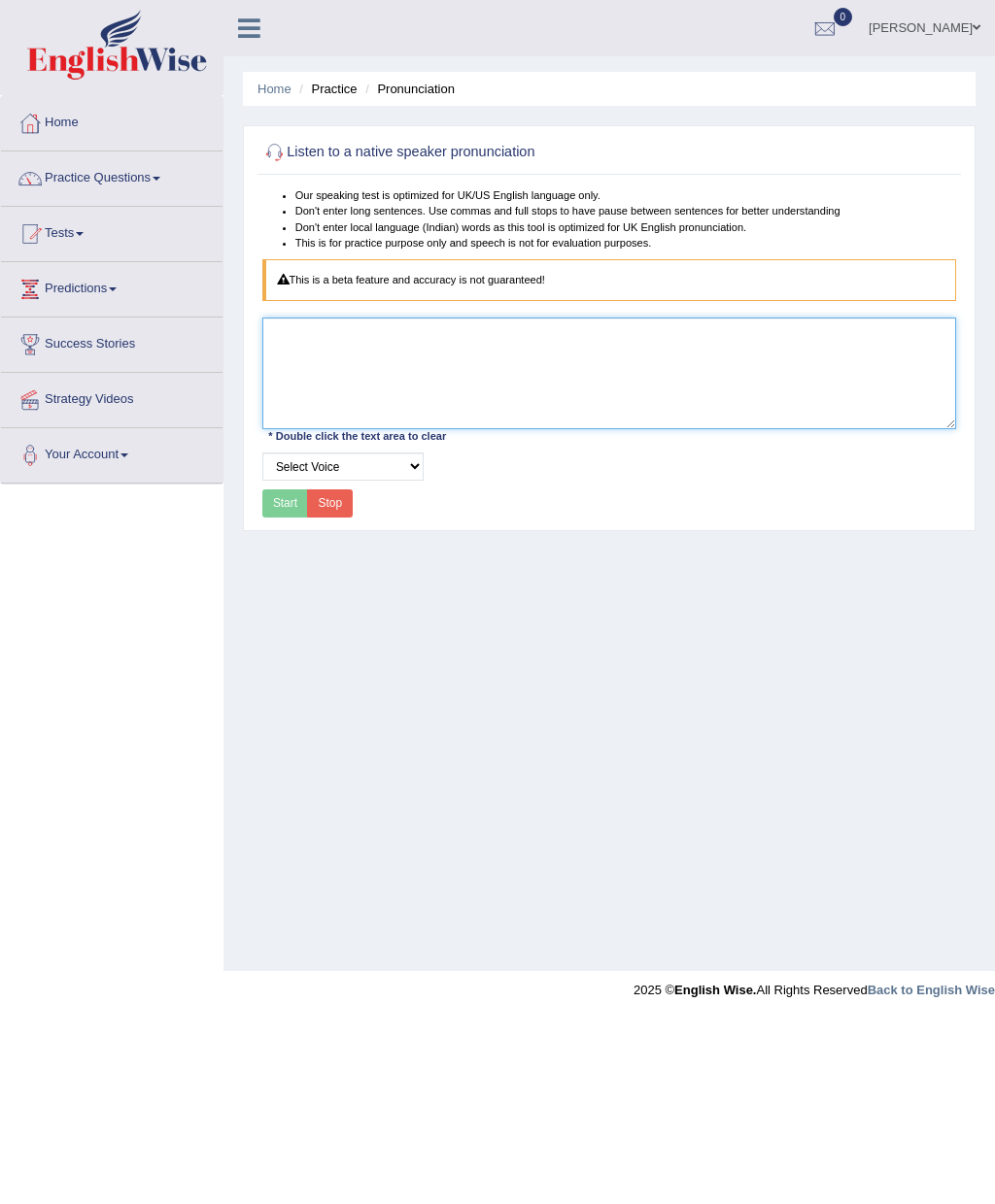
click at [332, 372] on textarea at bounding box center [609, 372] width 694 height 111
click at [332, 376] on textarea at bounding box center [609, 372] width 694 height 111
click at [332, 375] on textarea at bounding box center [609, 372] width 694 height 111
click at [332, 384] on textarea at bounding box center [609, 372] width 694 height 111
click at [332, 383] on textarea at bounding box center [609, 372] width 694 height 111
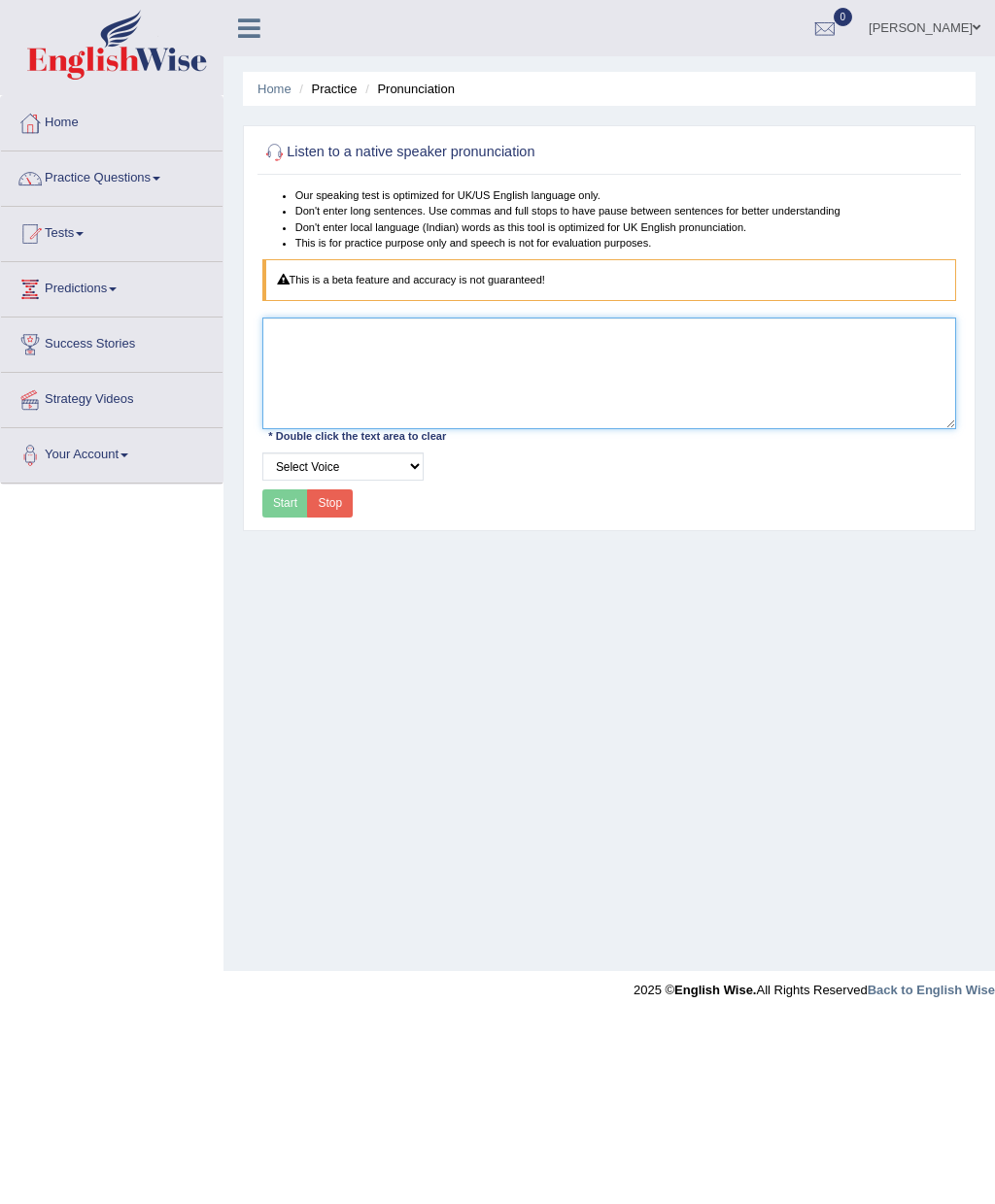
click at [332, 386] on textarea at bounding box center [609, 372] width 694 height 111
click at [332, 385] on textarea at bounding box center [609, 372] width 694 height 111
click at [332, 386] on textarea at bounding box center [609, 372] width 694 height 111
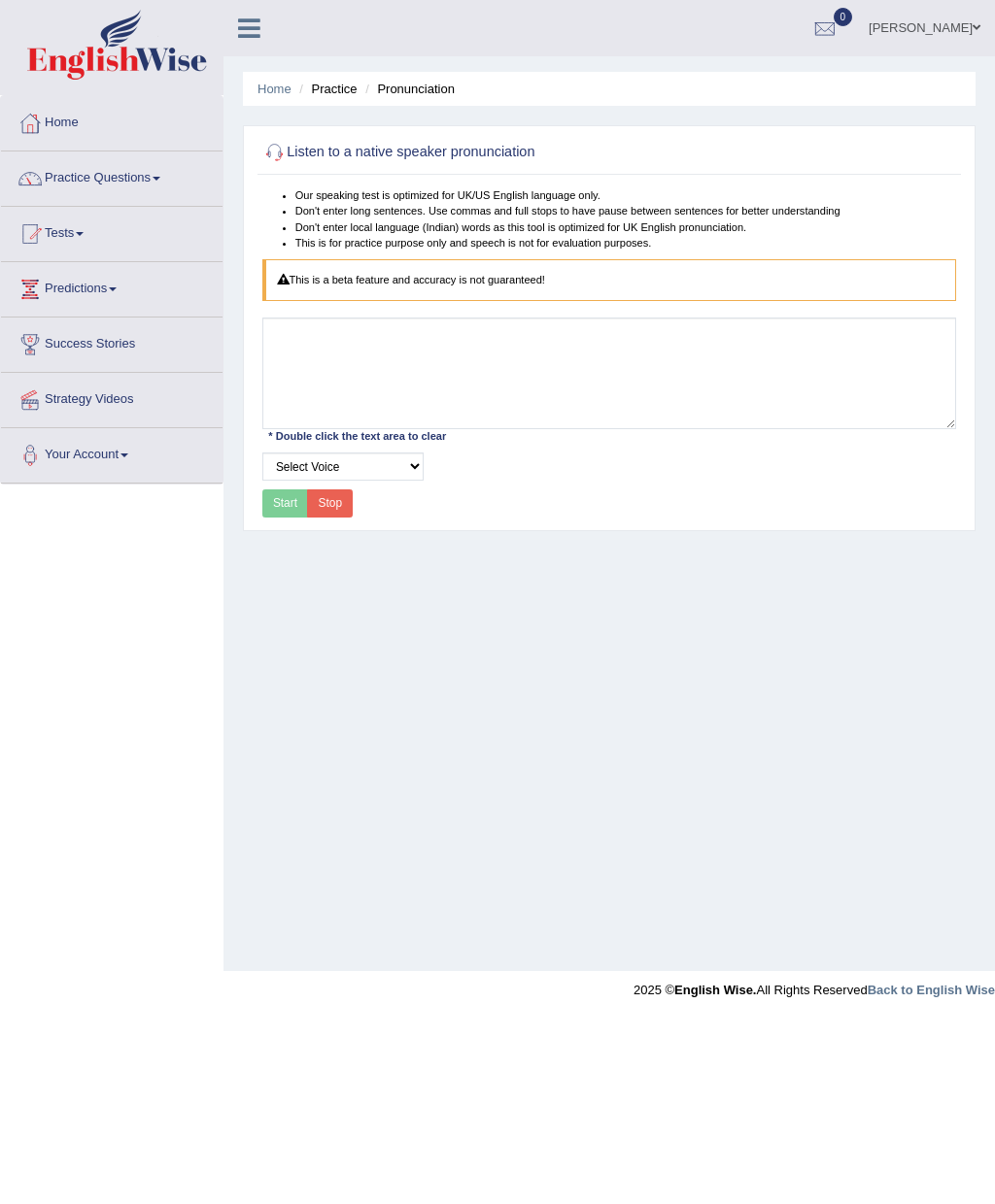
click at [332, 421] on div "Select Voice" at bounding box center [609, 466] width 711 height 28
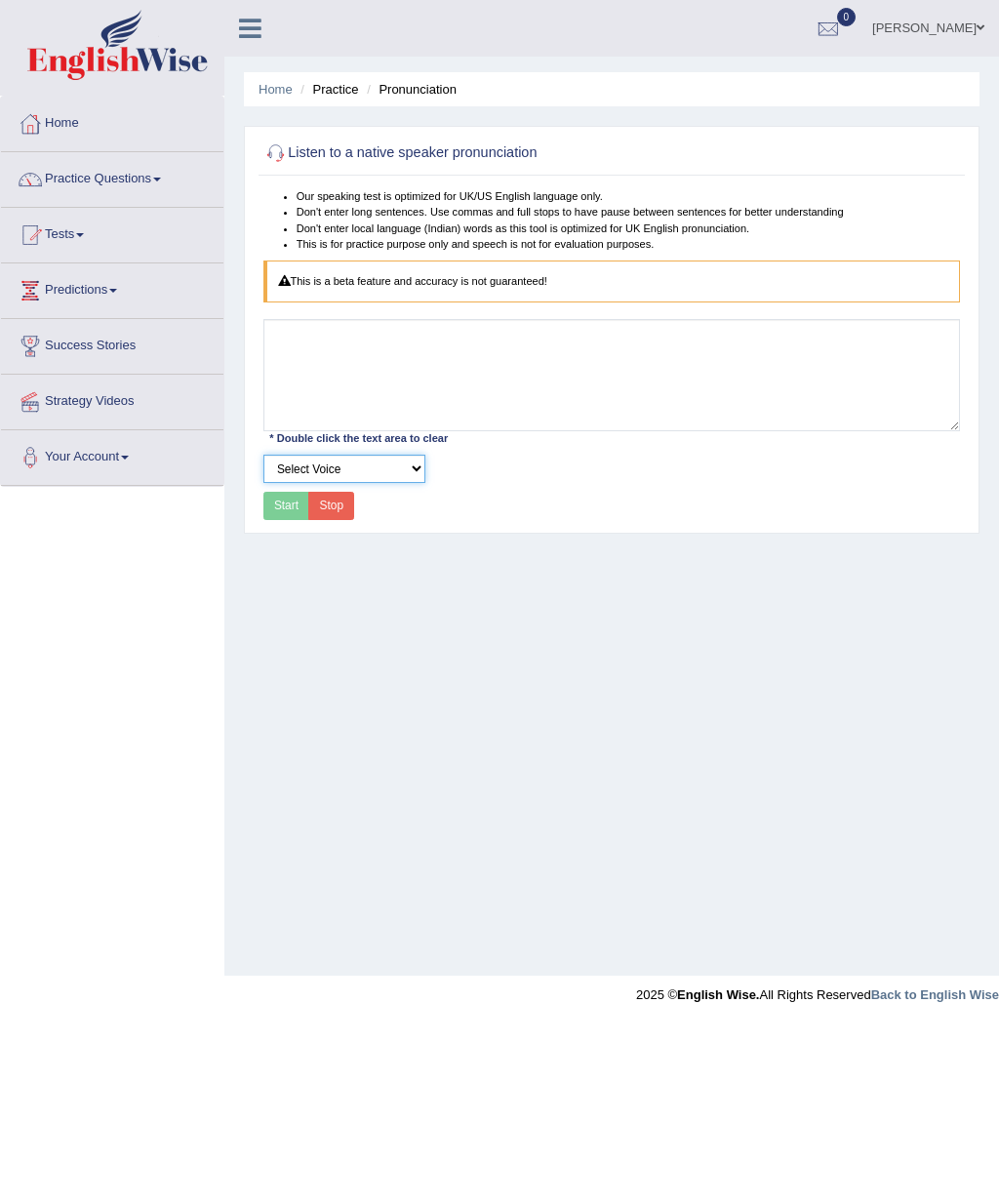
click at [333, 423] on select "Select Voice" at bounding box center [344, 468] width 162 height 29
click at [333, 423] on button "Stop" at bounding box center [330, 506] width 46 height 29
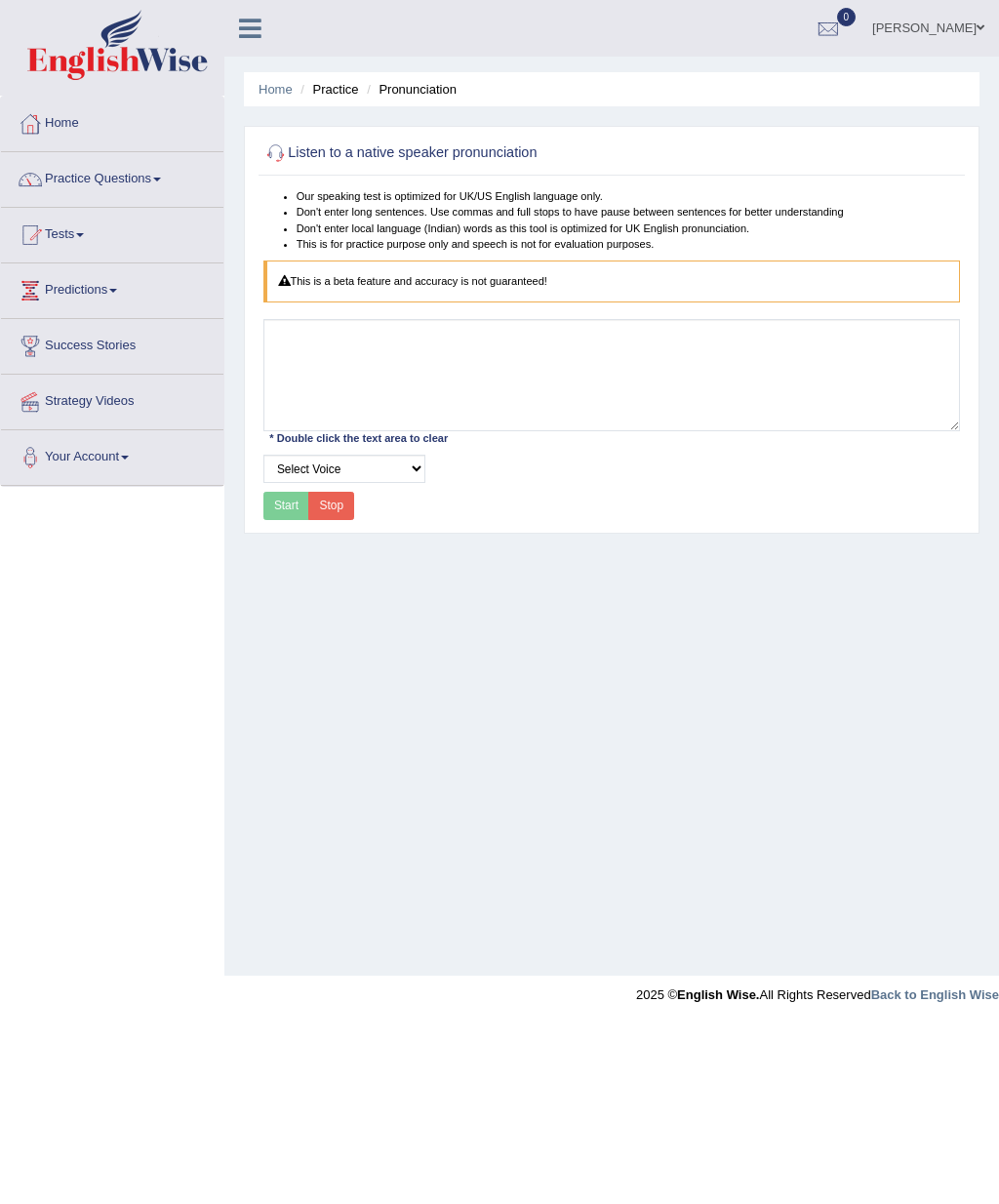
click at [280, 423] on div "Start Stop" at bounding box center [309, 506] width 91 height 29
click at [281, 423] on div "Start Stop" at bounding box center [309, 506] width 91 height 29
click at [325, 423] on button "Stop" at bounding box center [330, 506] width 46 height 29
click at [333, 423] on button "Stop" at bounding box center [330, 506] width 46 height 29
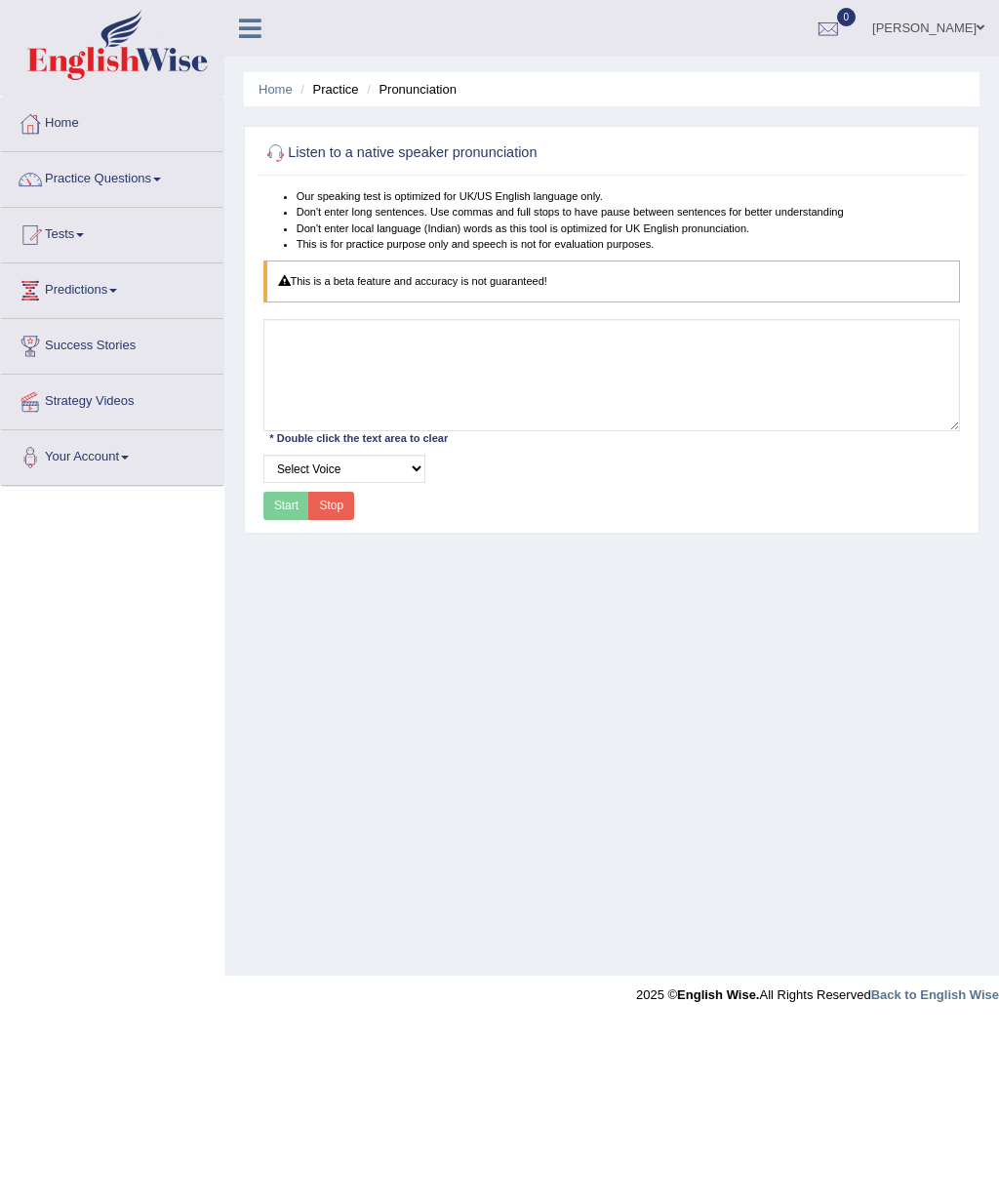
click at [309, 423] on div "Start Stop" at bounding box center [309, 506] width 91 height 29
click at [295, 423] on div "Start Stop" at bounding box center [309, 506] width 91 height 29
click at [274, 423] on div "Start Stop" at bounding box center [309, 506] width 91 height 29
click at [281, 423] on div "Start Stop" at bounding box center [309, 506] width 91 height 29
click at [289, 423] on div "Start Stop" at bounding box center [309, 506] width 91 height 29
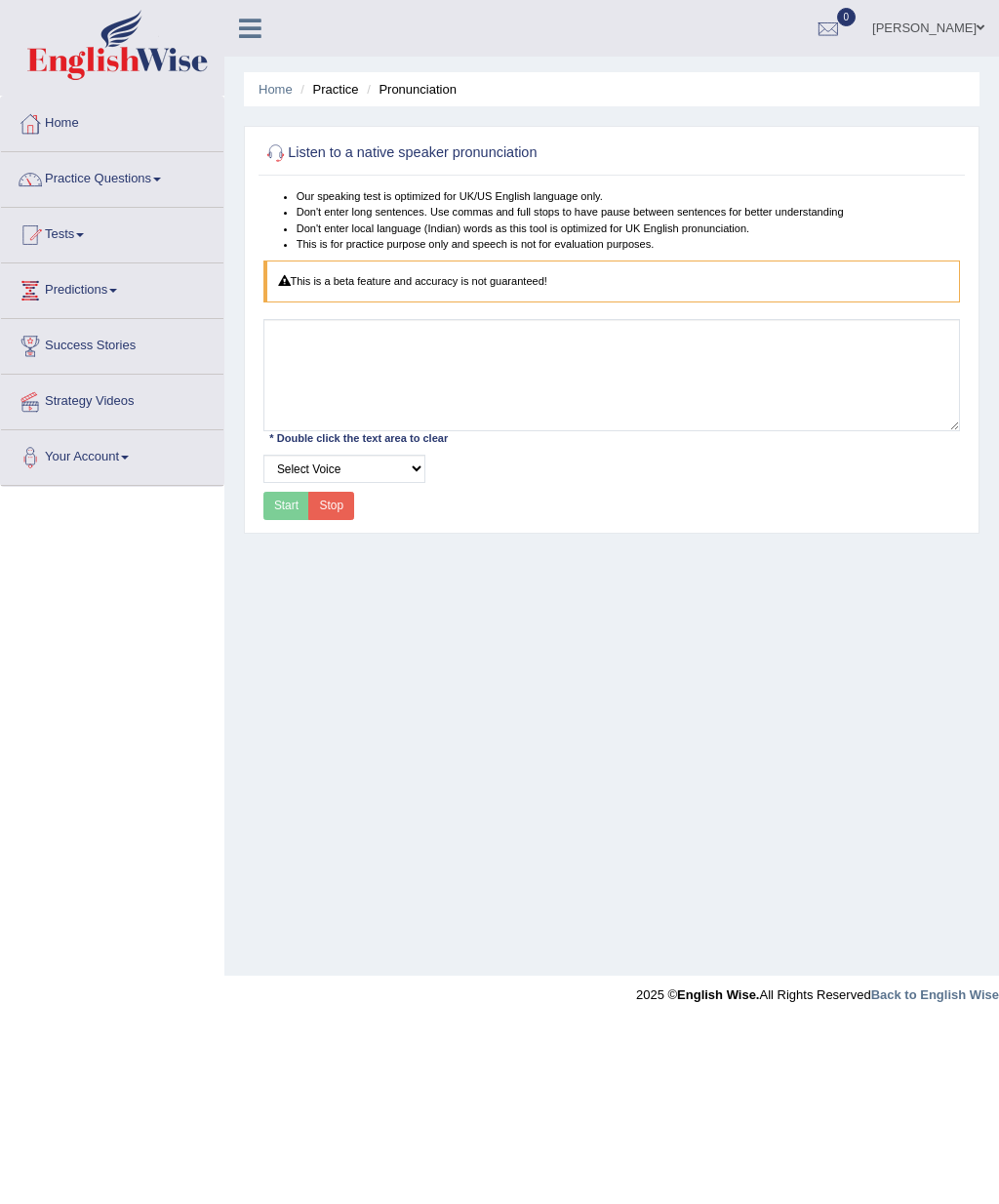
click at [314, 423] on button "Stop" at bounding box center [330, 506] width 46 height 29
click at [327, 423] on button "Stop" at bounding box center [330, 506] width 46 height 29
click at [333, 423] on button "Stop" at bounding box center [330, 506] width 46 height 29
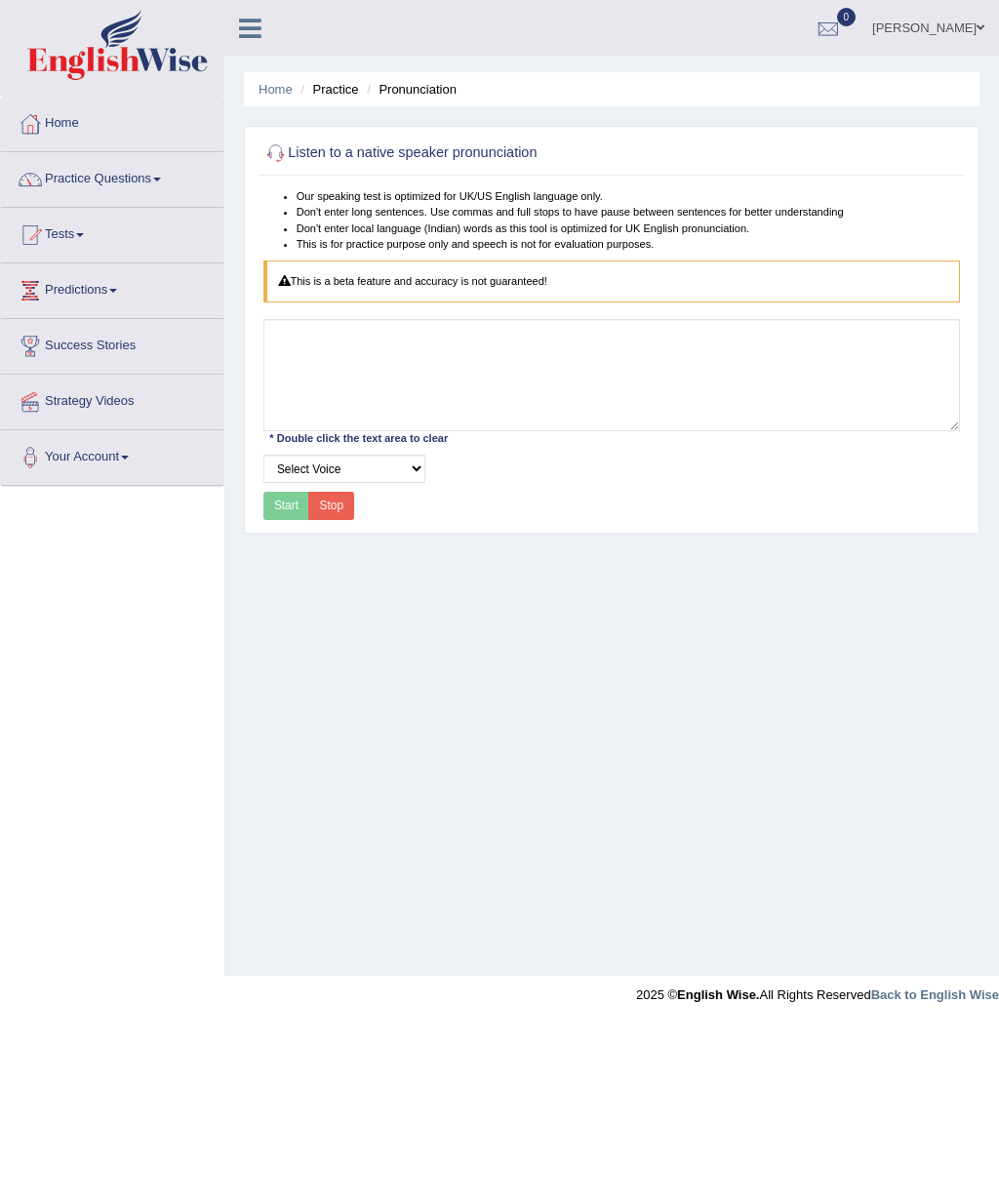
click at [333, 78] on ul "Home Practice Pronunciation" at bounding box center [612, 89] width 735 height 34
click at [333, 83] on li "Pronunciation" at bounding box center [409, 89] width 94 height 19
click at [333, 85] on li "Pronunciation" at bounding box center [409, 89] width 94 height 19
click at [333, 83] on li "Pronunciation" at bounding box center [409, 89] width 94 height 19
click at [102, 174] on link "Practice Questions" at bounding box center [112, 177] width 222 height 49
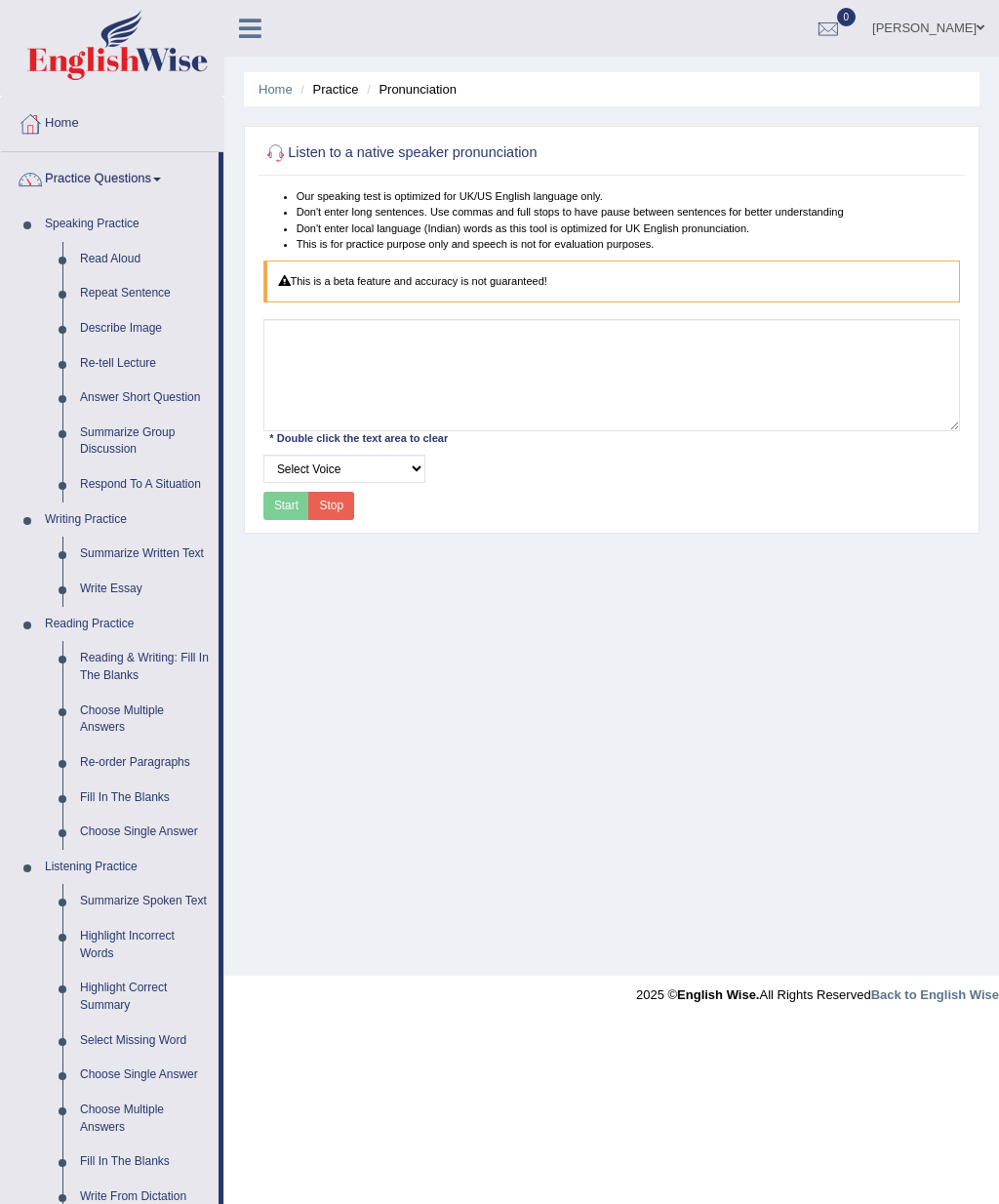
click at [333, 423] on div at bounding box center [500, 602] width 999 height 1204
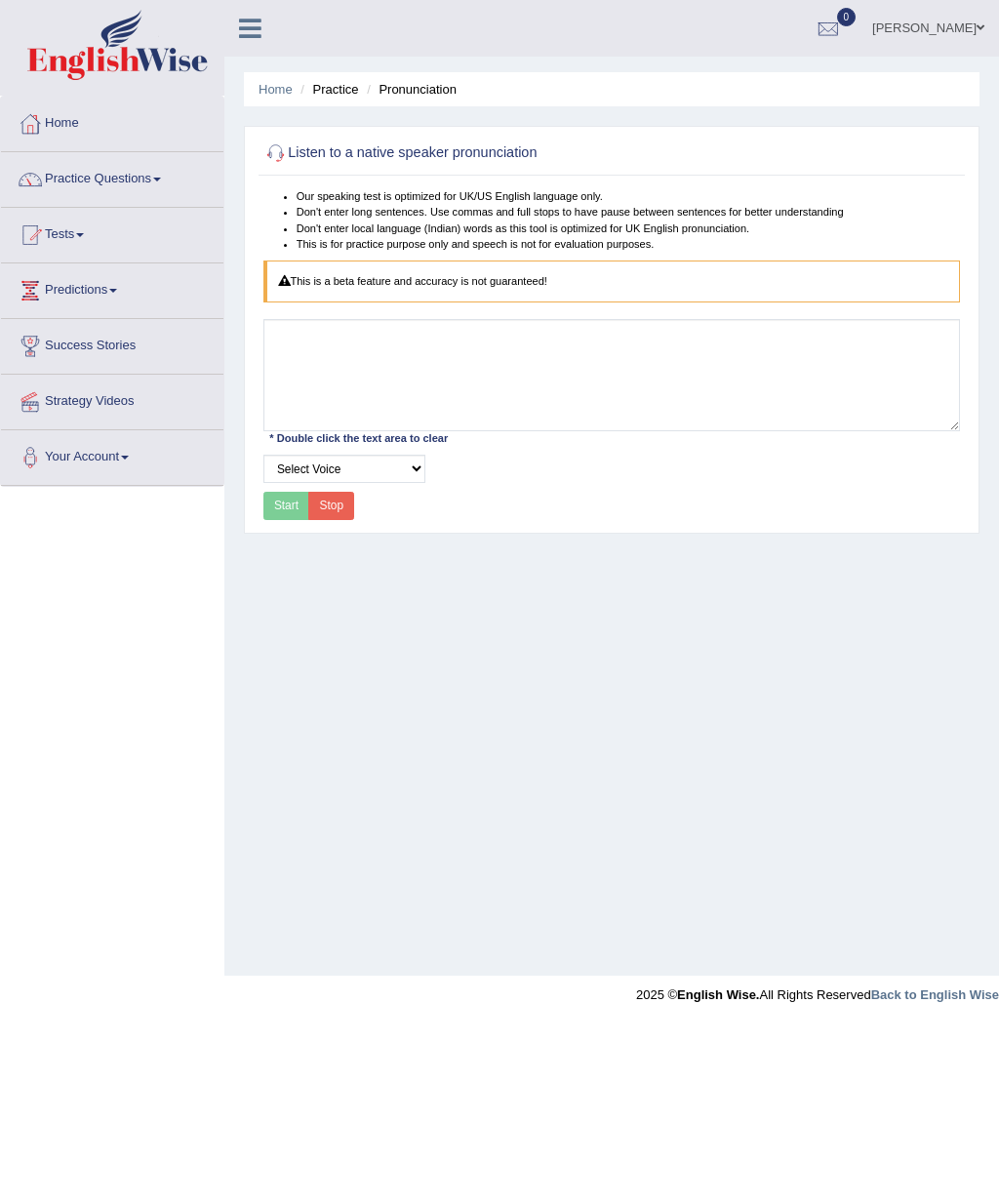
click at [147, 179] on link "Practice Questions" at bounding box center [112, 177] width 222 height 49
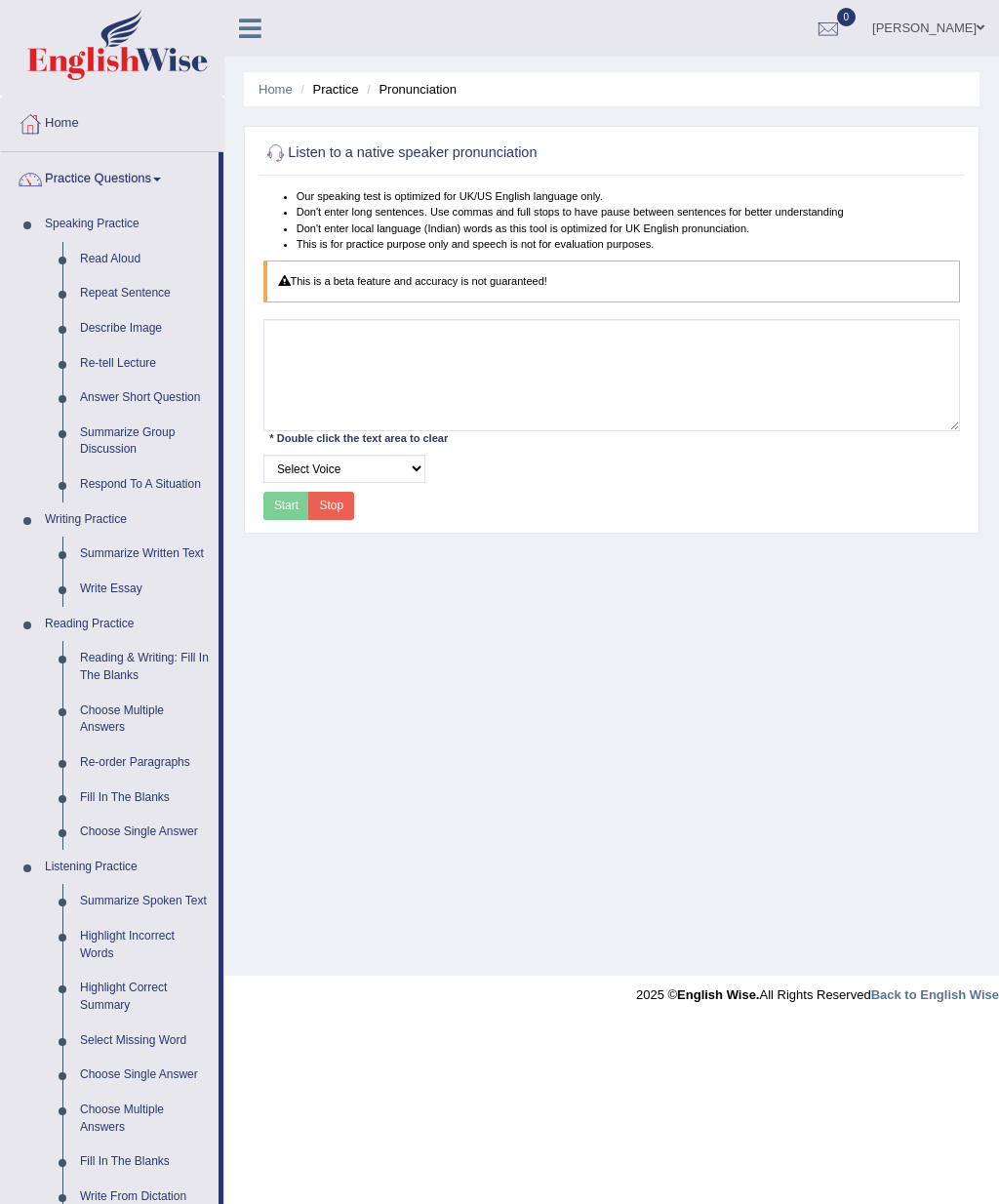
click at [122, 423] on div at bounding box center [500, 602] width 999 height 1204
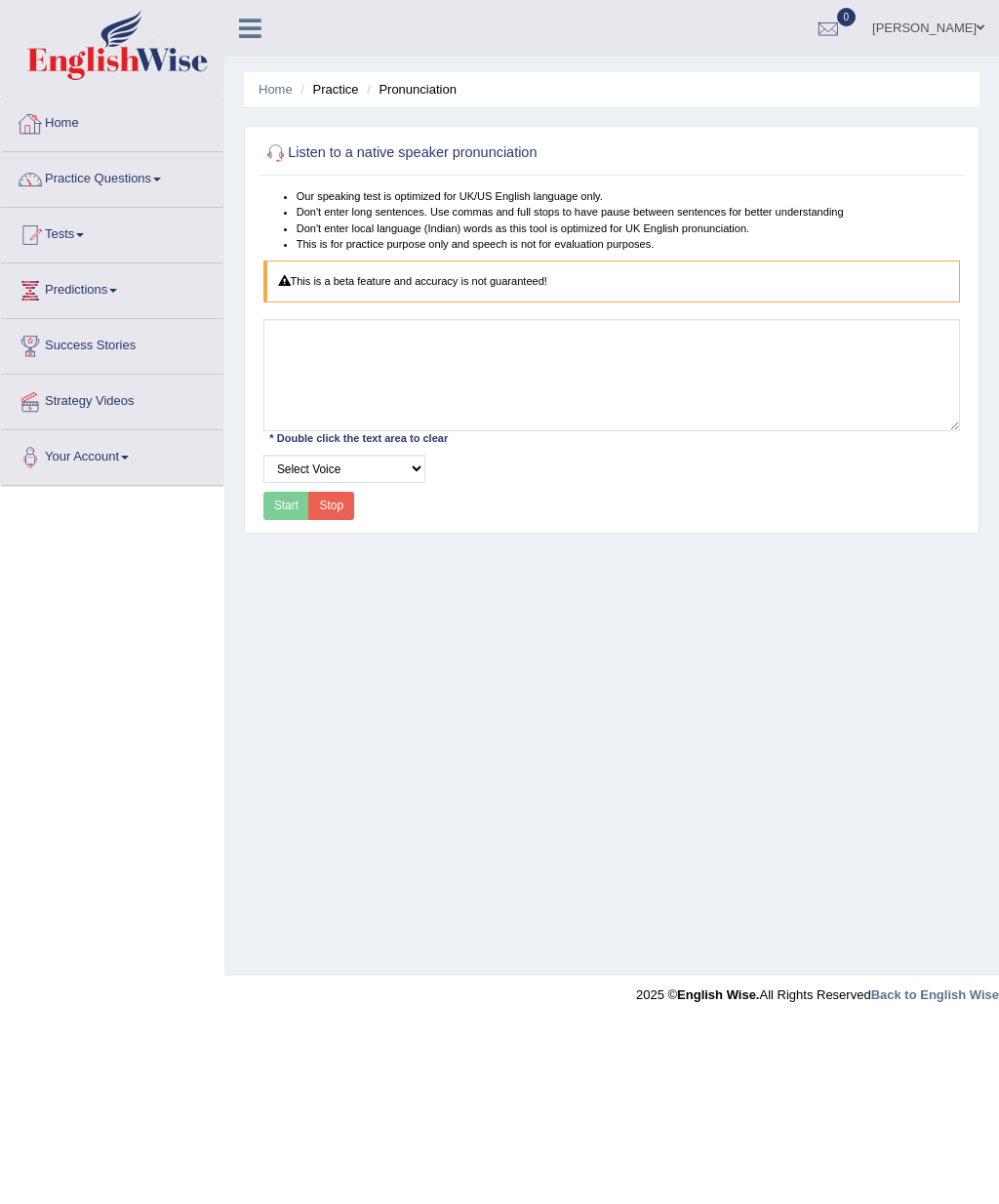
click at [67, 120] on link "Home" at bounding box center [112, 121] width 222 height 49
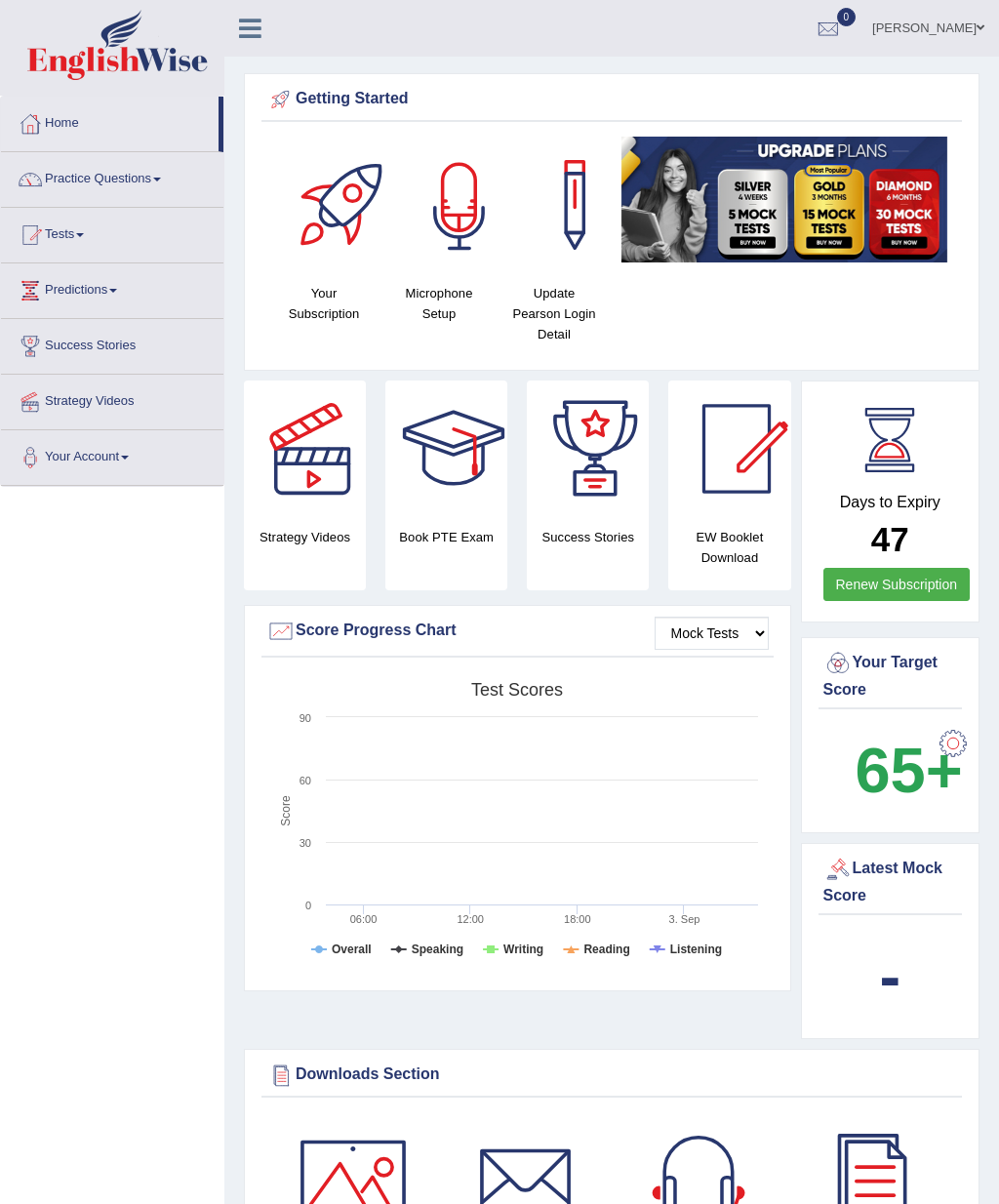
click at [441, 271] on div at bounding box center [459, 205] width 137 height 137
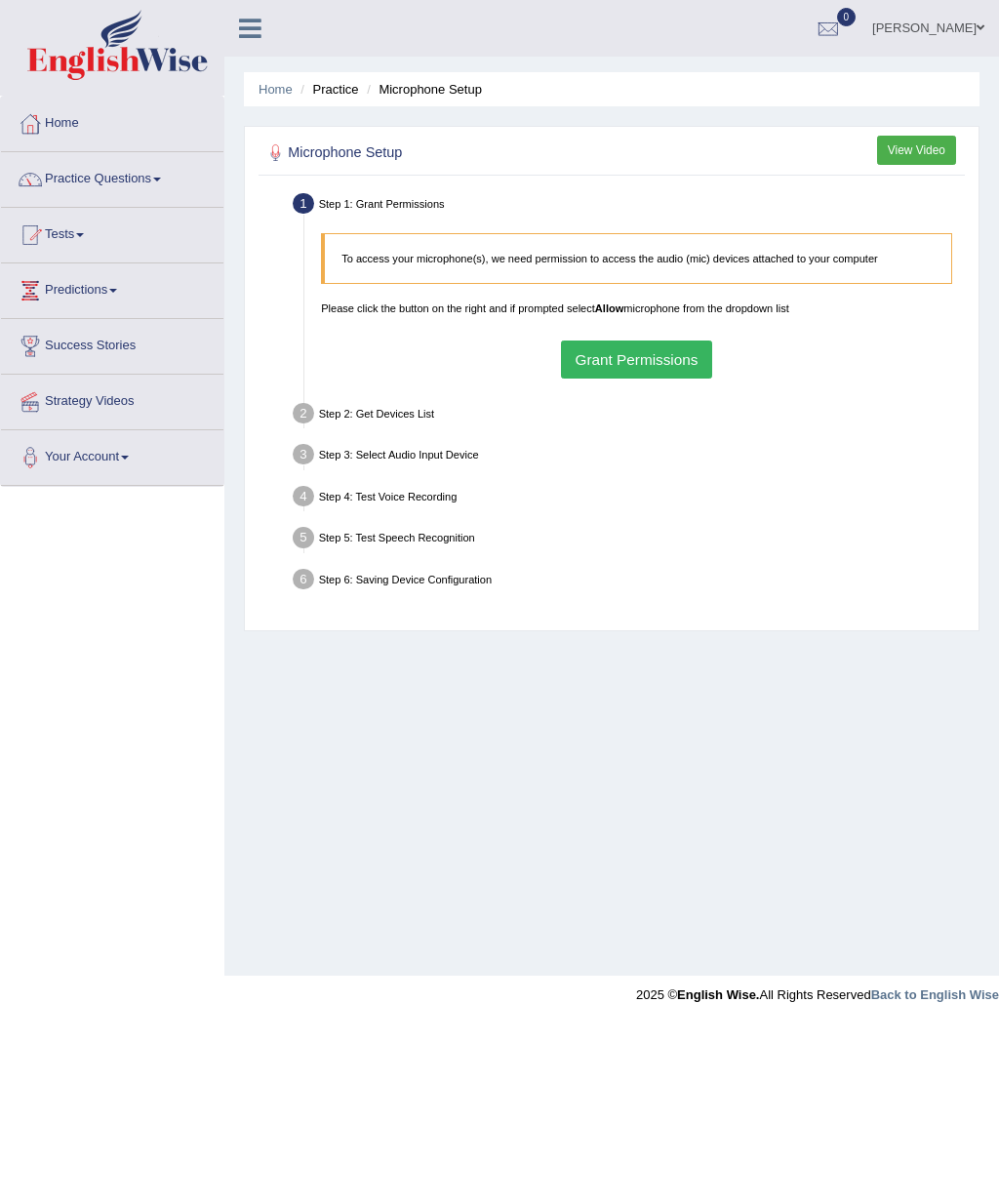
click at [645, 373] on button "Grant Permissions" at bounding box center [636, 359] width 151 height 38
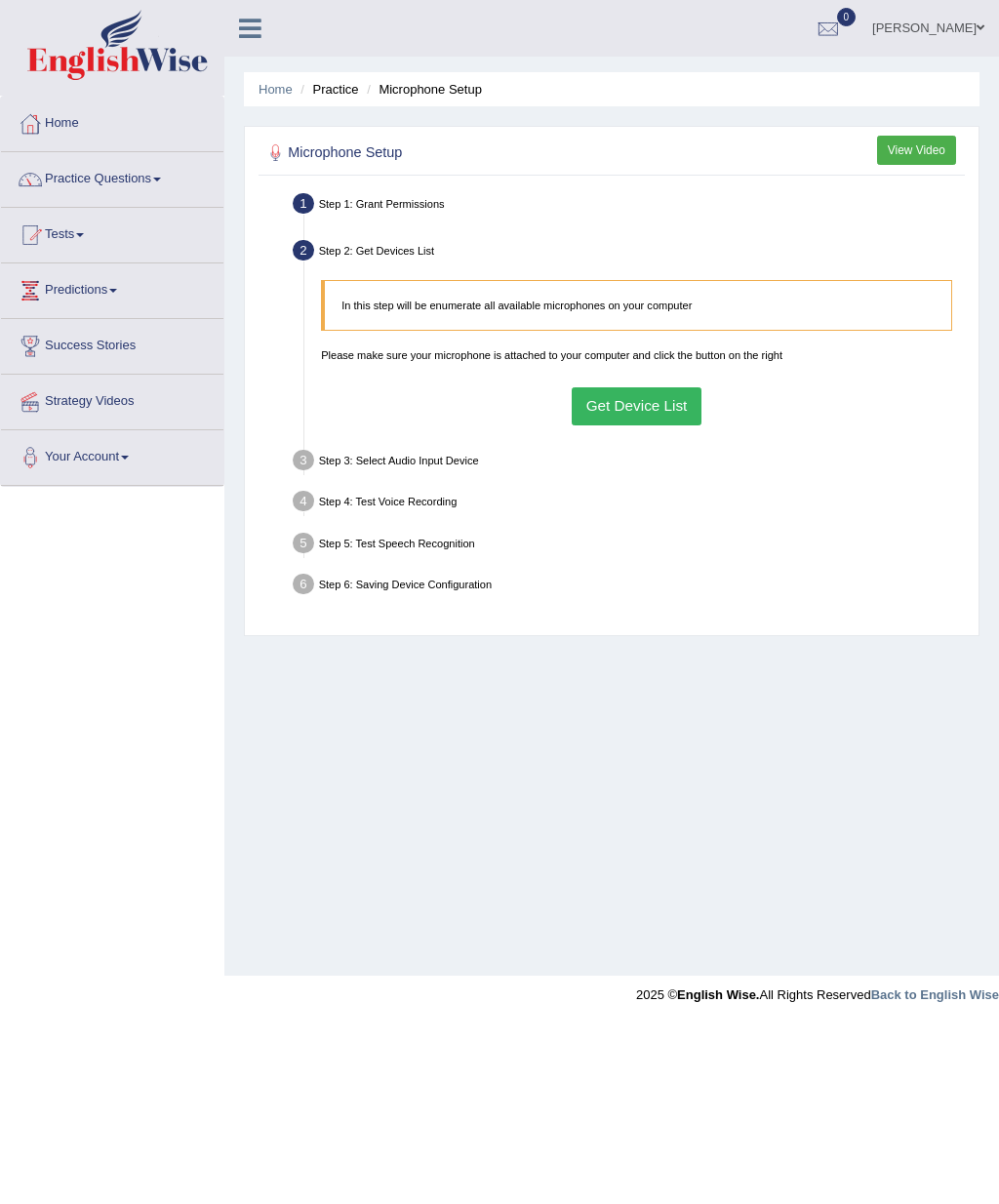
click at [638, 421] on button "Get Device List" at bounding box center [636, 406] width 130 height 38
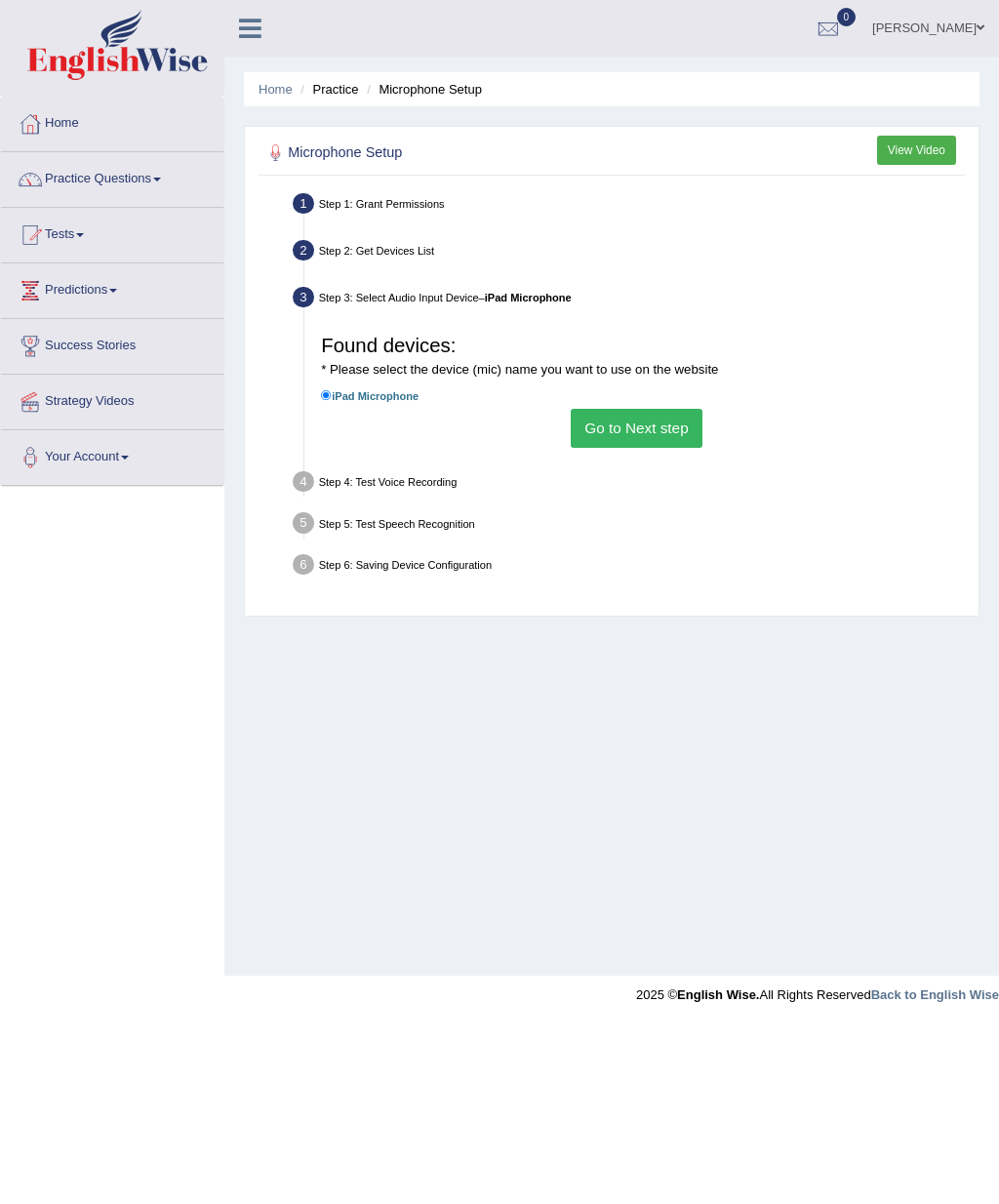
click at [632, 447] on button "Go to Next step" at bounding box center [636, 428] width 132 height 38
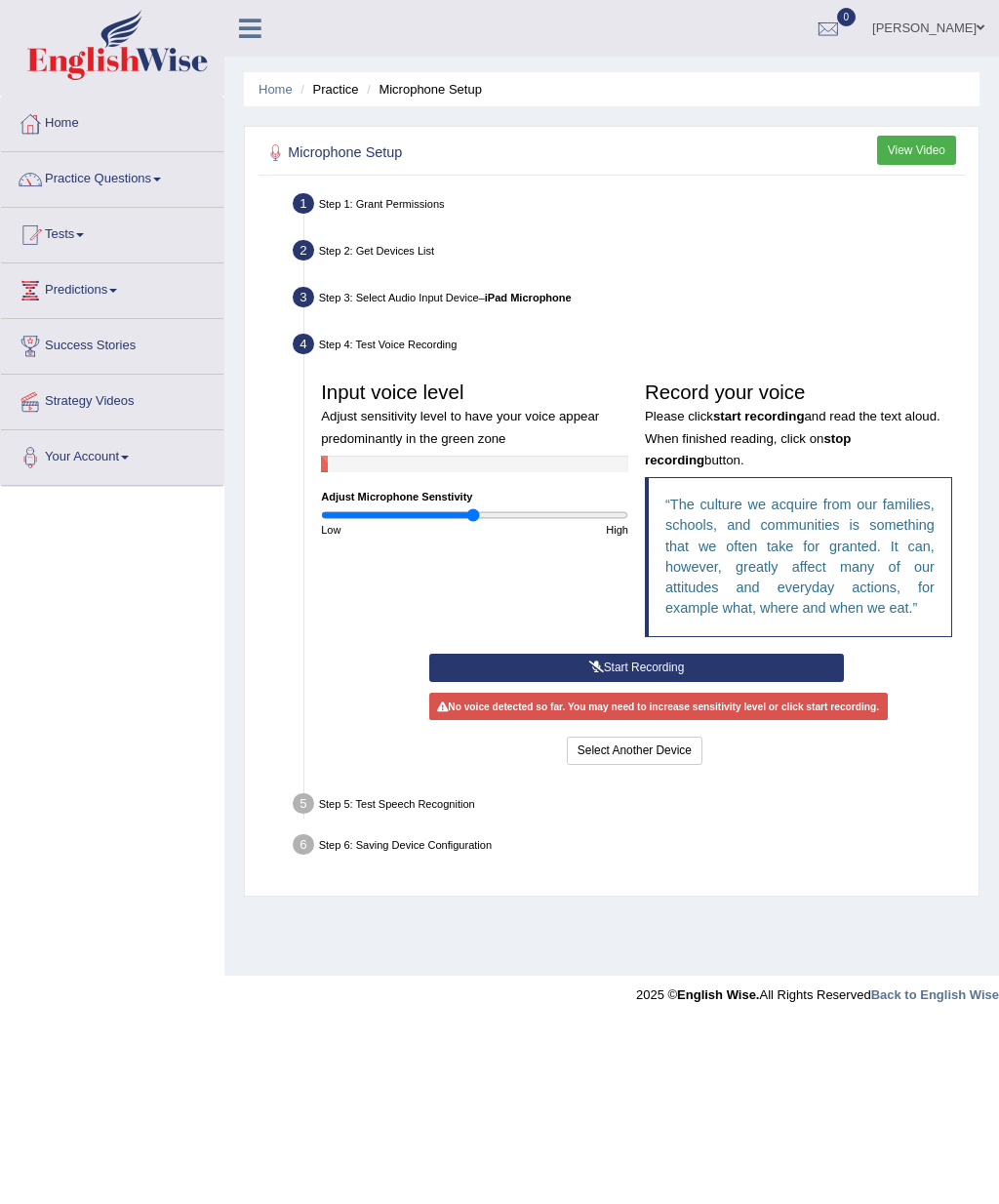
click at [660, 682] on button "Start Recording" at bounding box center [636, 668] width 415 height 29
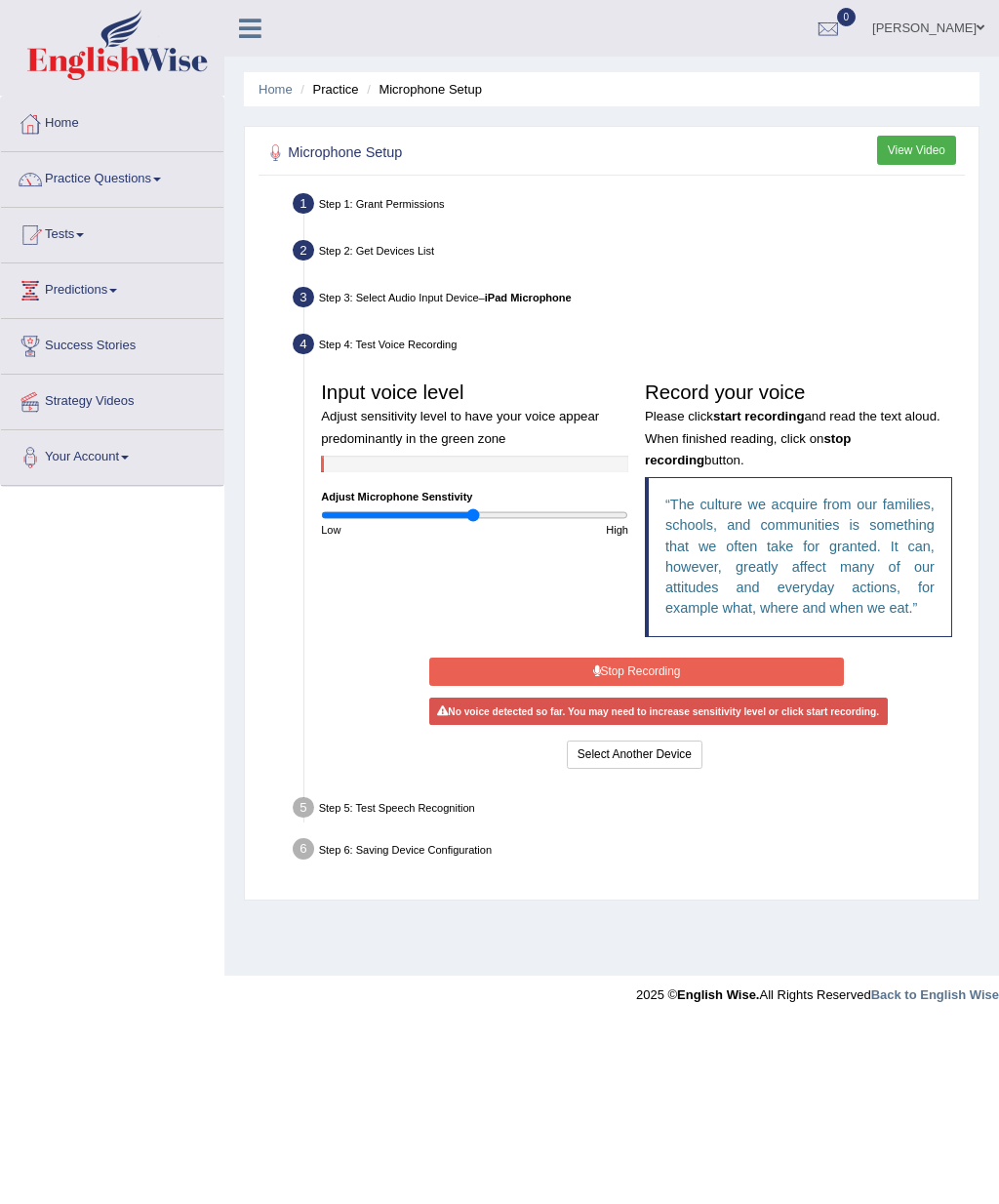
click at [659, 686] on button "Stop Recording" at bounding box center [636, 672] width 415 height 29
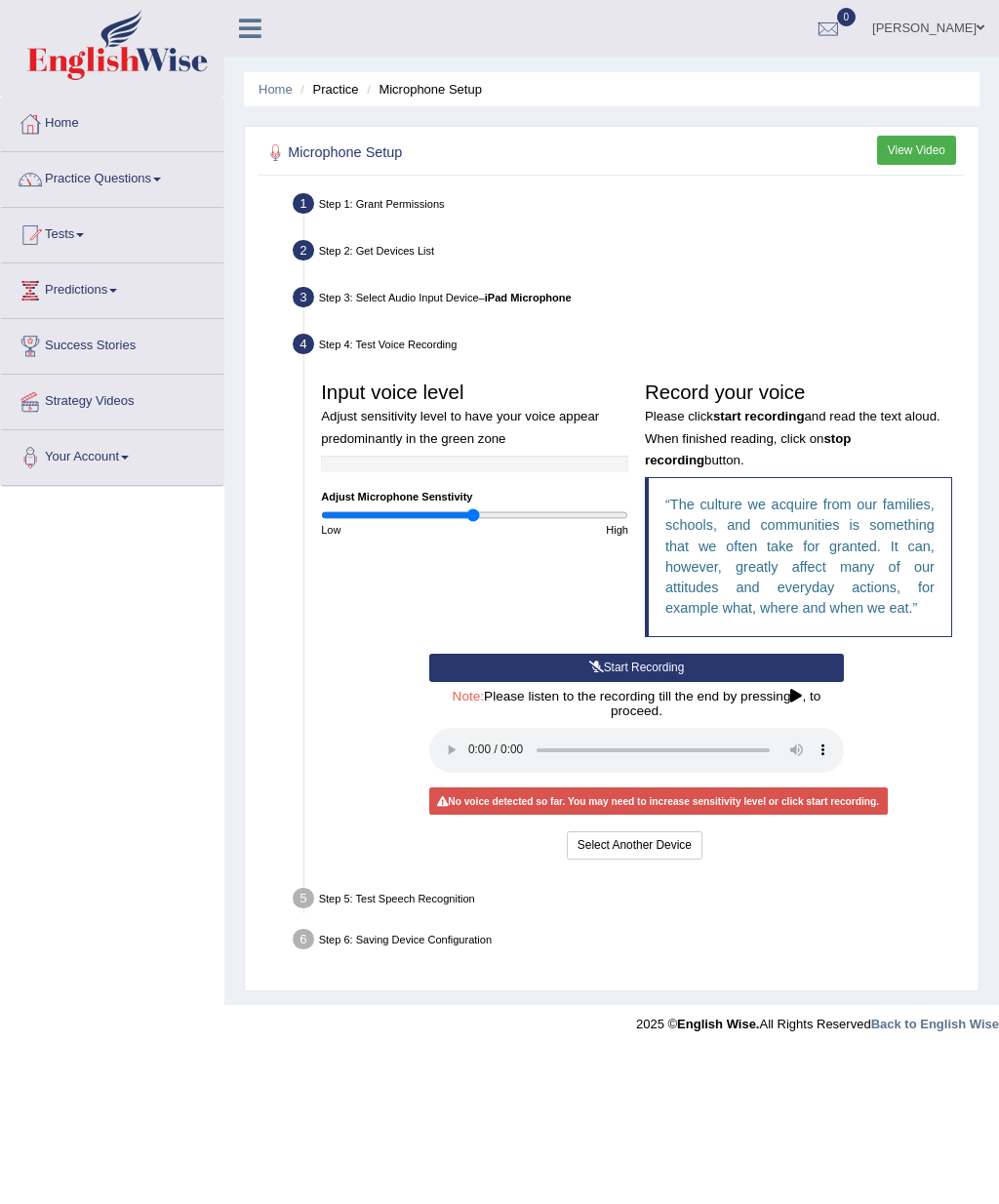
click at [475, 773] on audio at bounding box center [636, 751] width 415 height 45
click at [65, 114] on link "Home" at bounding box center [112, 121] width 222 height 49
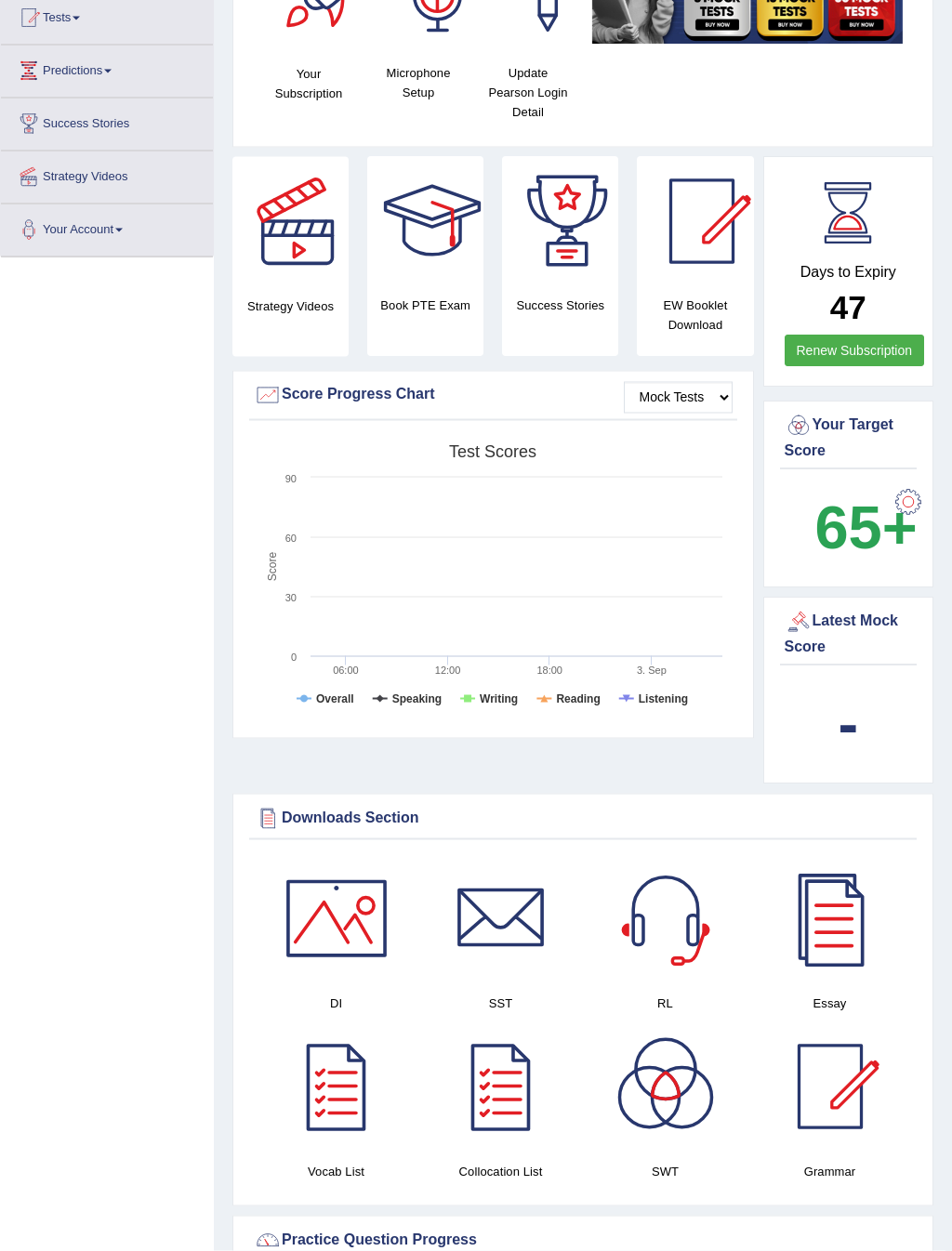
scroll to position [206, 0]
click at [328, 688] on rect at bounding box center [493, 578] width 478 height 289
click at [334, 692] on tspan "Overall" at bounding box center [335, 697] width 38 height 13
click at [330, 687] on rect at bounding box center [493, 577] width 478 height 289
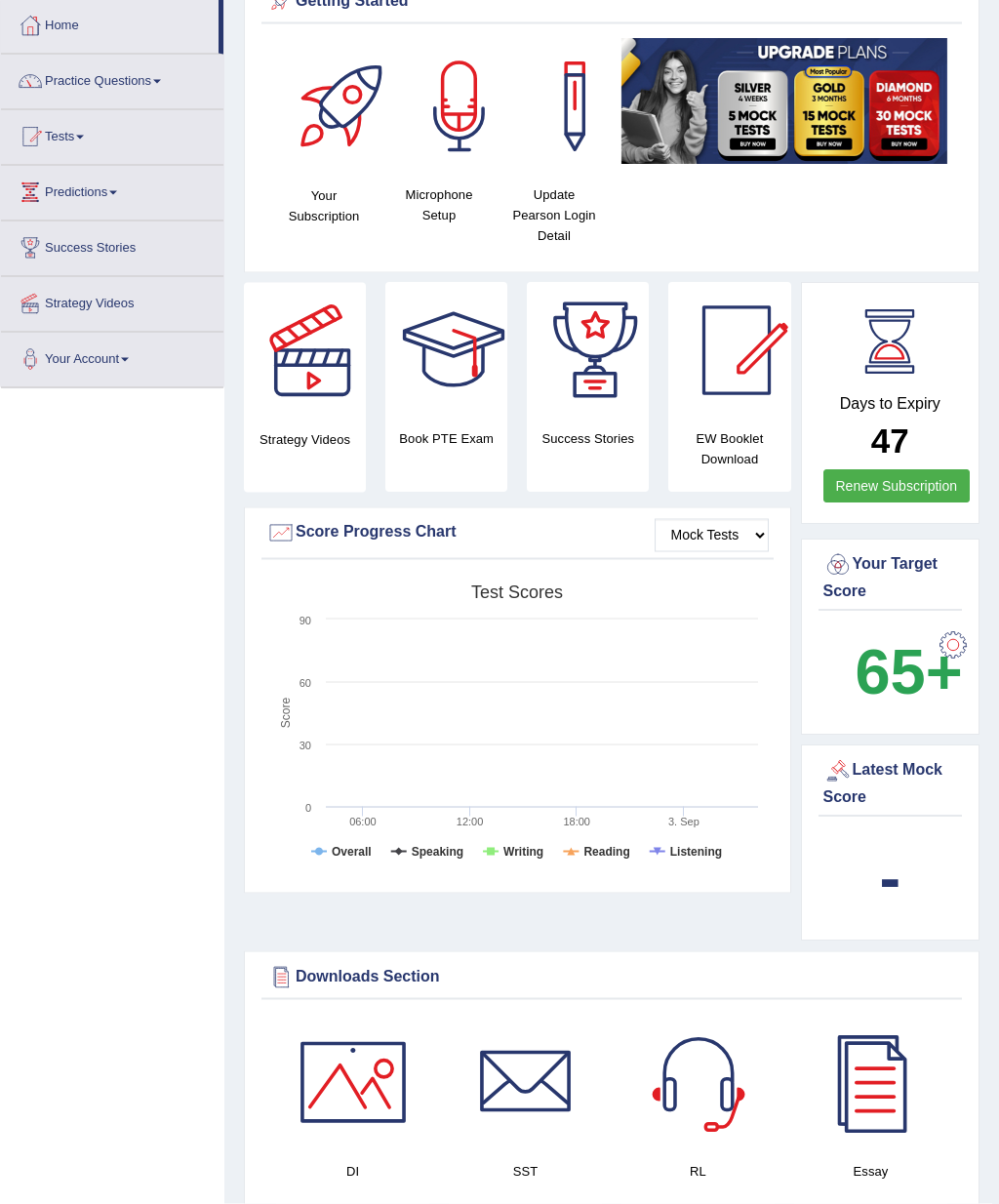
scroll to position [0, 0]
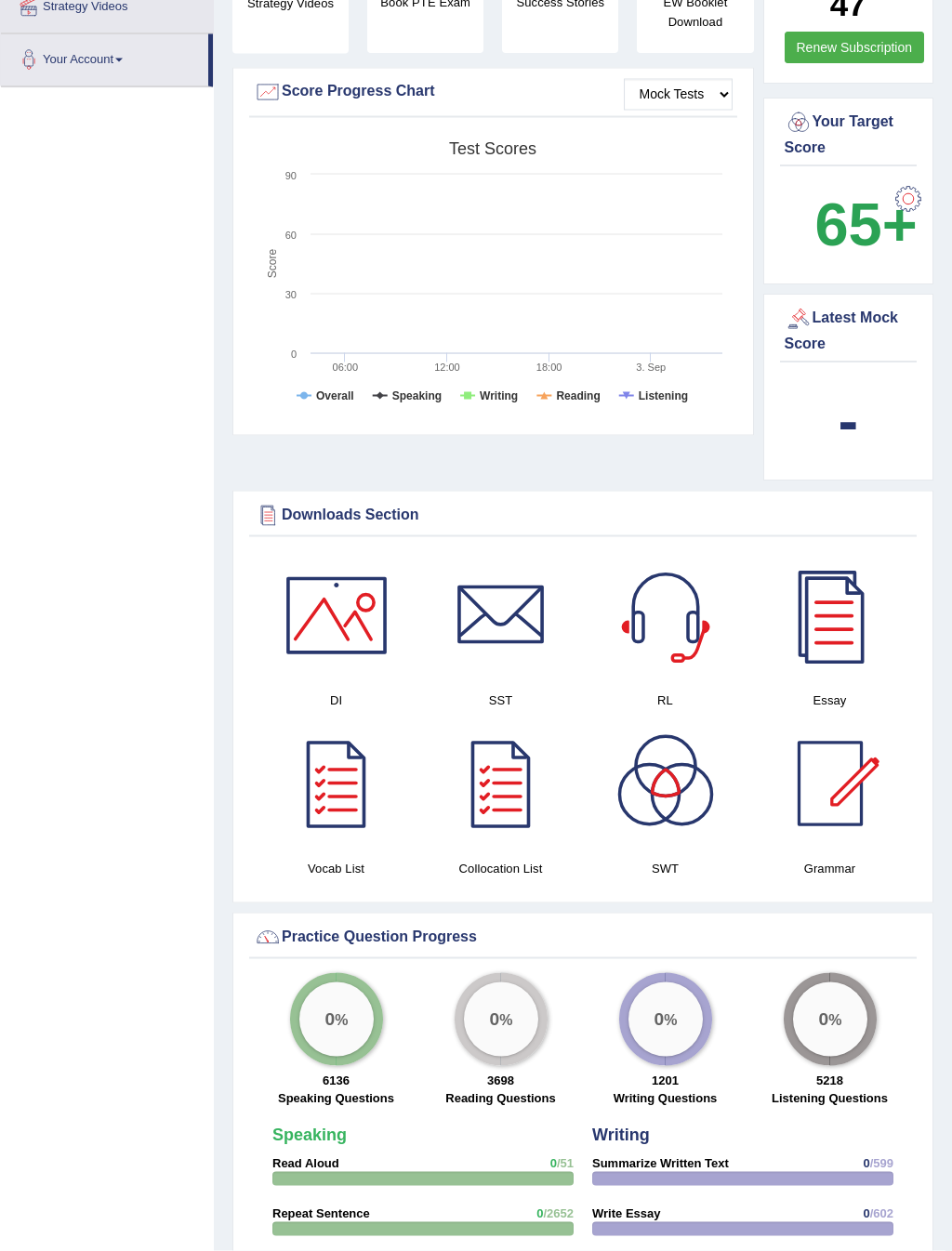
scroll to position [510, 0]
click at [13, 403] on div "Toggle navigation Home Practice Questions Speaking Practice Read Aloud Repeat S…" at bounding box center [476, 836] width 952 height 2692
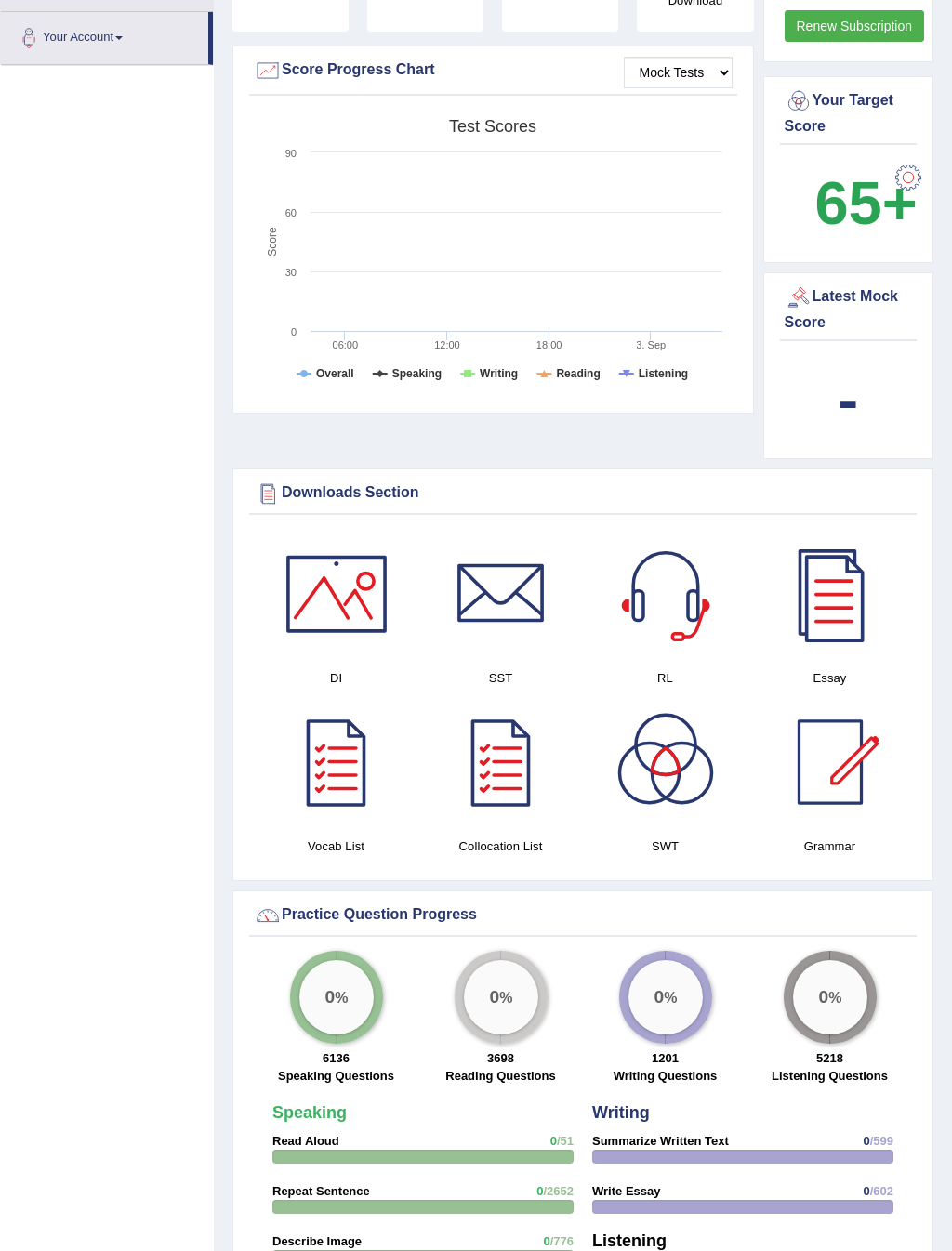
scroll to position [539, 0]
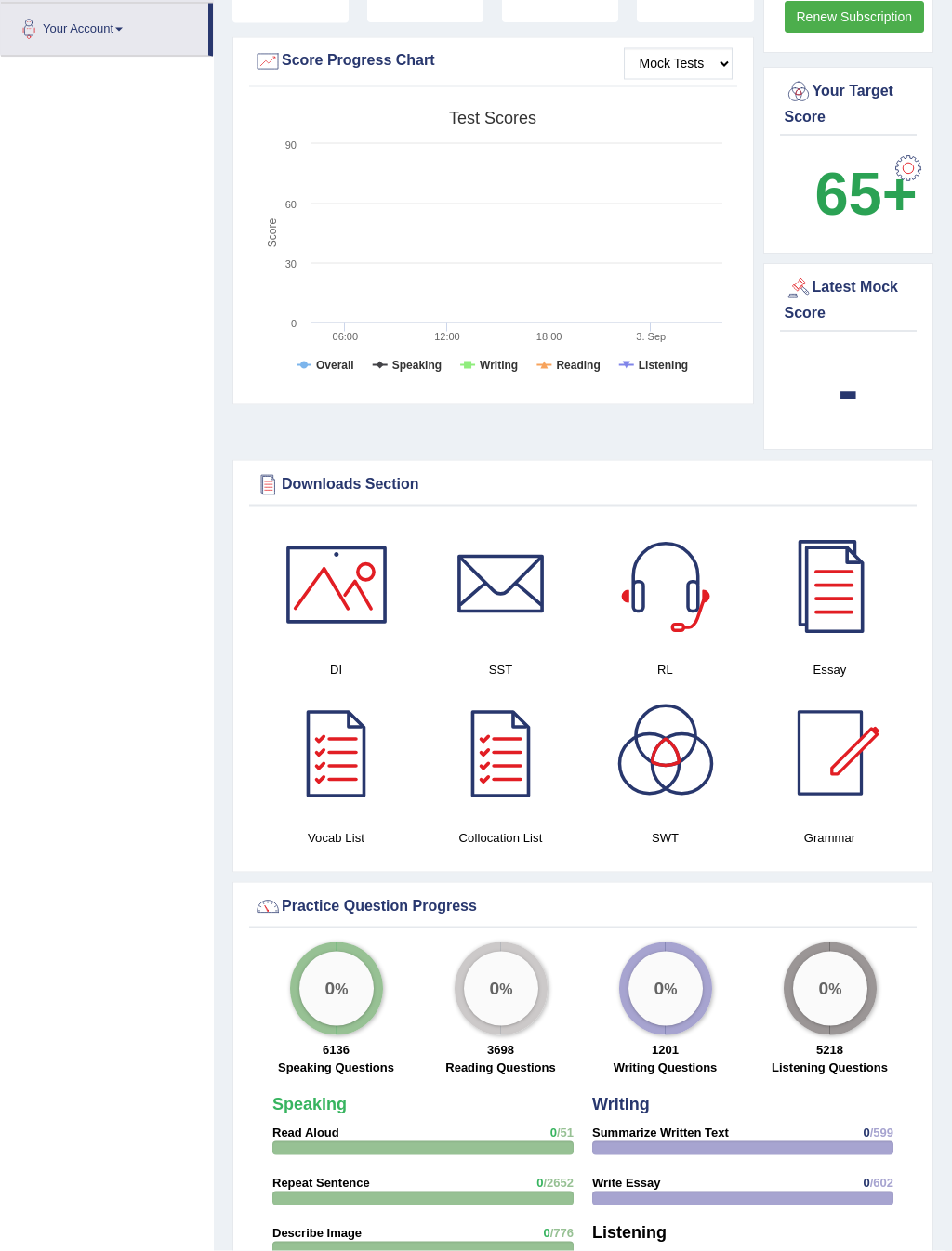
click at [14, 403] on div "Toggle navigation Home Practice Questions Speaking Practice Read Aloud Repeat S…" at bounding box center [476, 807] width 952 height 2692
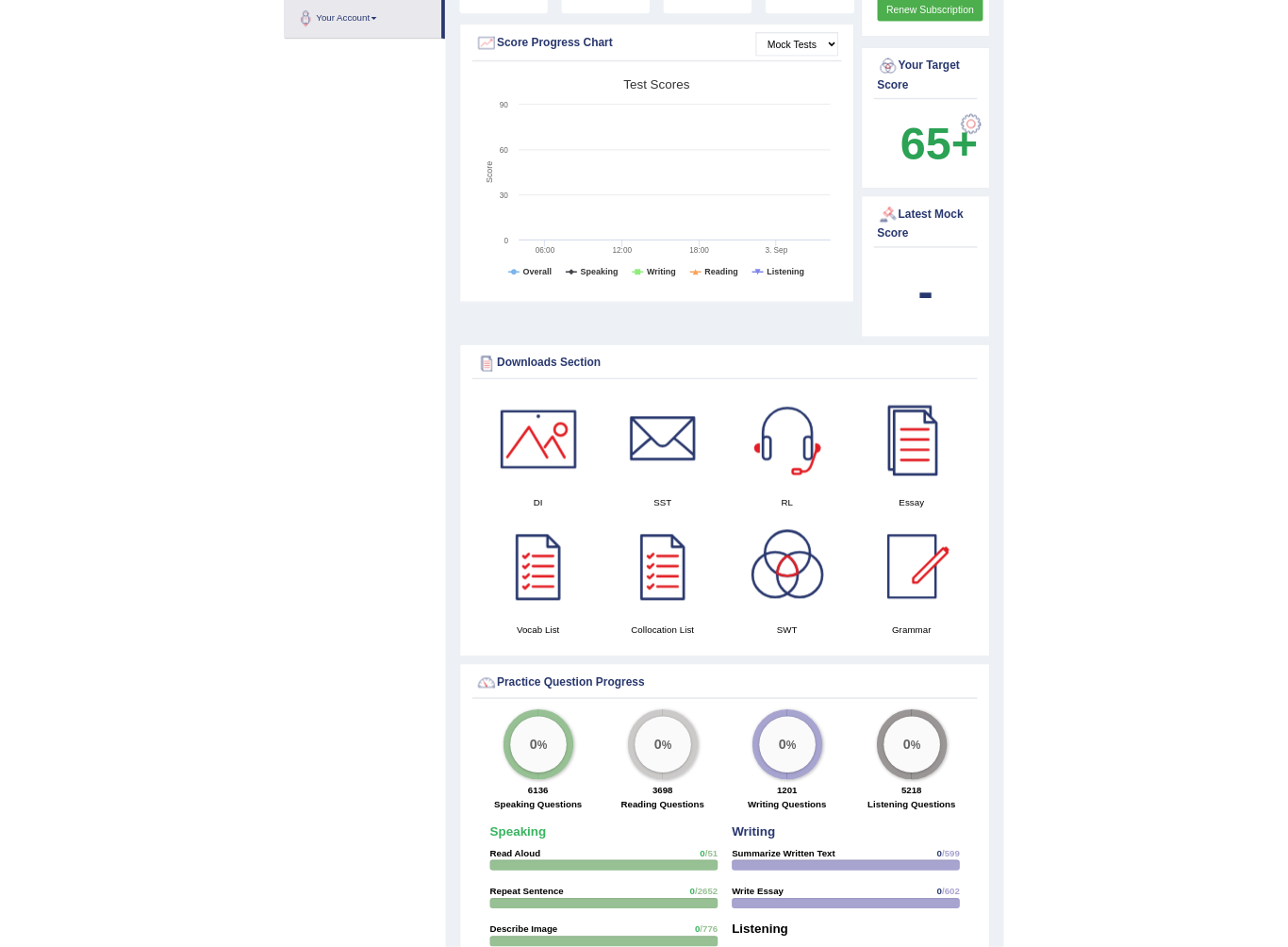
scroll to position [553, 0]
